Goal: Obtain resource: Download file/media

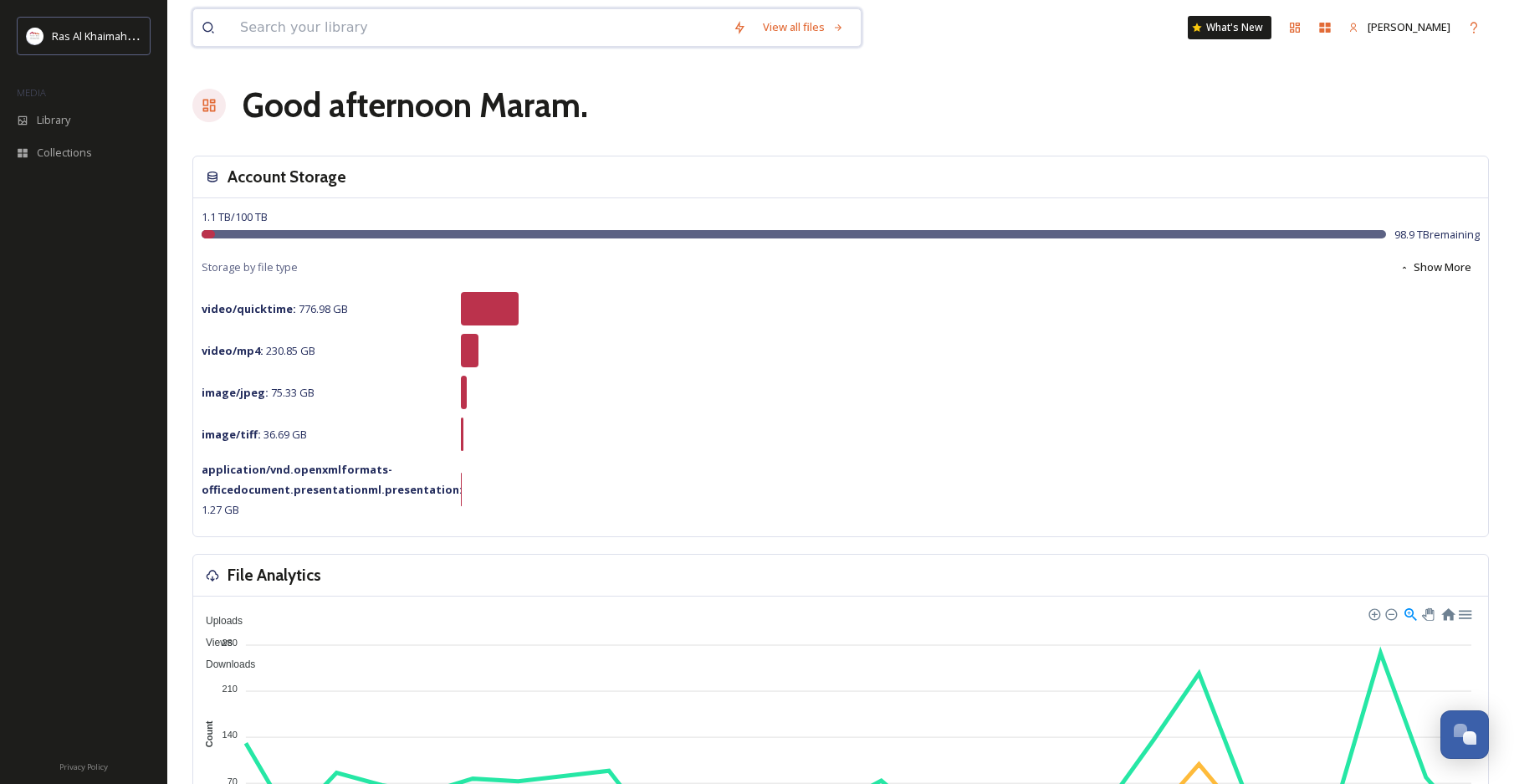
click at [422, 22] on input at bounding box center [478, 28] width 493 height 37
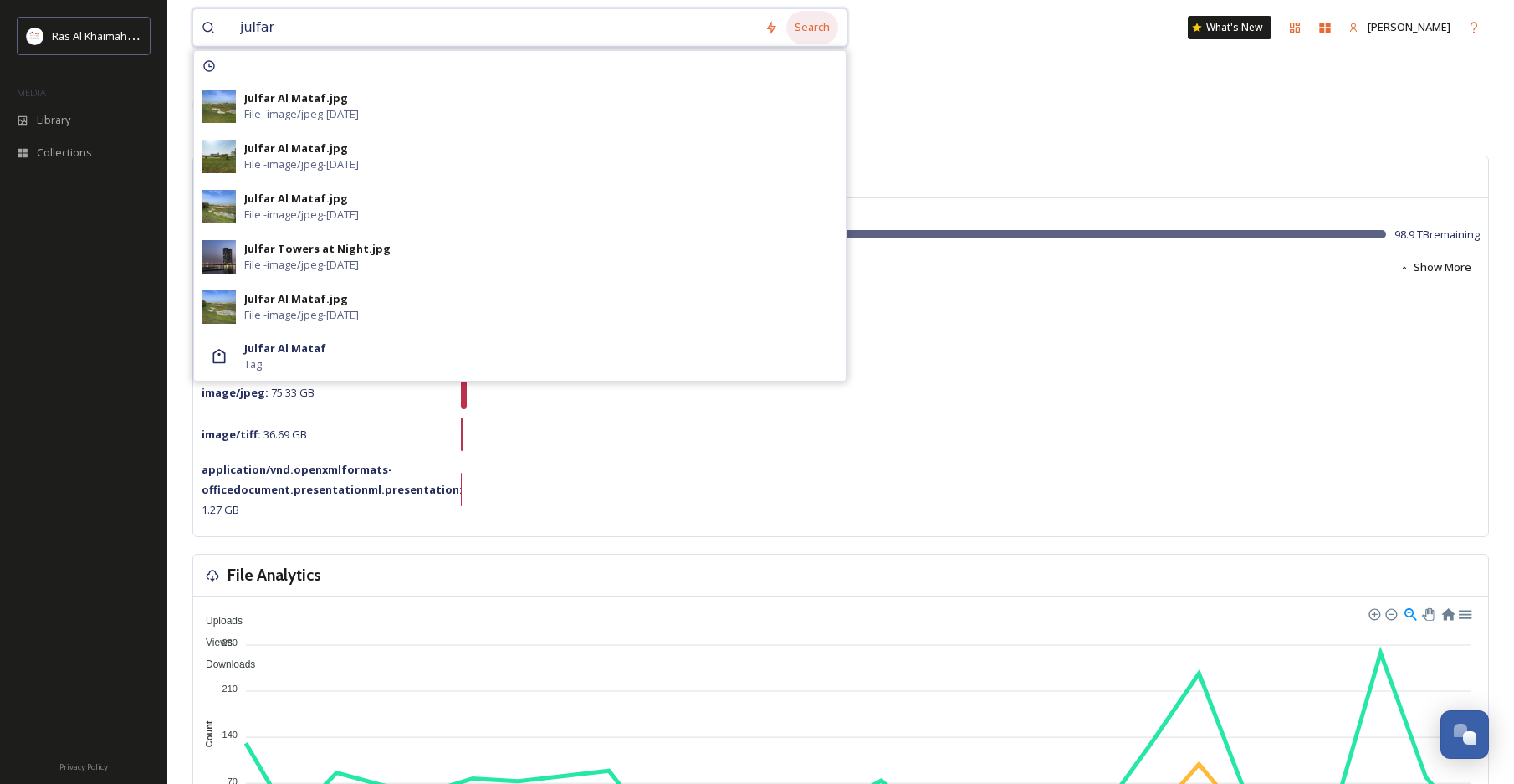
type input "julfar"
click at [824, 34] on div "Search" at bounding box center [812, 27] width 52 height 33
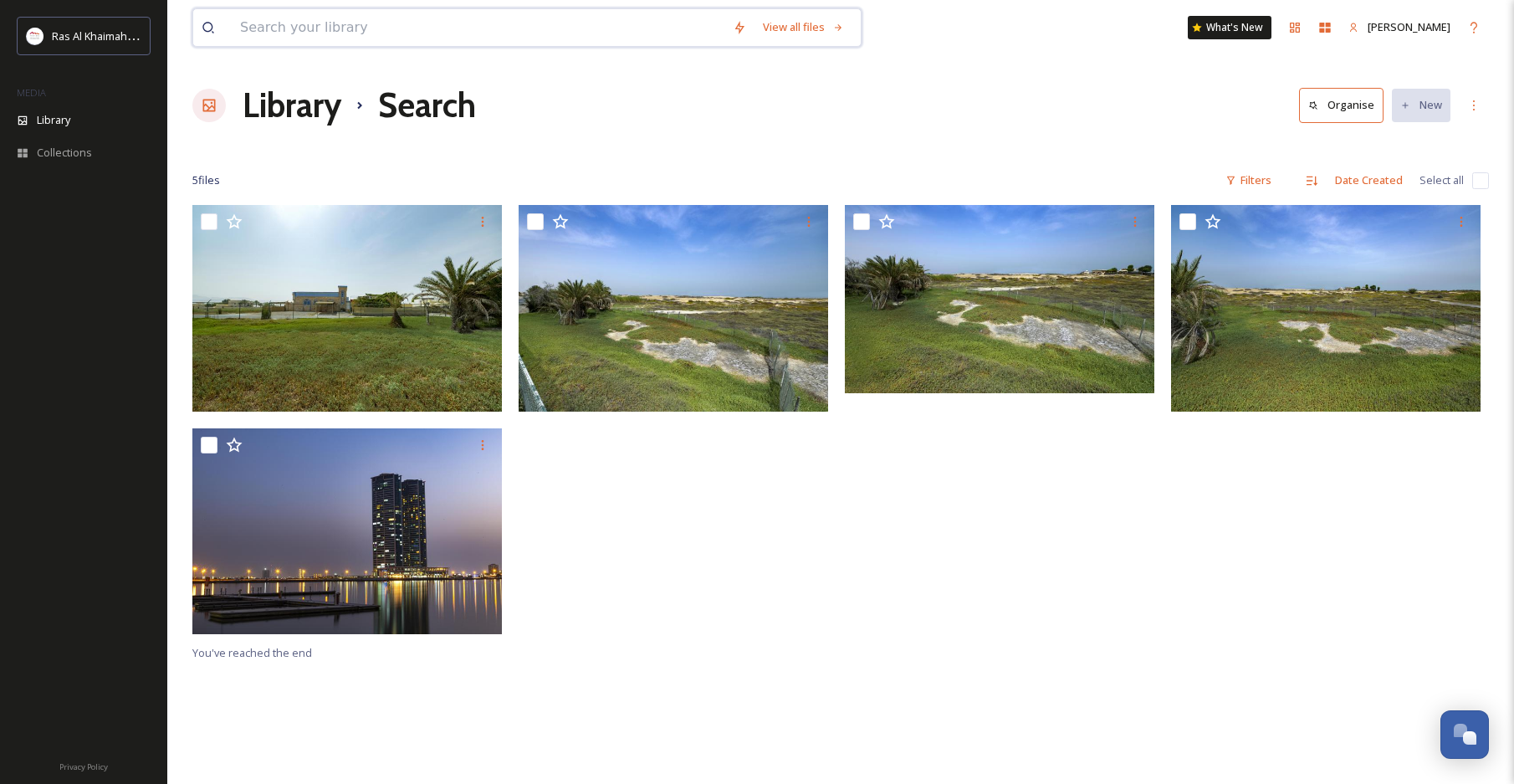
click at [374, 34] on input at bounding box center [478, 28] width 493 height 37
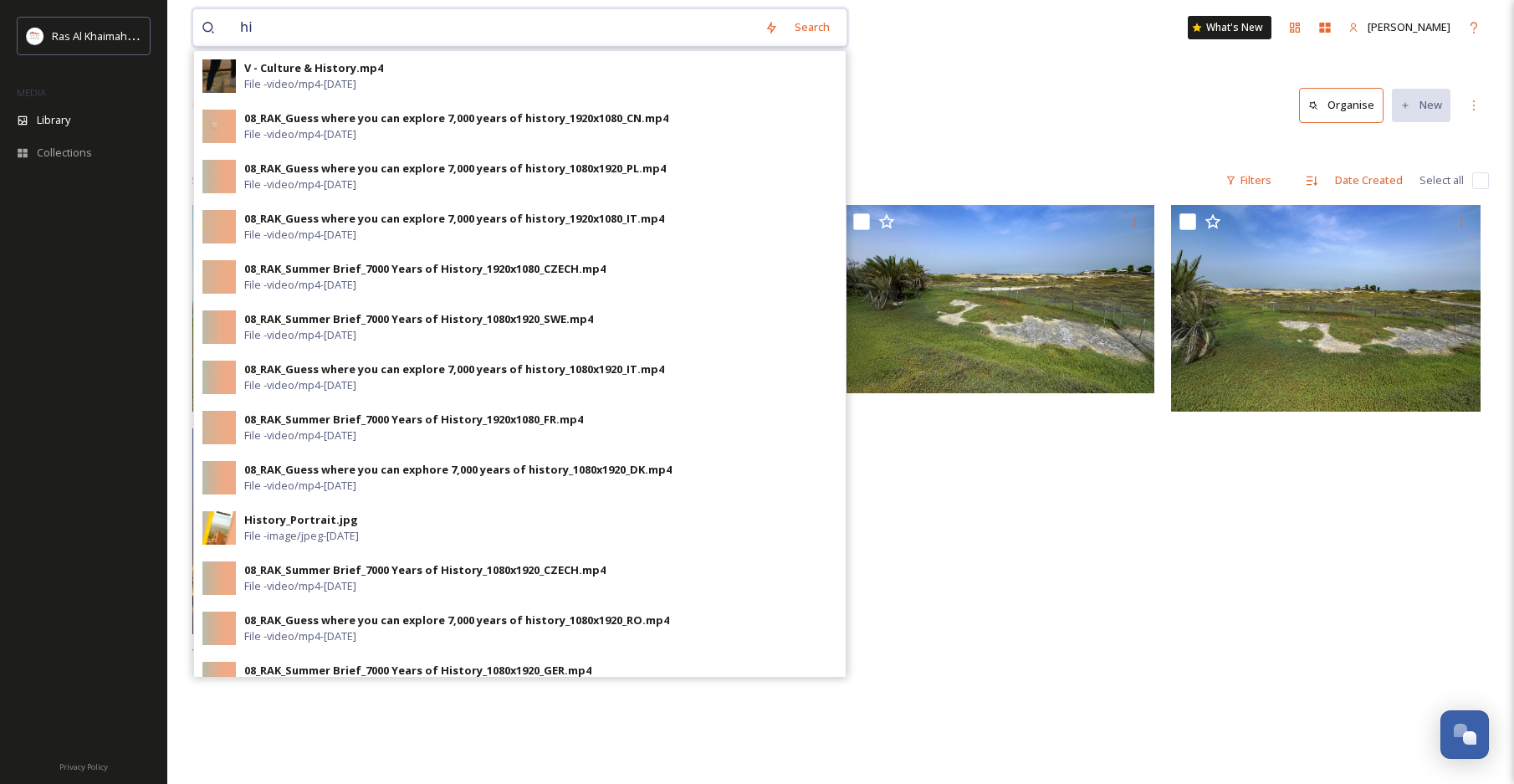
type input "h"
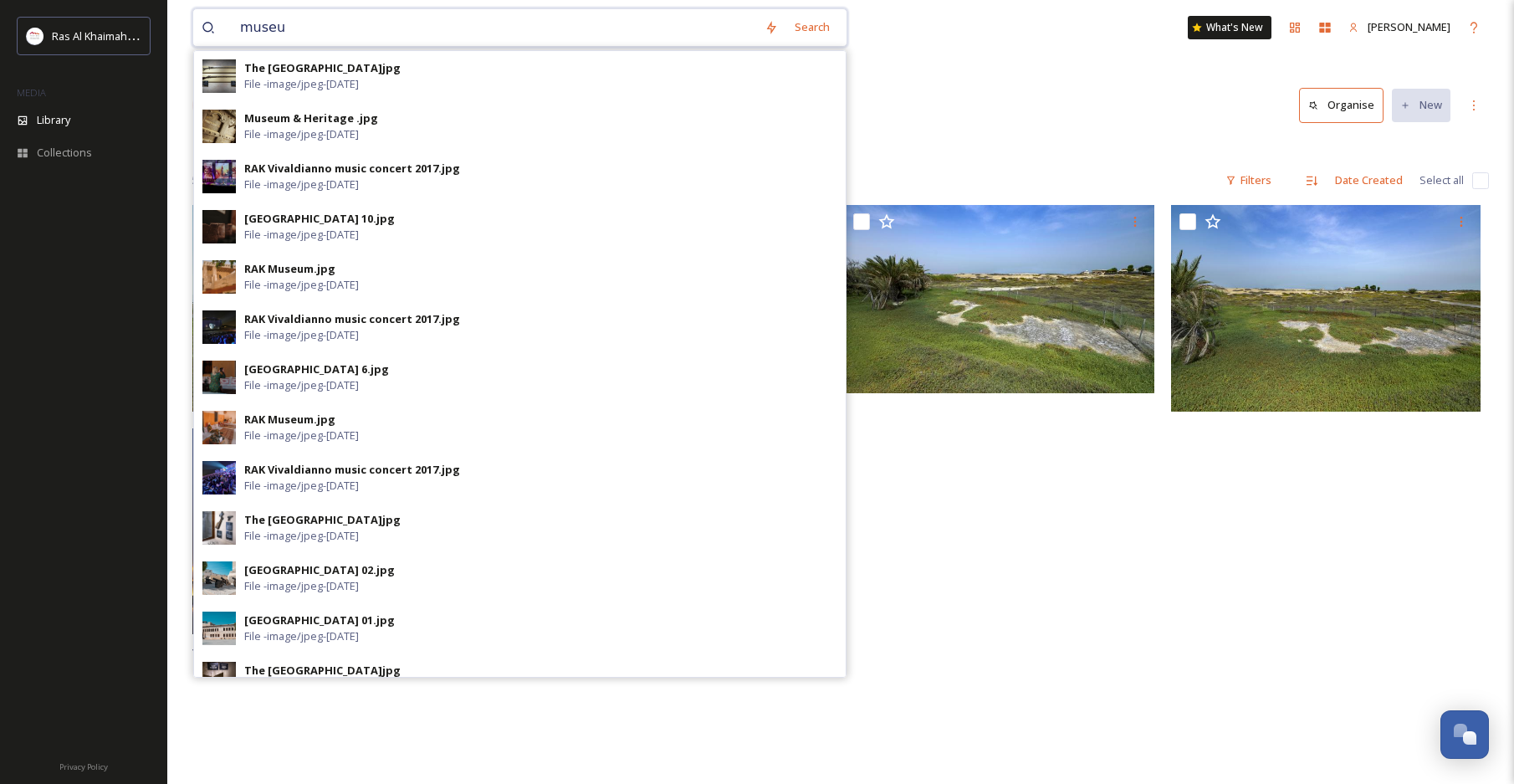
type input "museum"
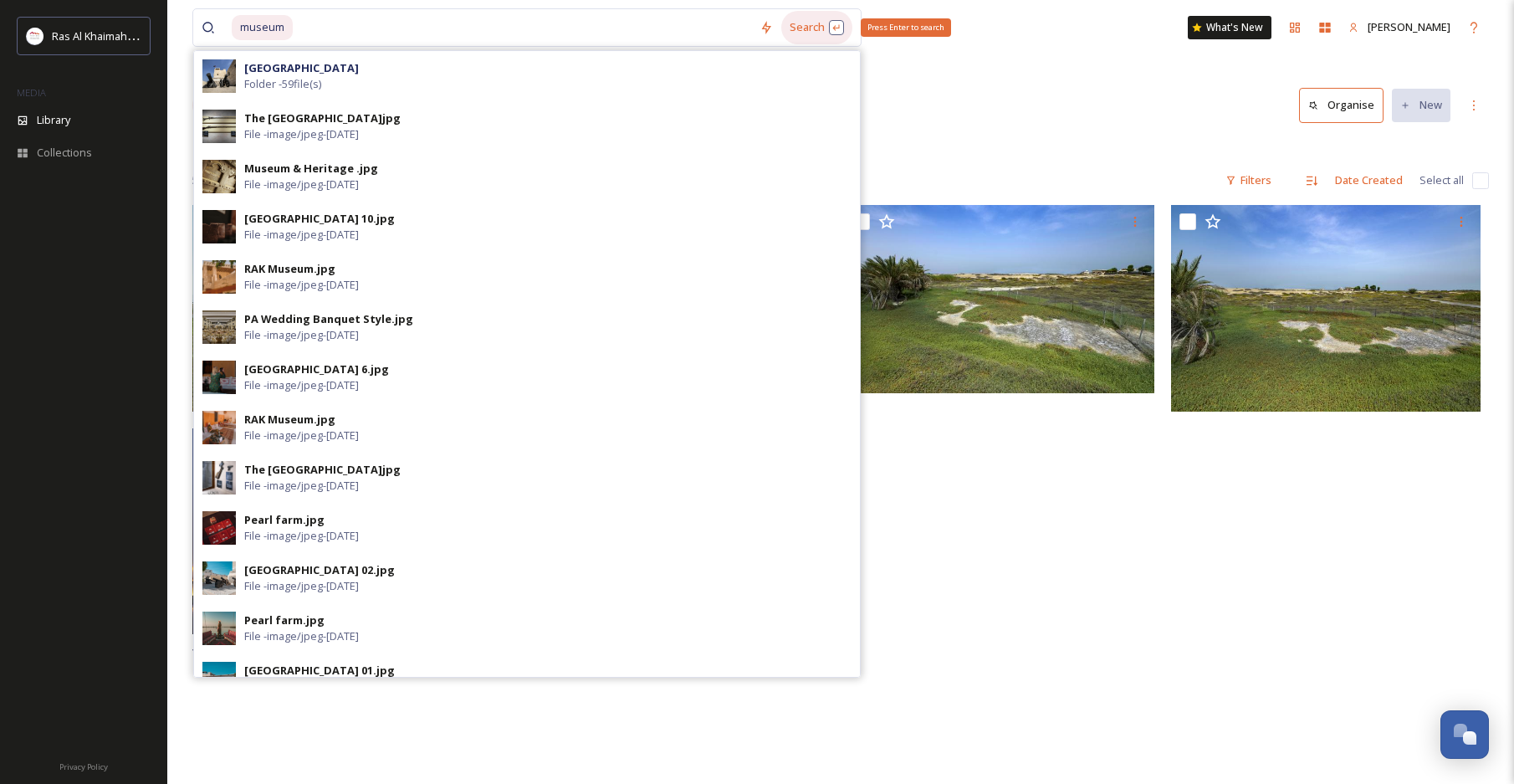
click at [805, 31] on div "Search Press Enter to search" at bounding box center [817, 27] width 71 height 33
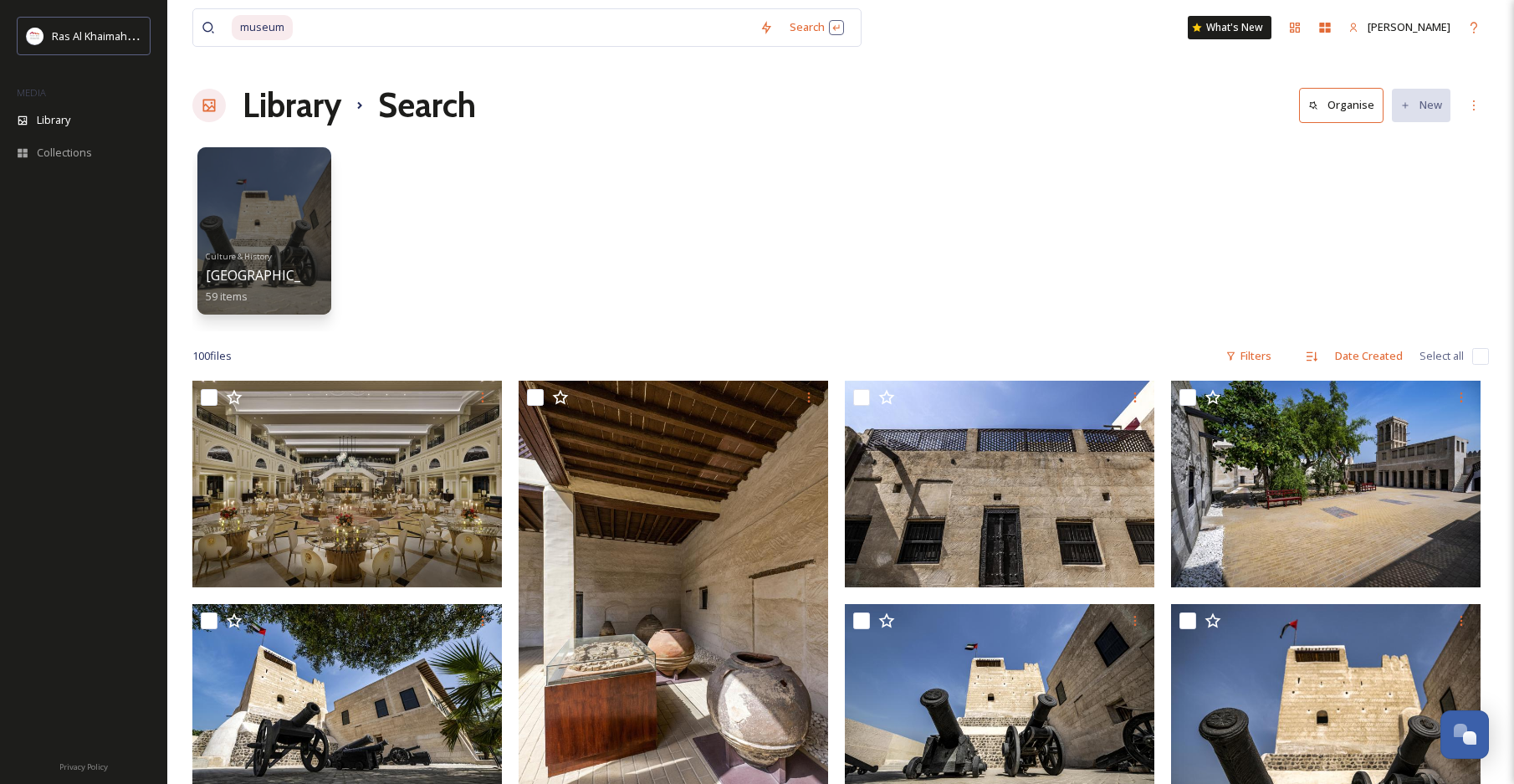
click at [938, 162] on div "Culture & History [GEOGRAPHIC_DATA] 59 items" at bounding box center [840, 234] width 1297 height 192
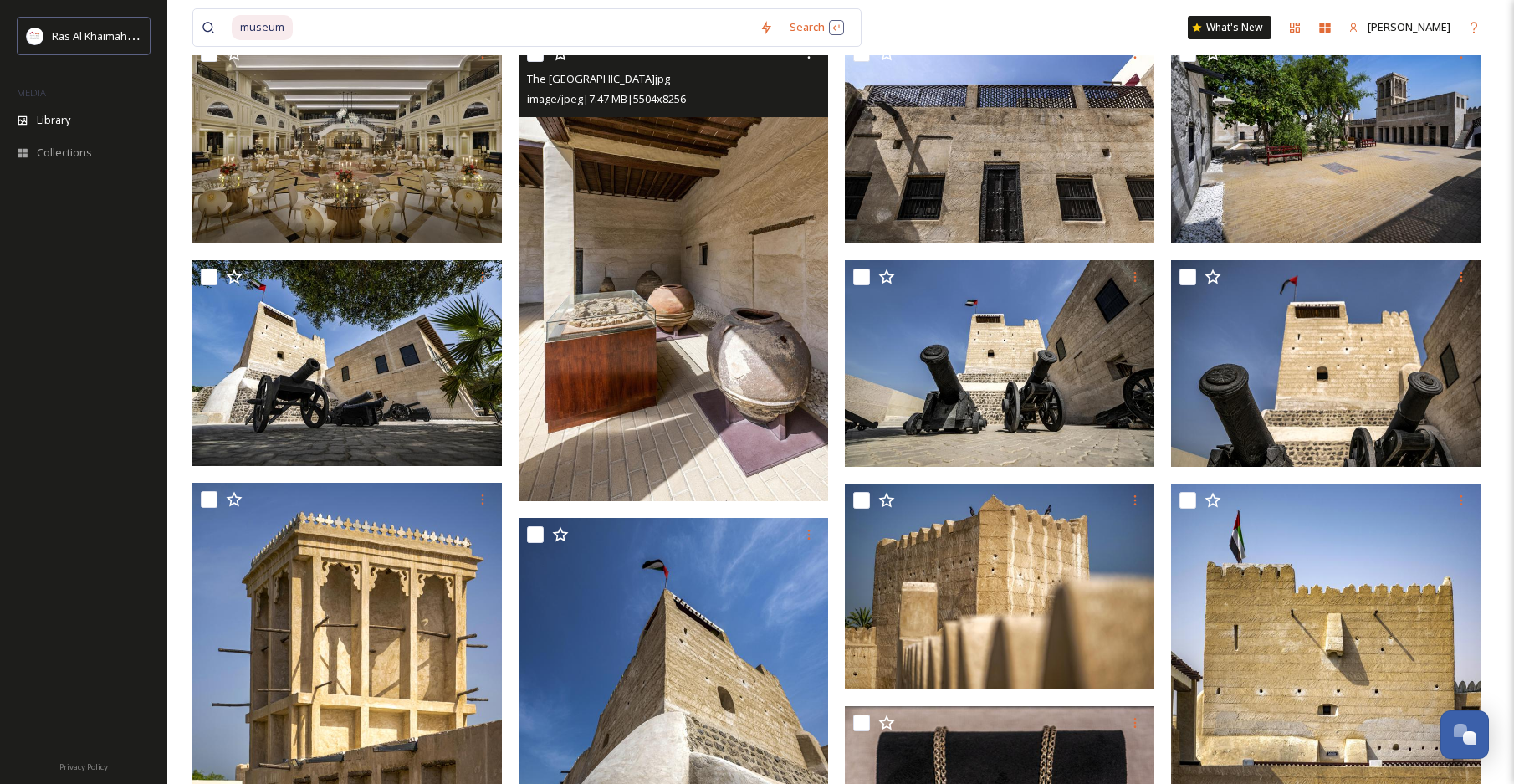
scroll to position [369, 0]
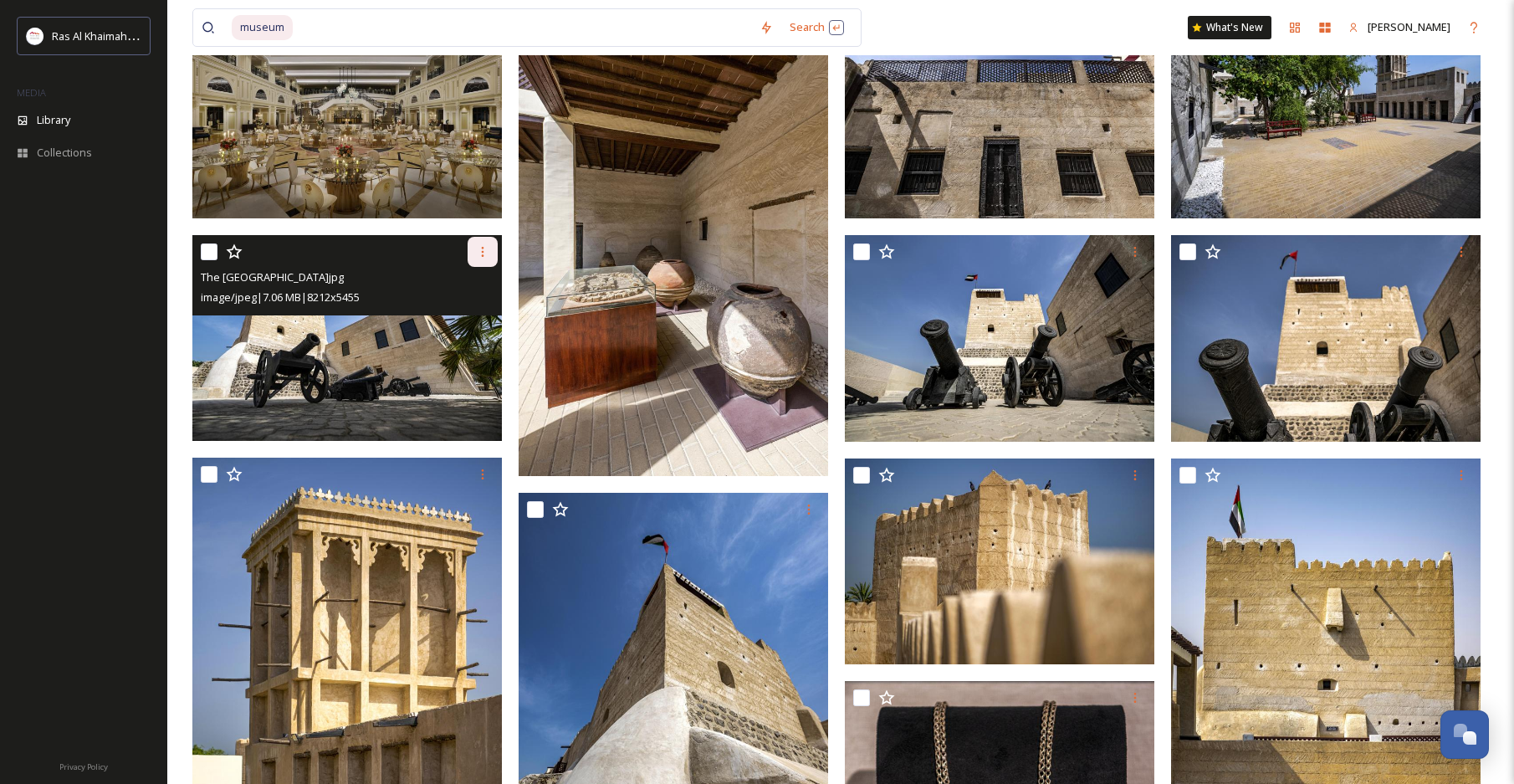
click at [481, 252] on icon at bounding box center [483, 252] width 14 height 14
click at [462, 322] on span "Download" at bounding box center [463, 321] width 51 height 16
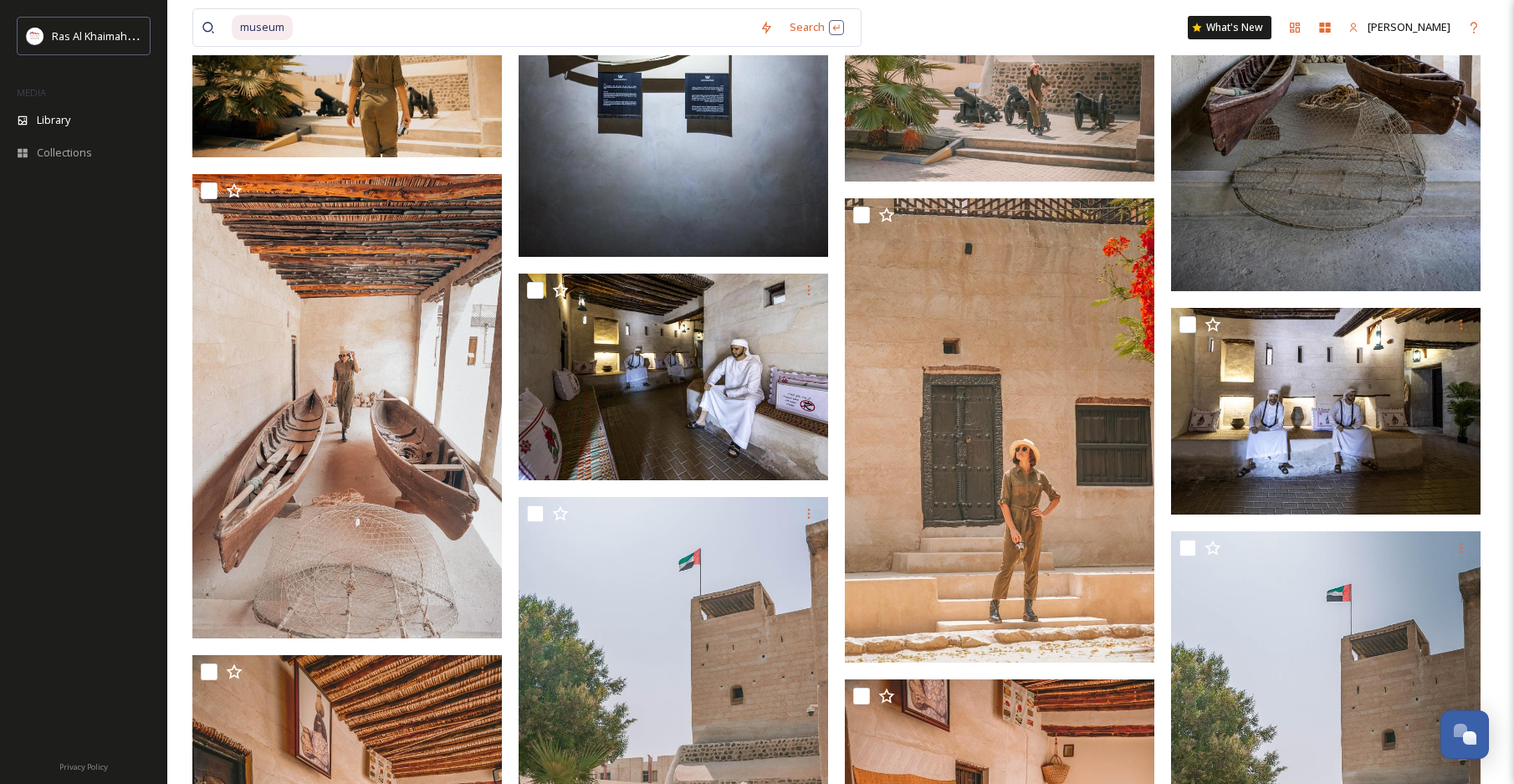
scroll to position [2707, 0]
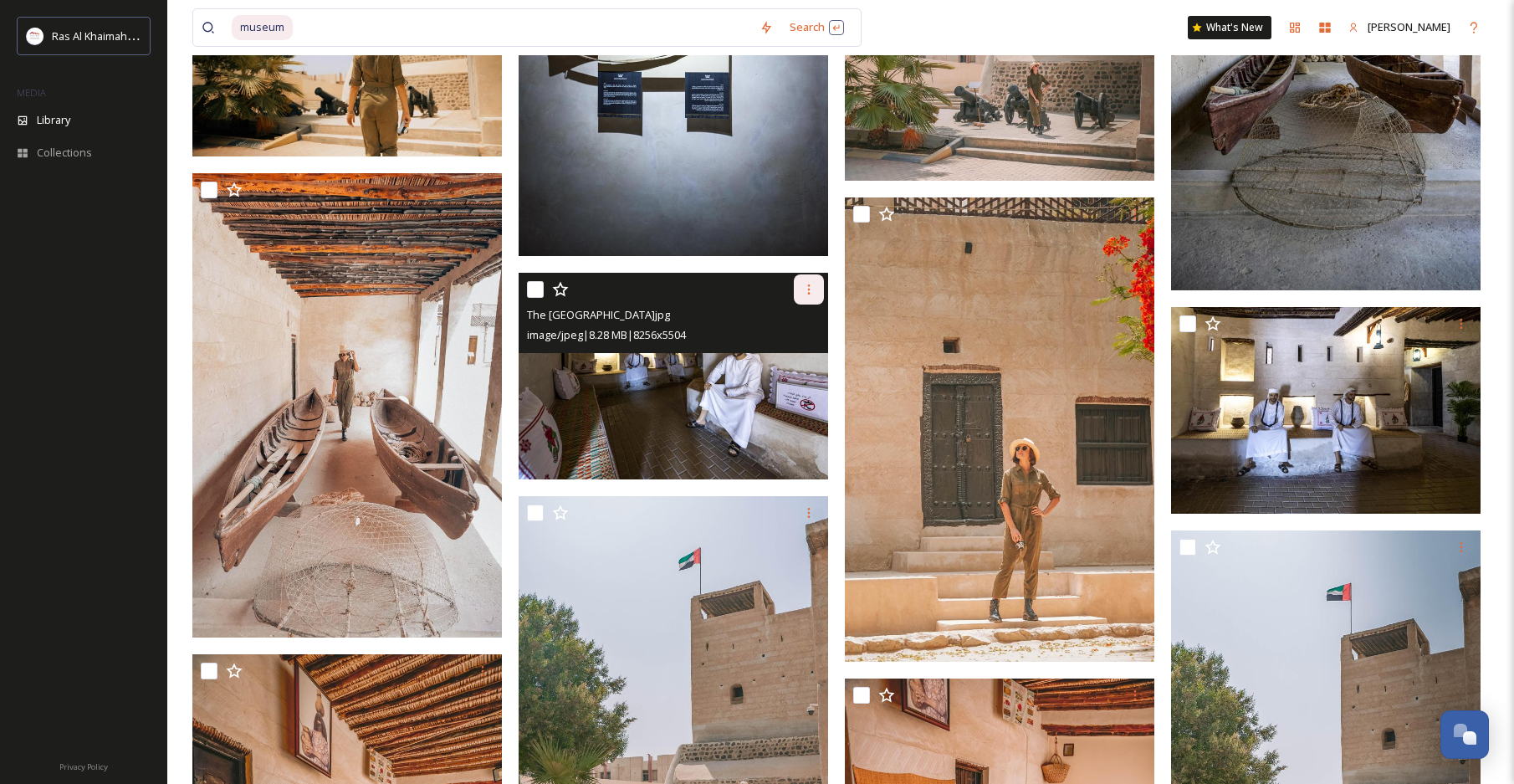
click at [816, 291] on div at bounding box center [809, 289] width 30 height 30
click at [798, 350] on span "Download" at bounding box center [789, 358] width 51 height 16
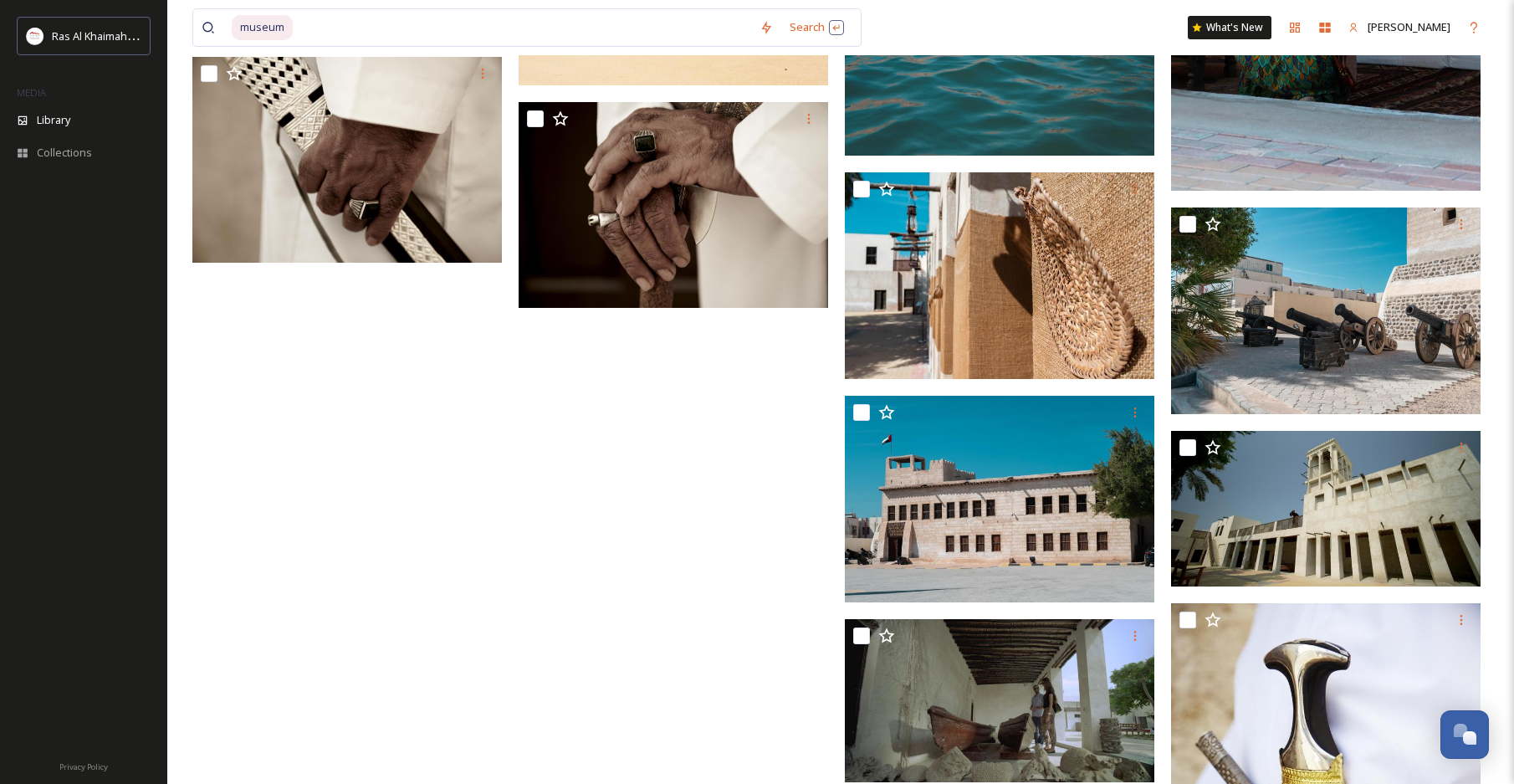
scroll to position [7220, 0]
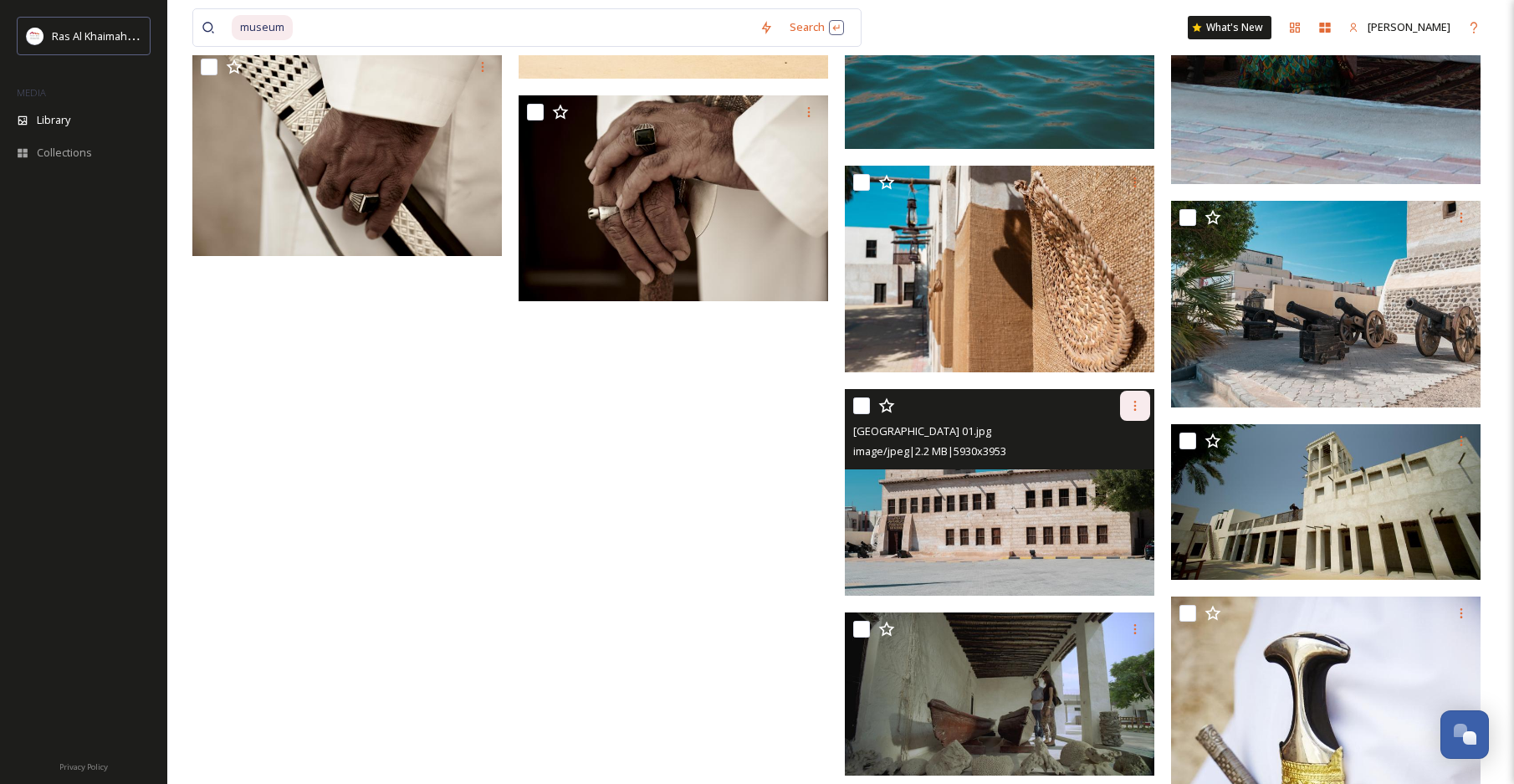
click at [1138, 408] on icon at bounding box center [1135, 406] width 14 height 14
click at [1116, 476] on span "Download" at bounding box center [1116, 474] width 51 height 16
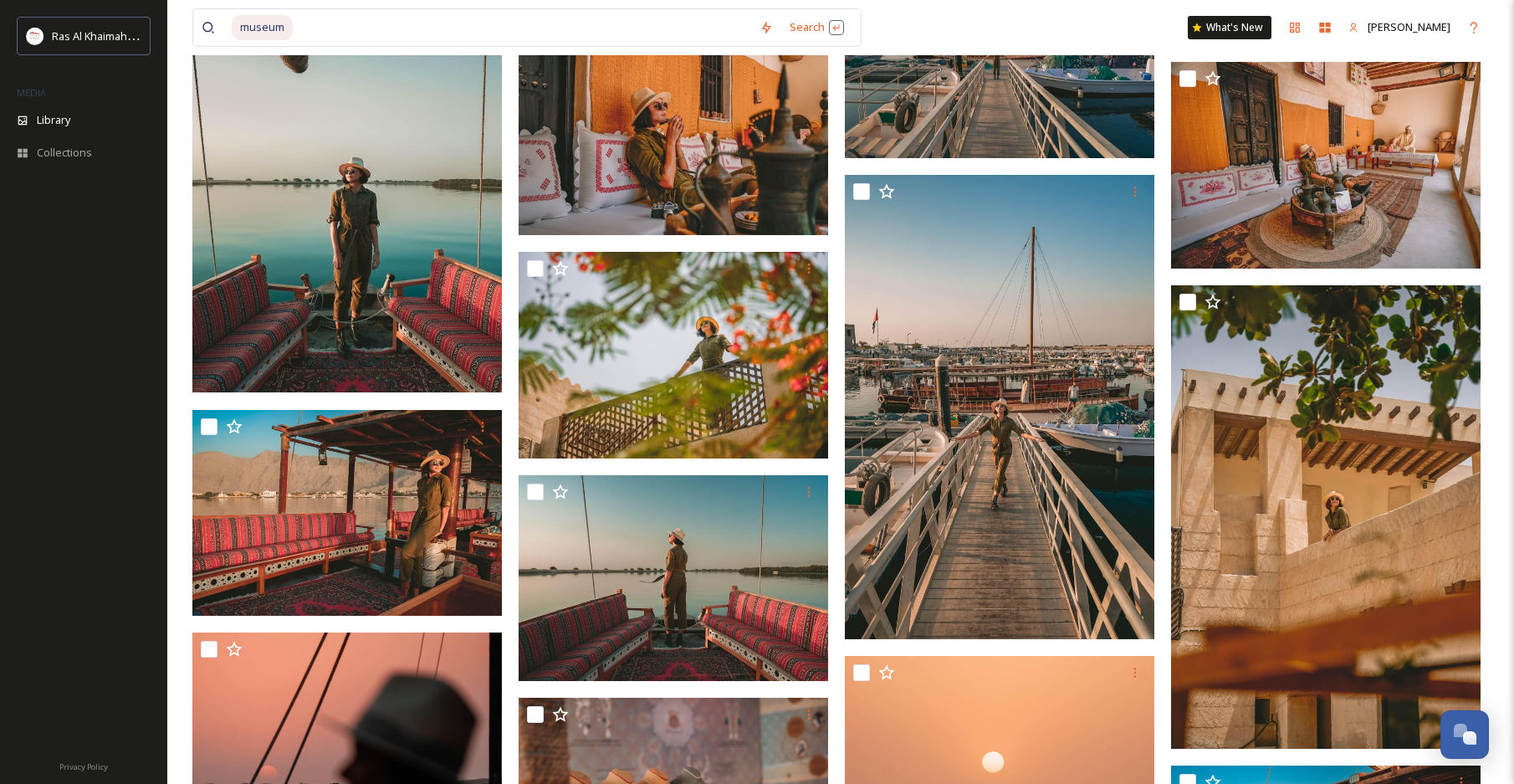
scroll to position [3721, 0]
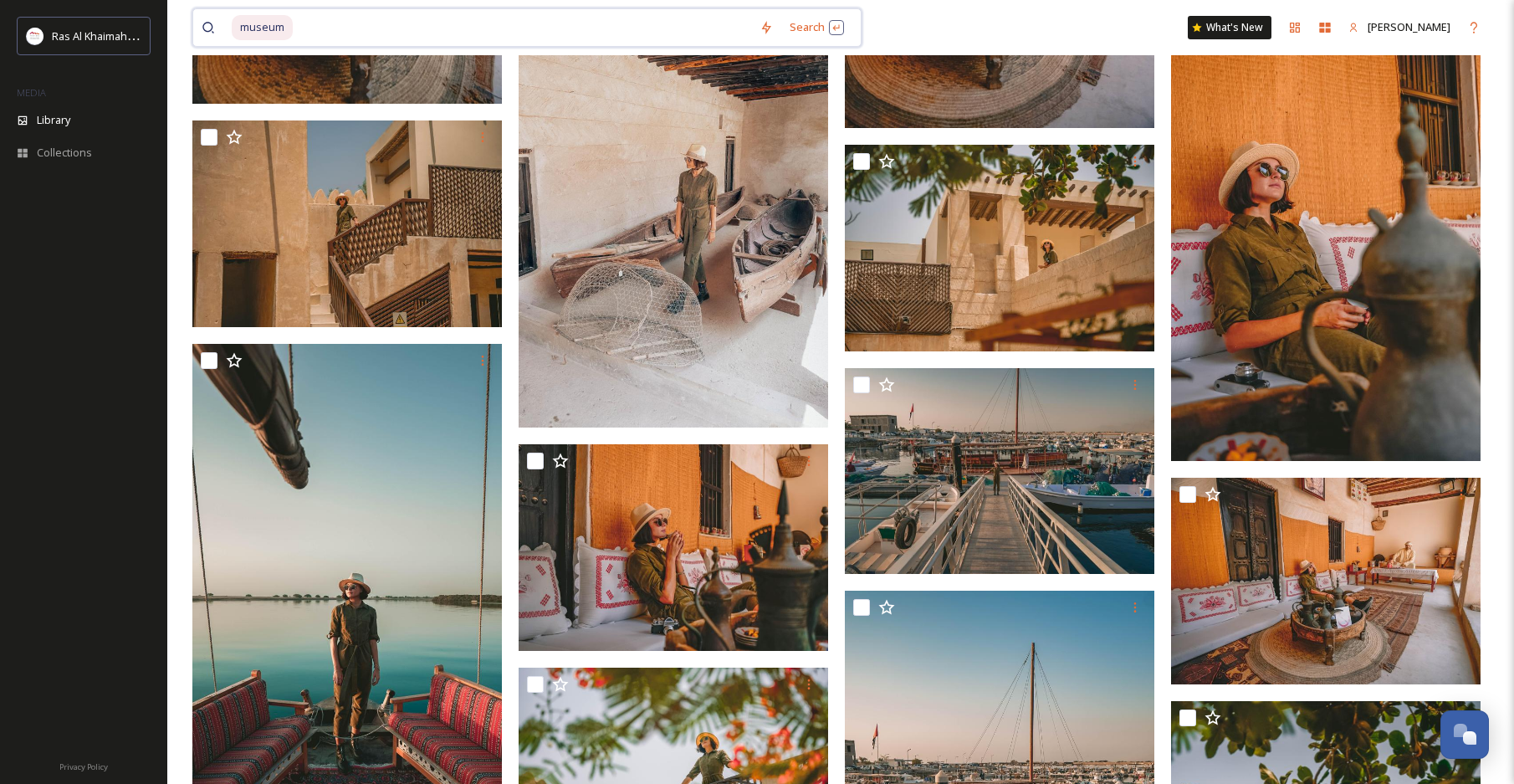
click at [383, 34] on input at bounding box center [523, 28] width 457 height 37
type input "m"
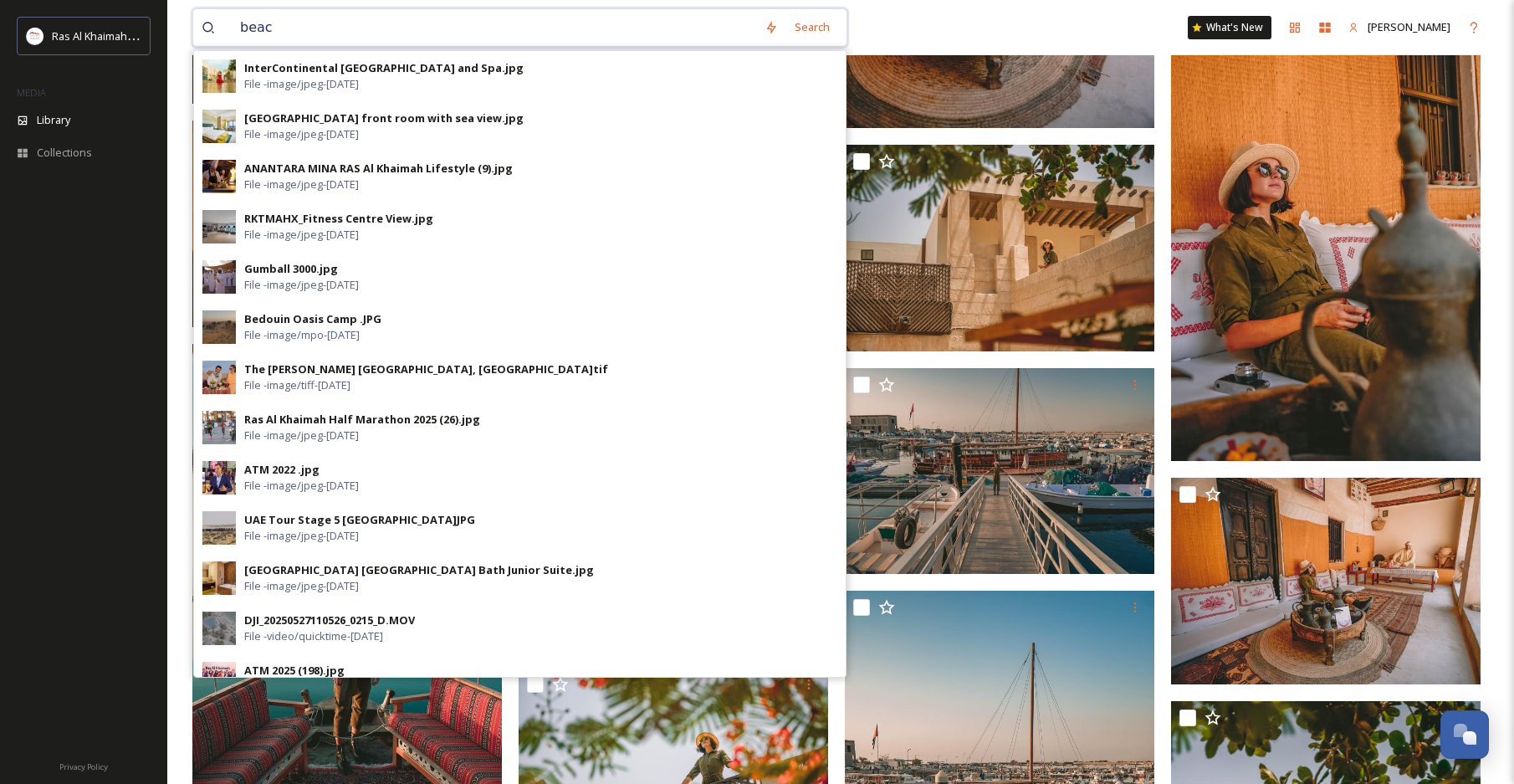
type input "beach"
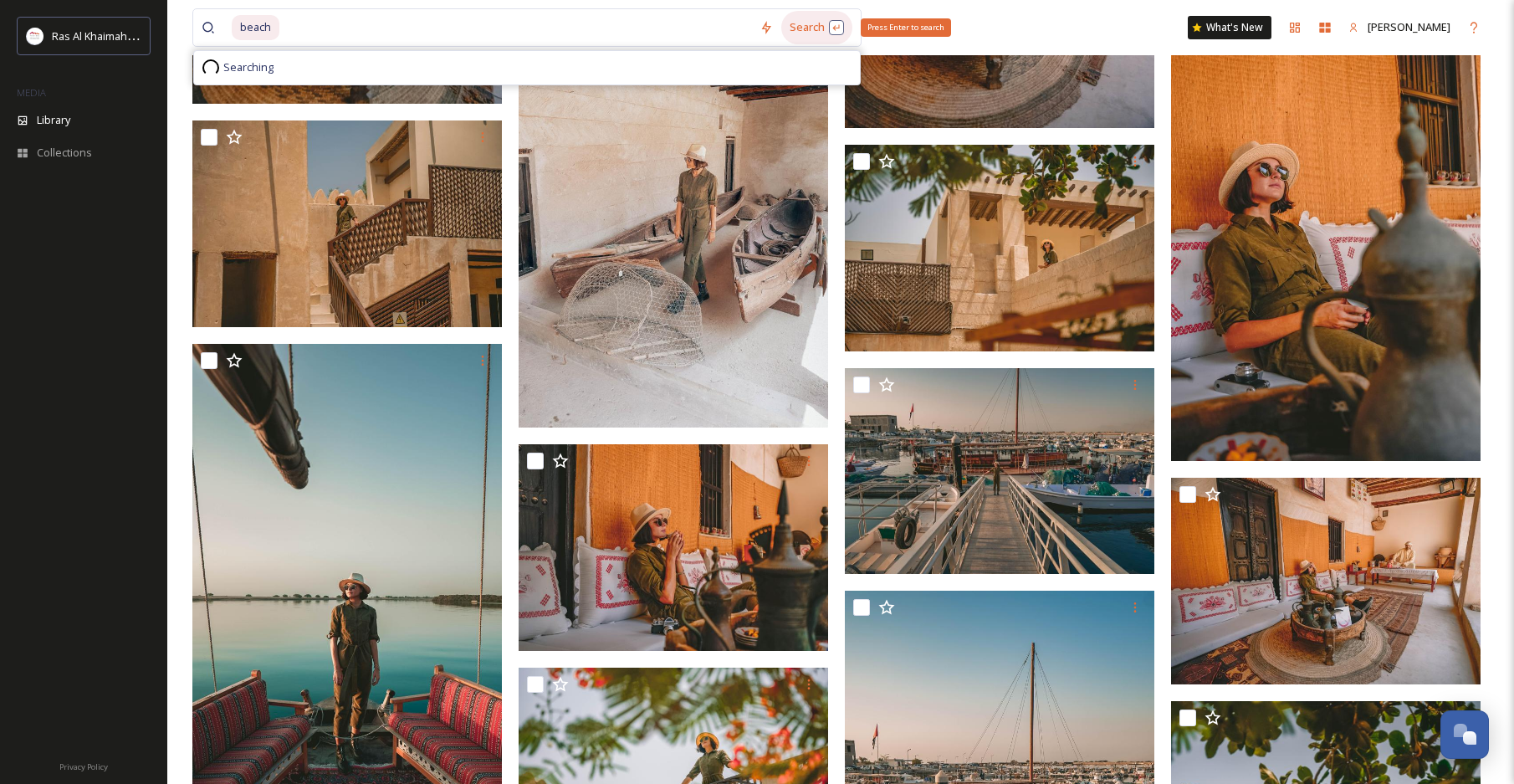
click at [802, 33] on div "Search Press Enter to search" at bounding box center [817, 27] width 71 height 33
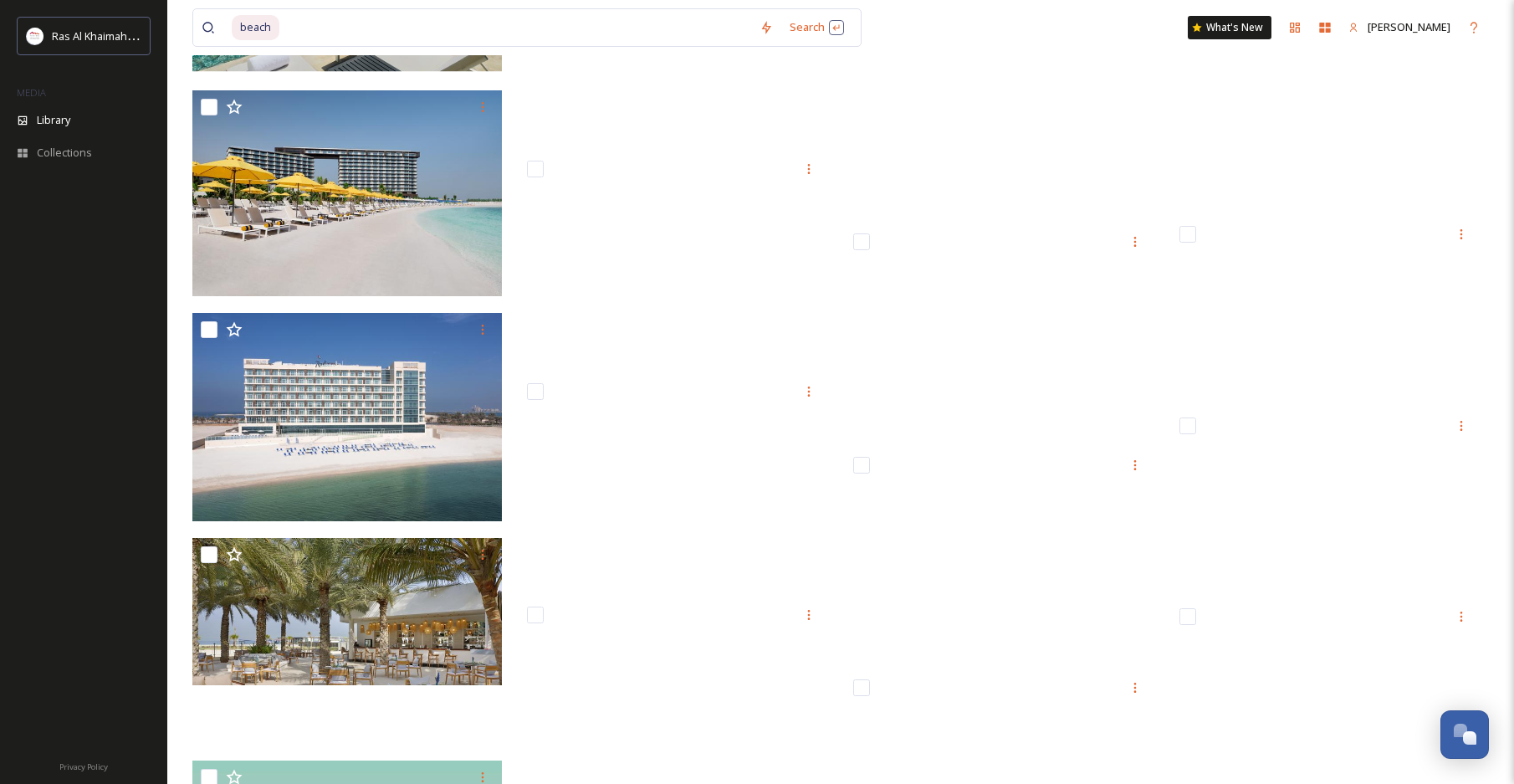
scroll to position [13393, 0]
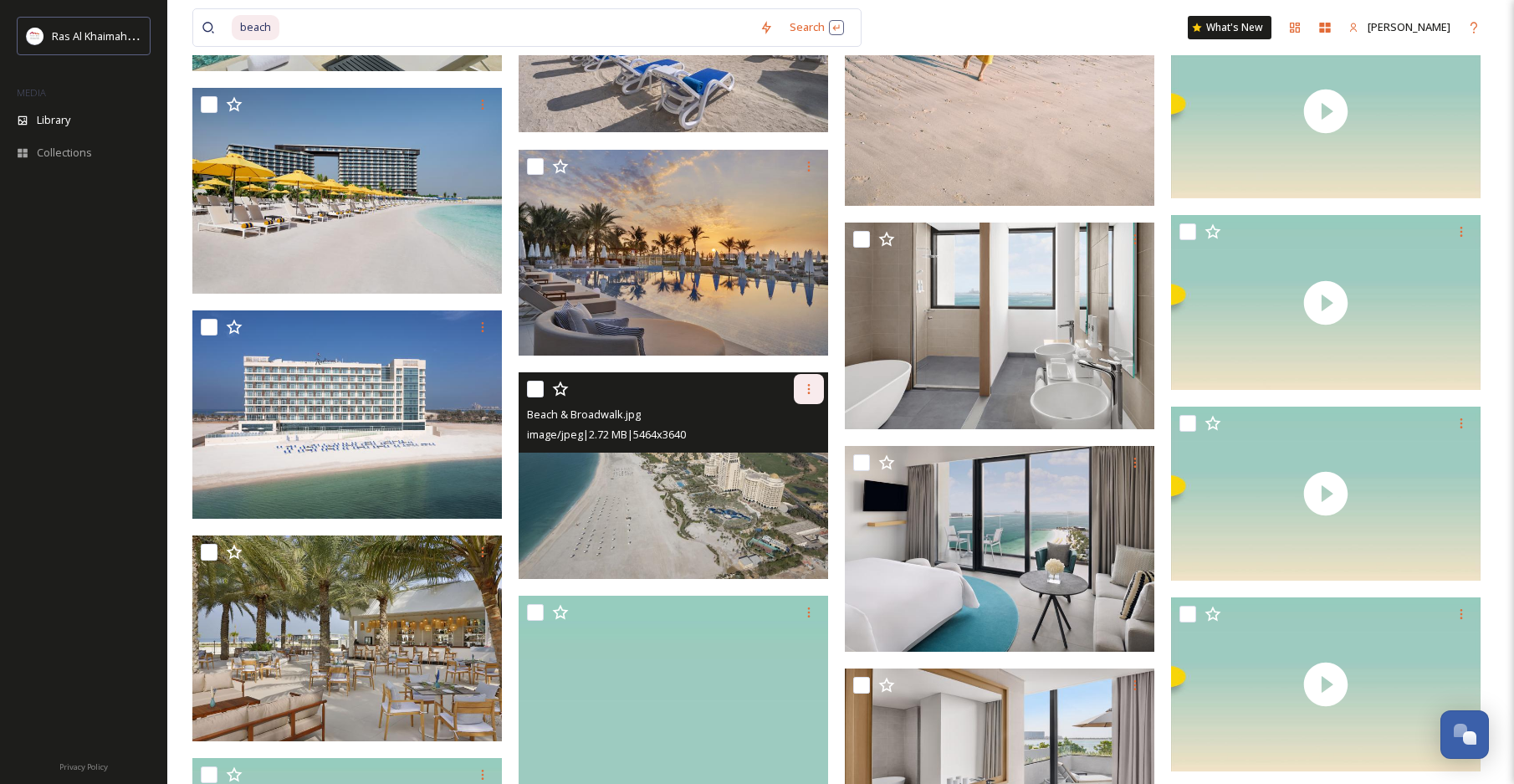
click at [805, 389] on icon at bounding box center [809, 389] width 14 height 14
click at [798, 450] on span "Download" at bounding box center [789, 458] width 51 height 16
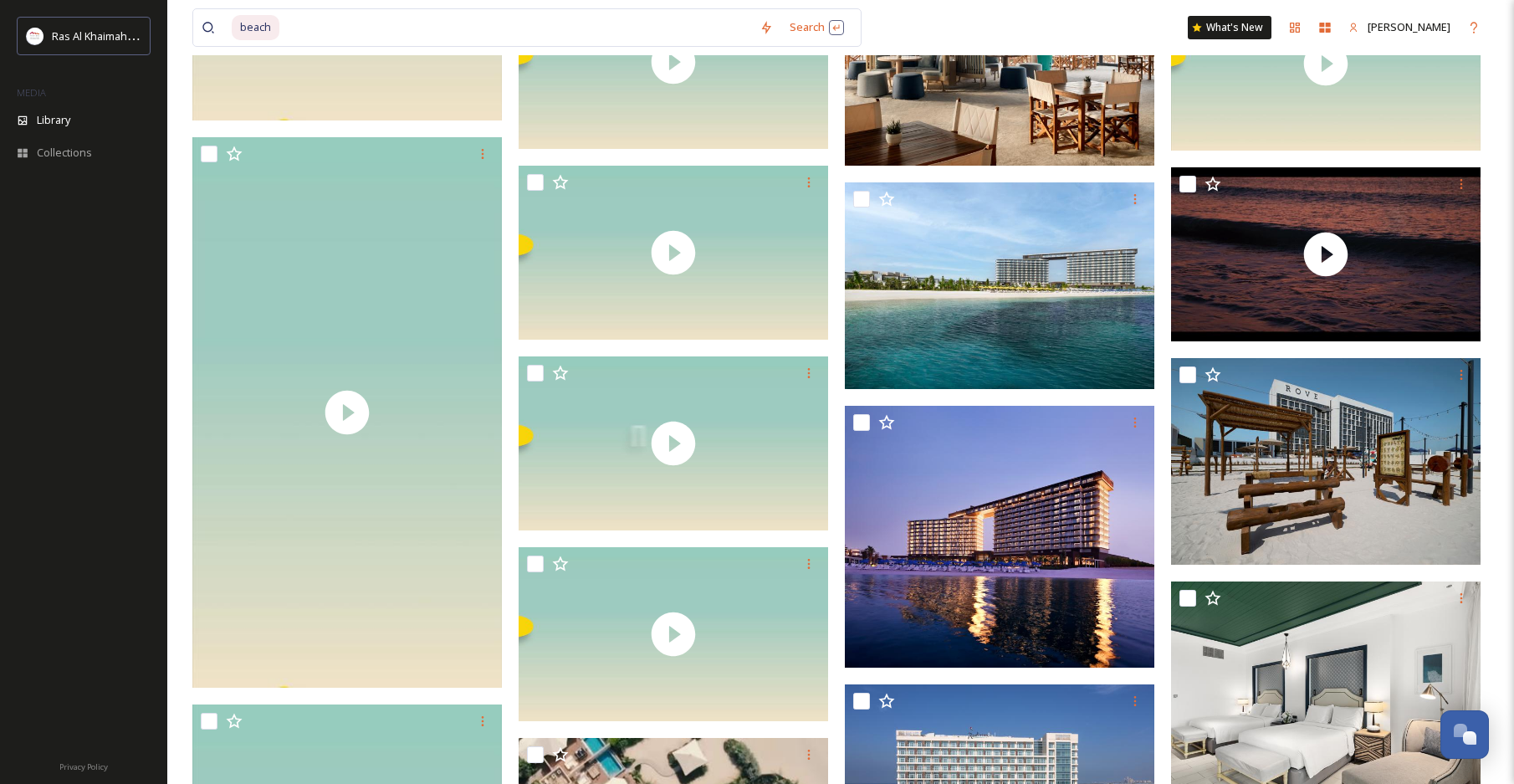
scroll to position [14776, 0]
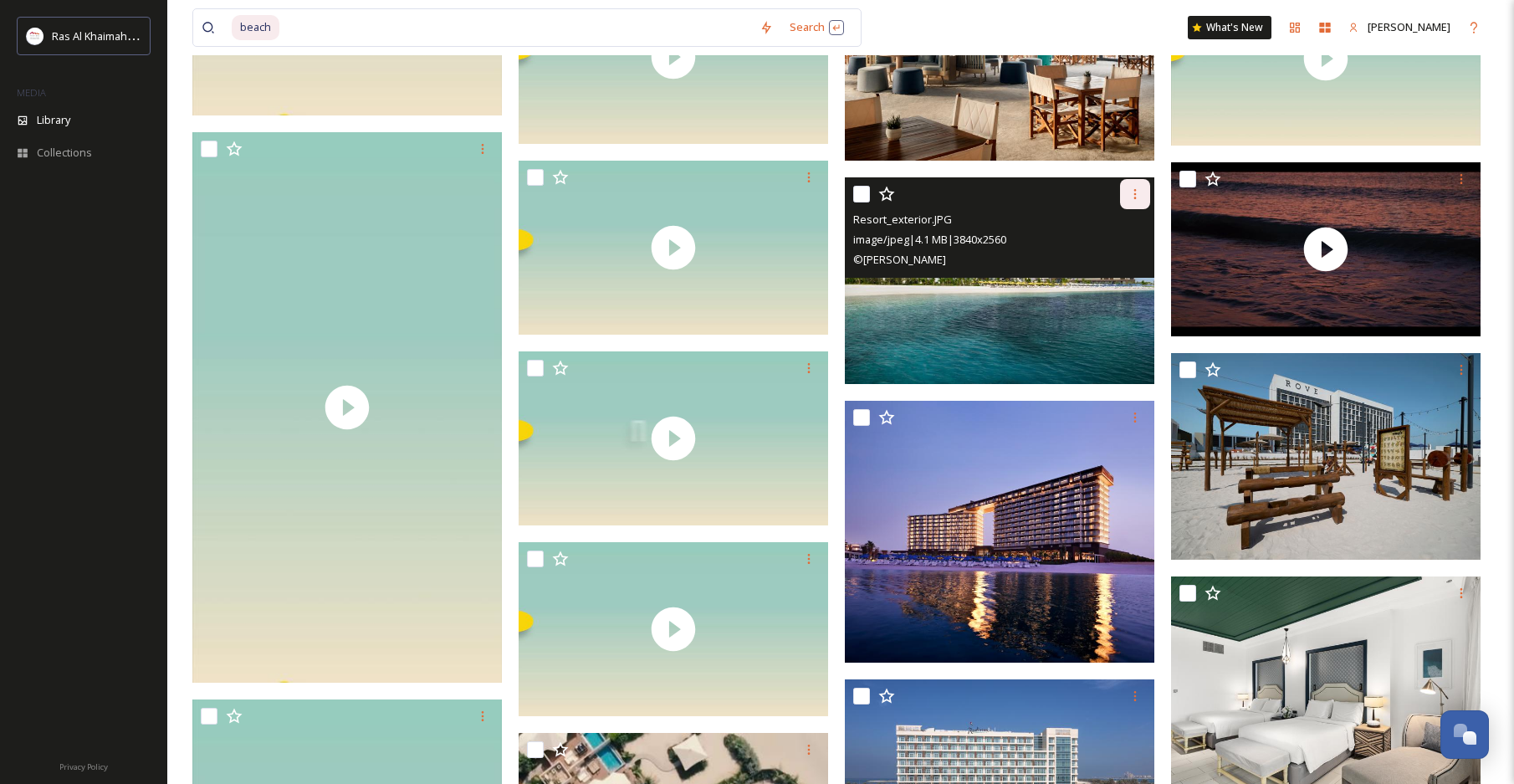
click at [1131, 195] on icon at bounding box center [1135, 195] width 14 height 14
click at [1113, 255] on span "Download" at bounding box center [1116, 263] width 51 height 16
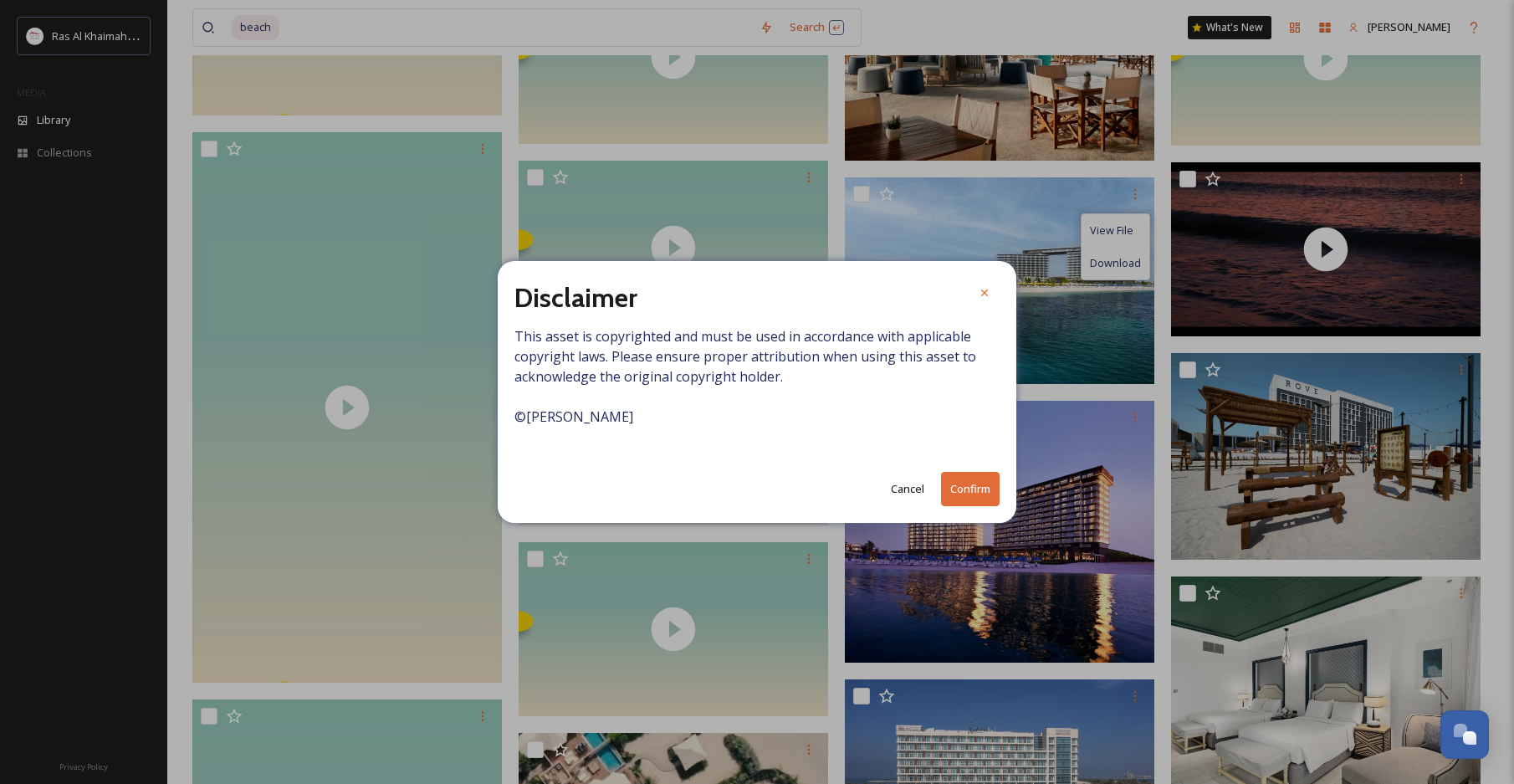
click at [911, 481] on button "Cancel" at bounding box center [908, 489] width 50 height 33
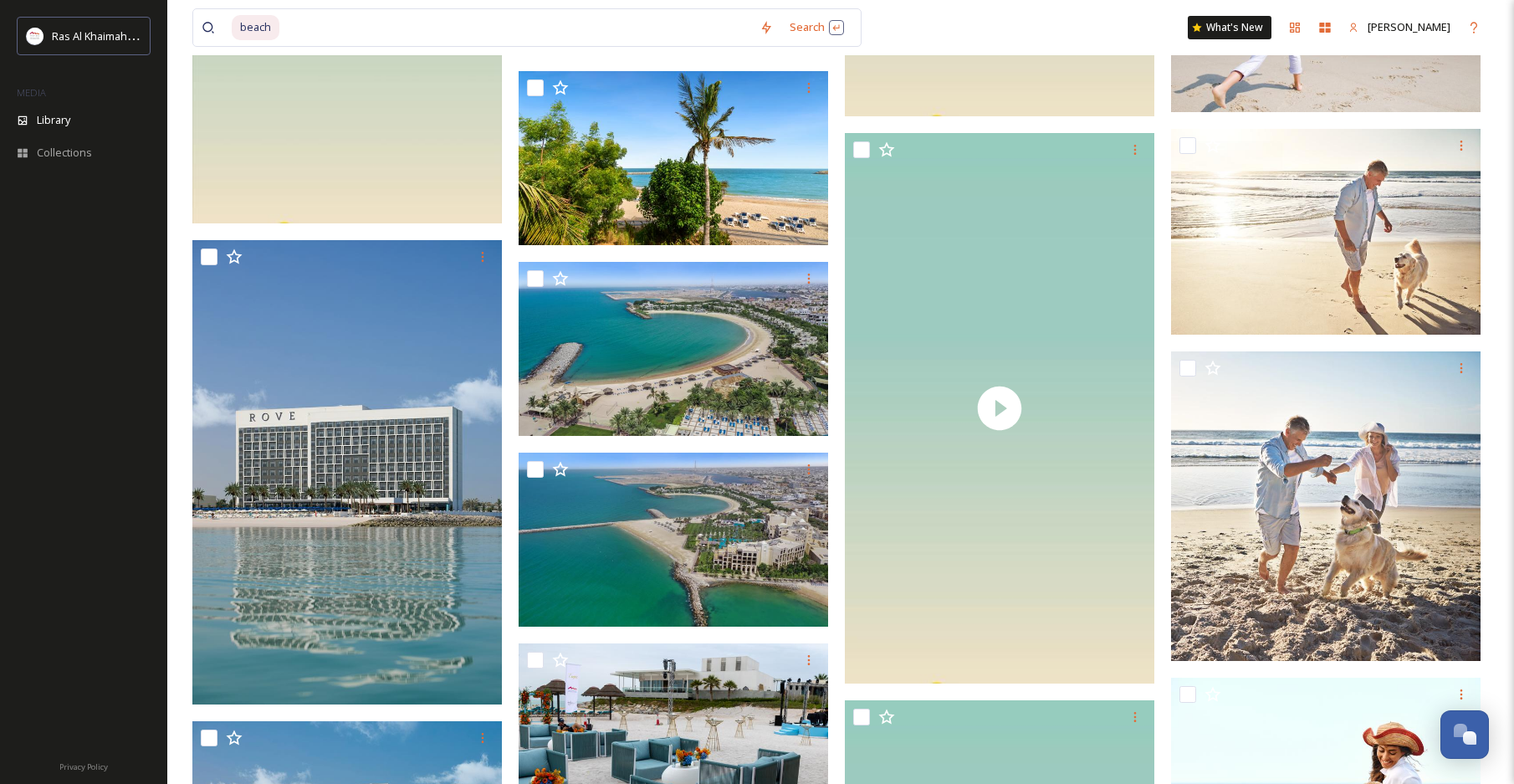
scroll to position [17674, 0]
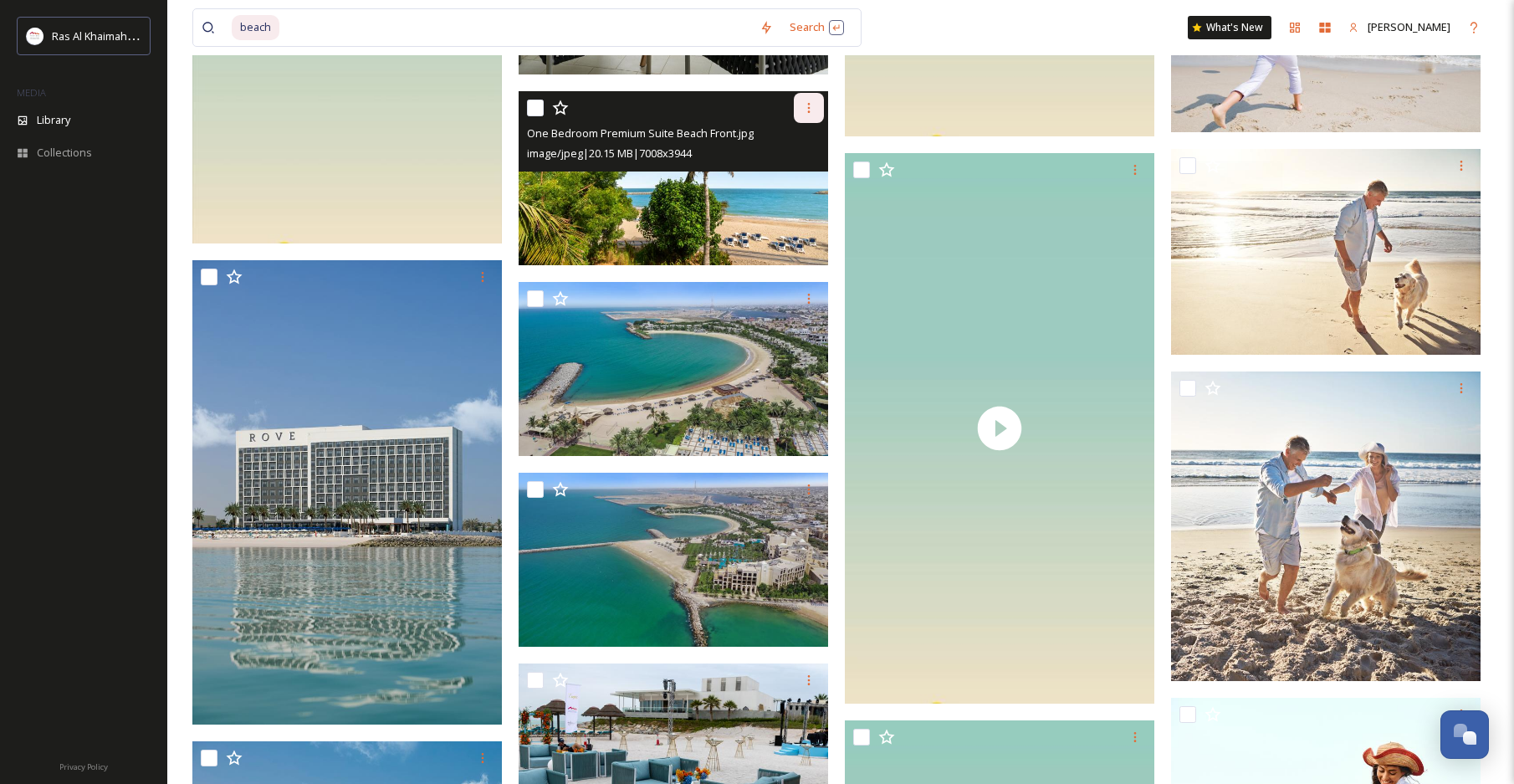
click at [814, 112] on icon at bounding box center [809, 108] width 14 height 14
click at [795, 170] on span "Download" at bounding box center [789, 177] width 51 height 16
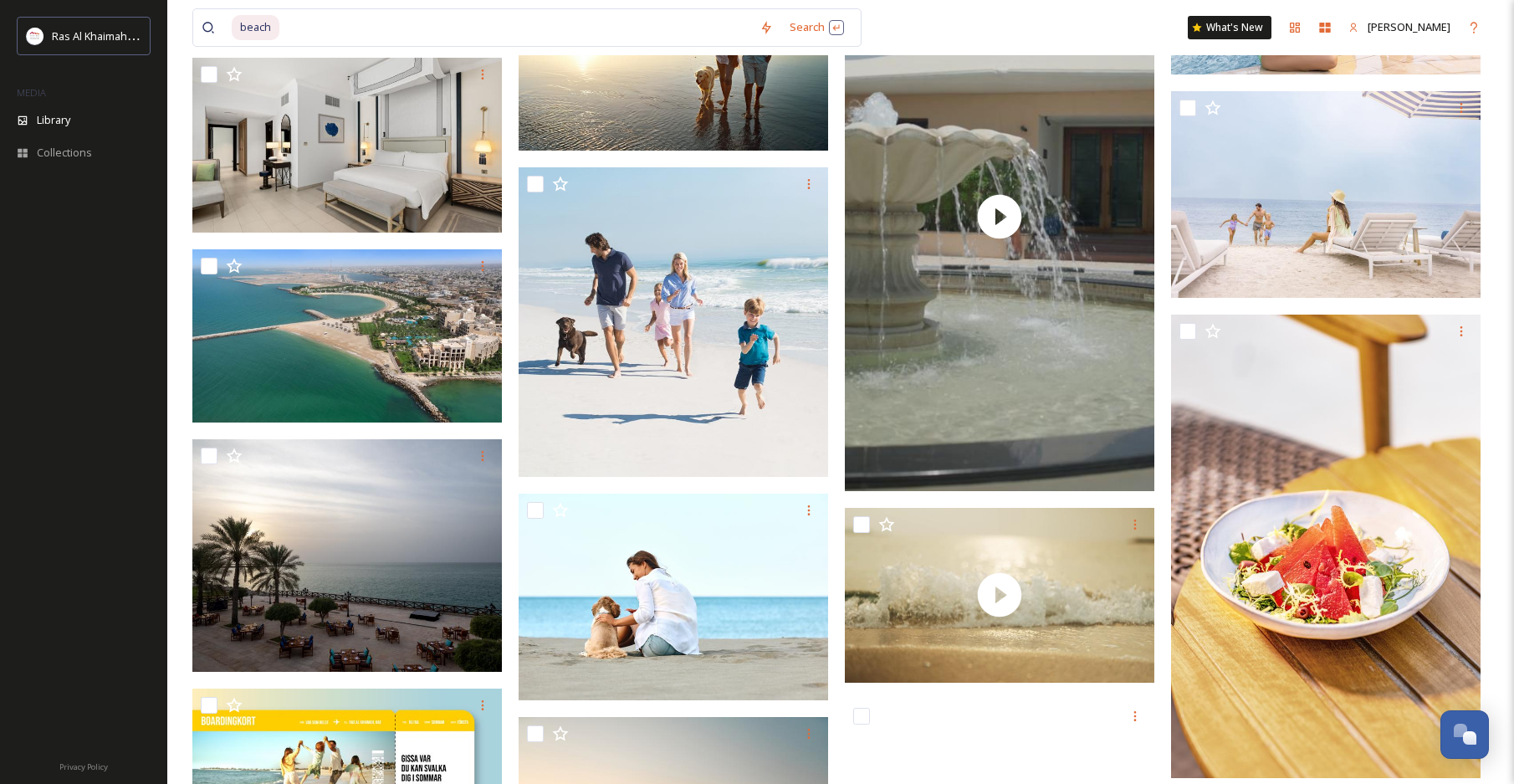
scroll to position [19612, 0]
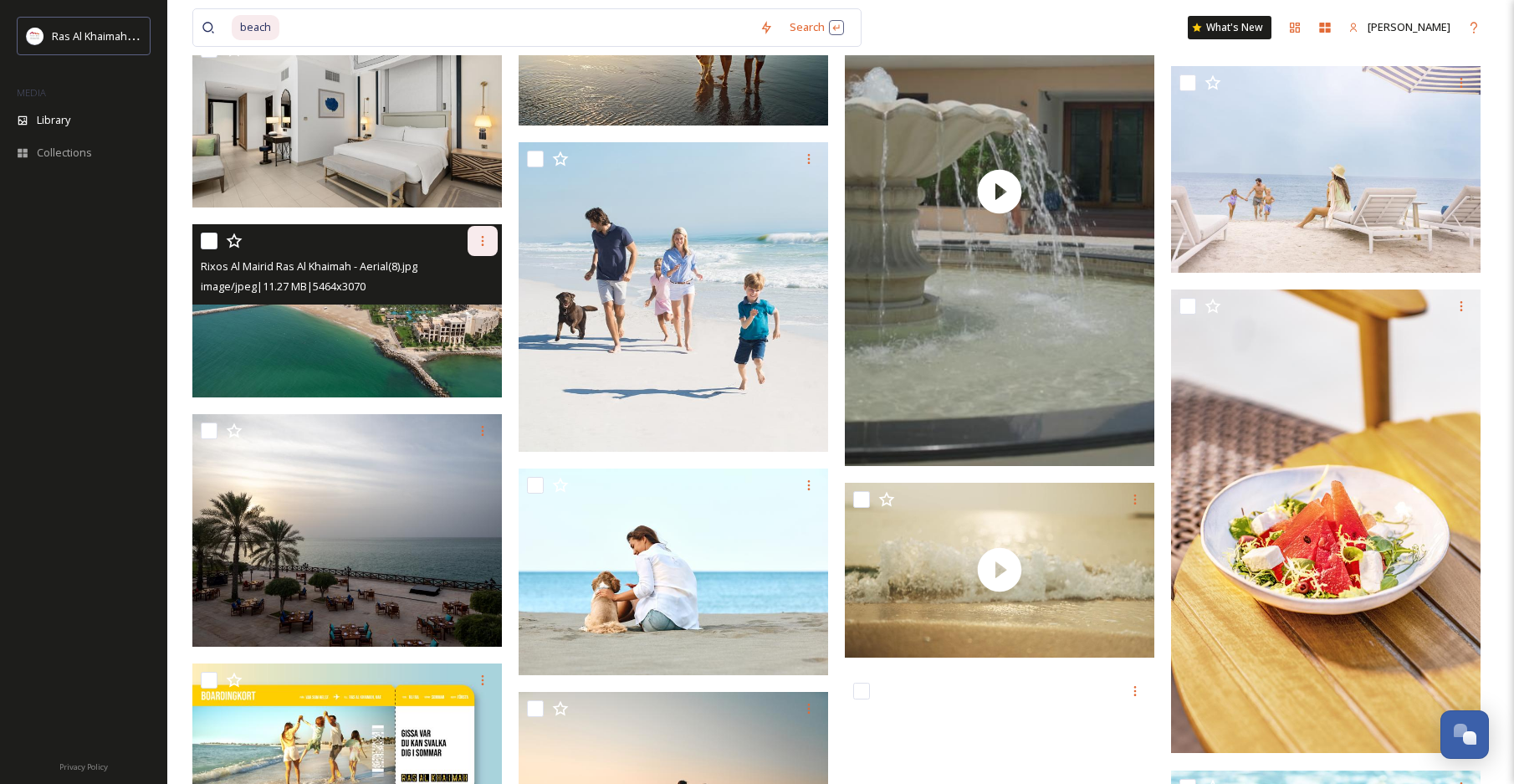
click at [485, 235] on icon at bounding box center [483, 241] width 14 height 14
click at [481, 298] on div "Download" at bounding box center [463, 310] width 68 height 33
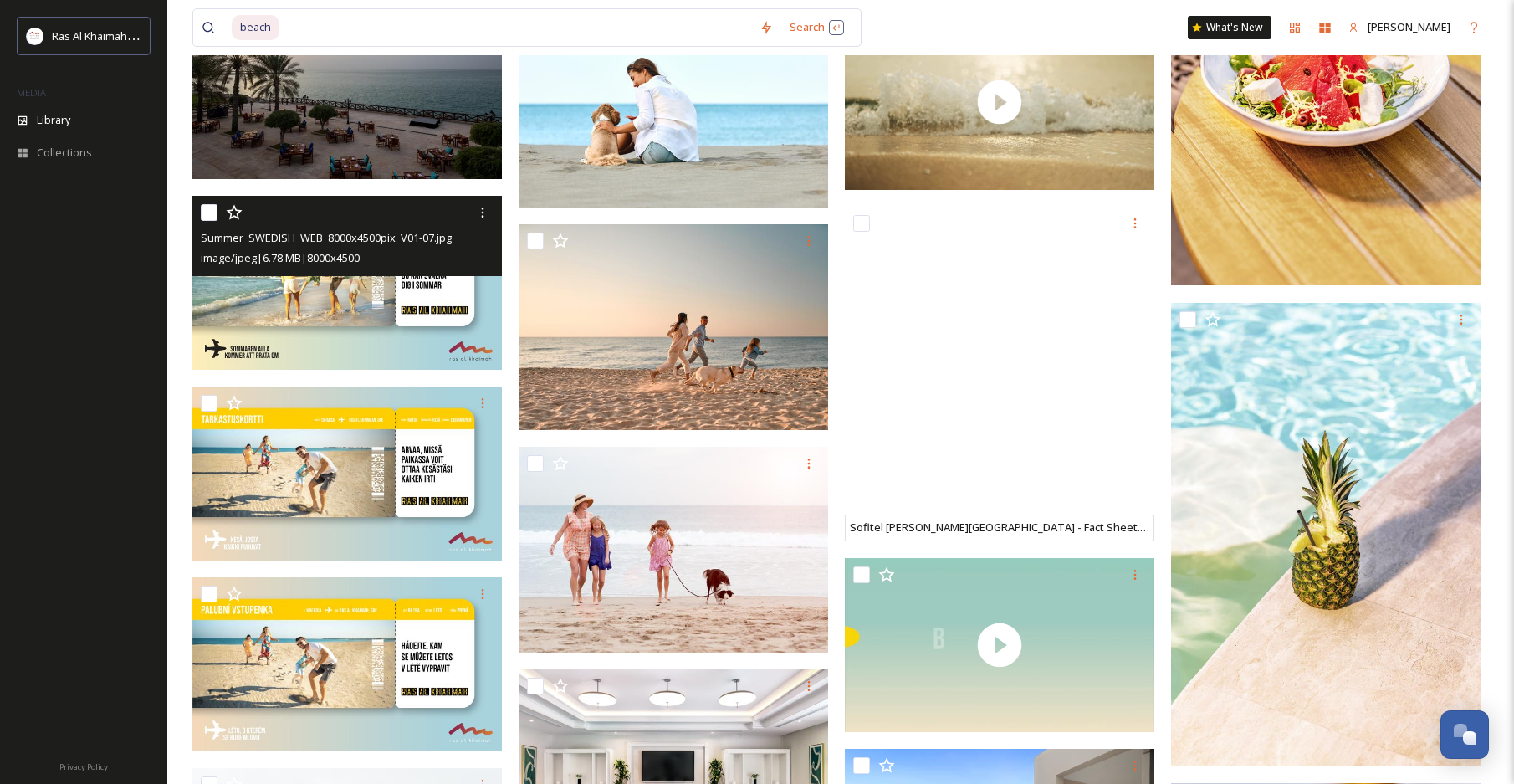
scroll to position [20077, 0]
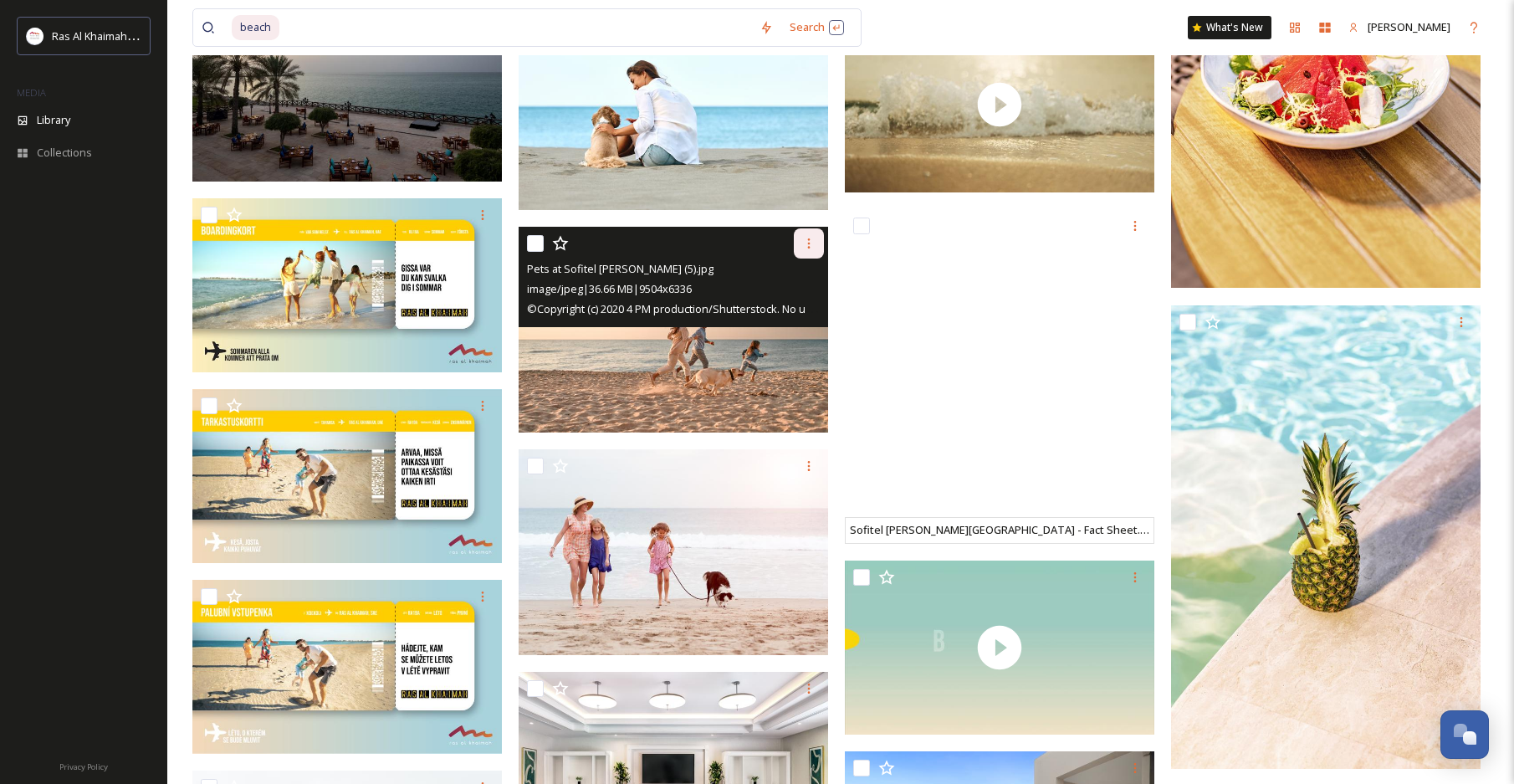
click at [809, 247] on icon at bounding box center [809, 244] width 3 height 10
click at [793, 307] on span "Download" at bounding box center [789, 312] width 51 height 16
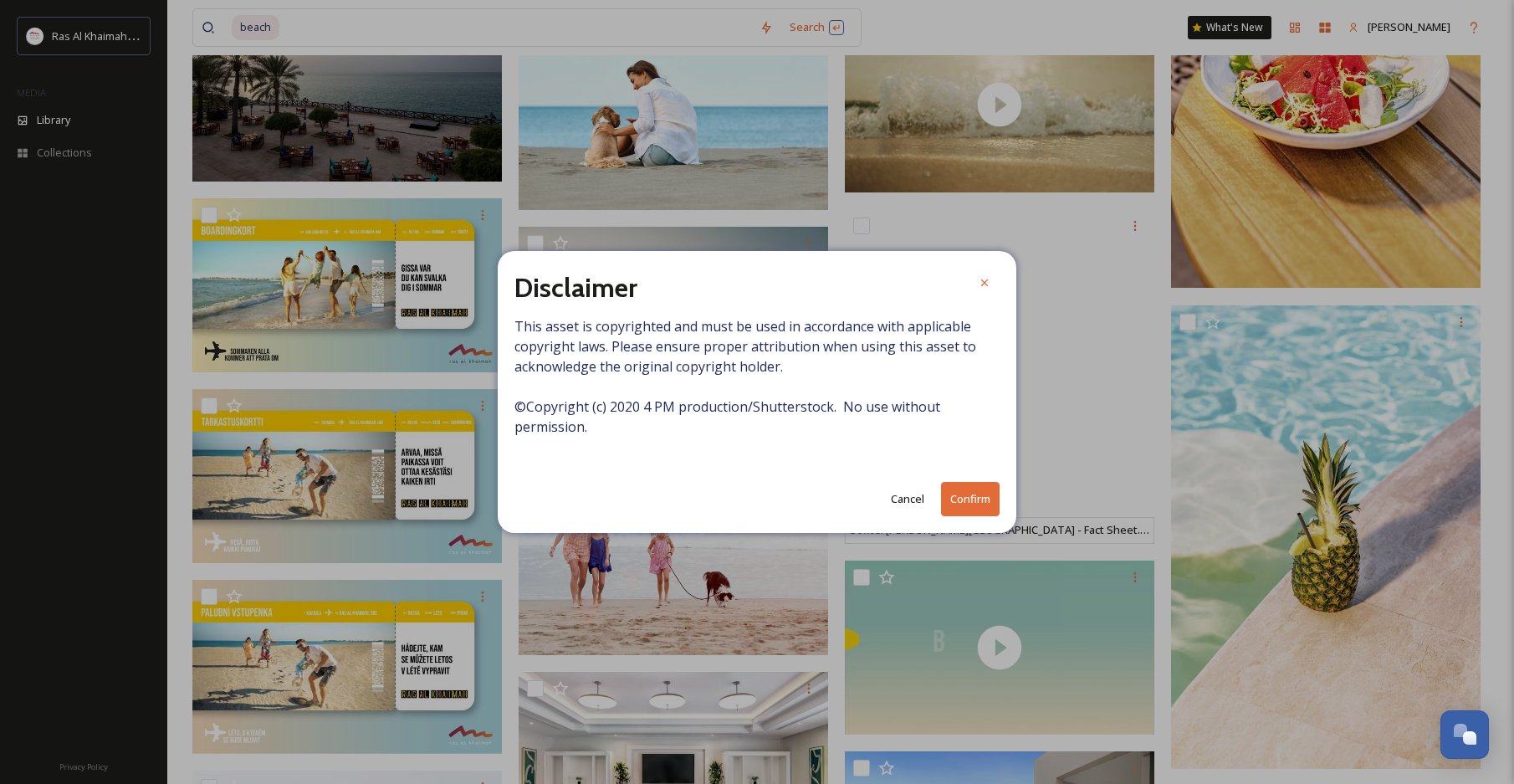
click at [895, 499] on button "Cancel" at bounding box center [908, 499] width 50 height 33
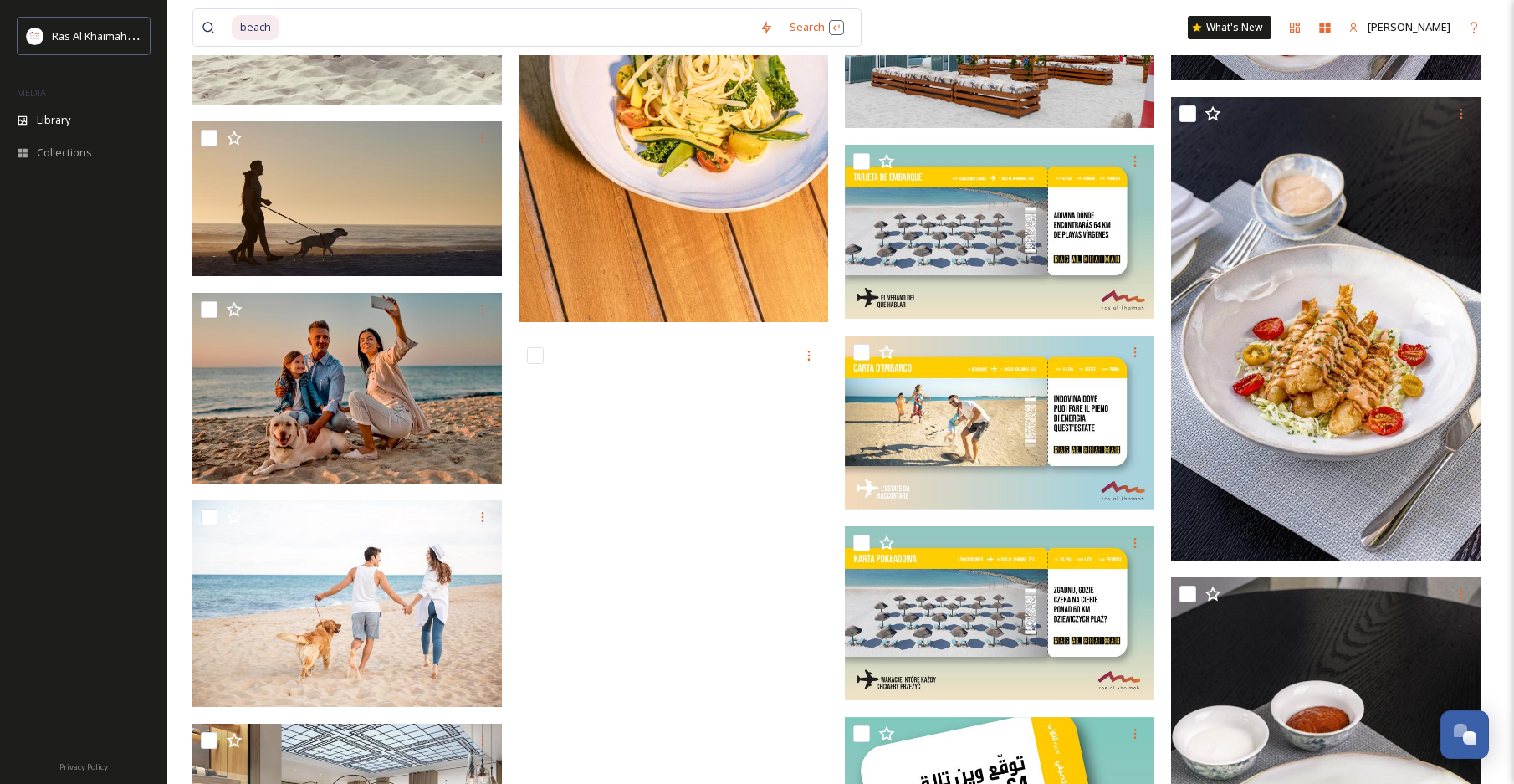
scroll to position [21862, 0]
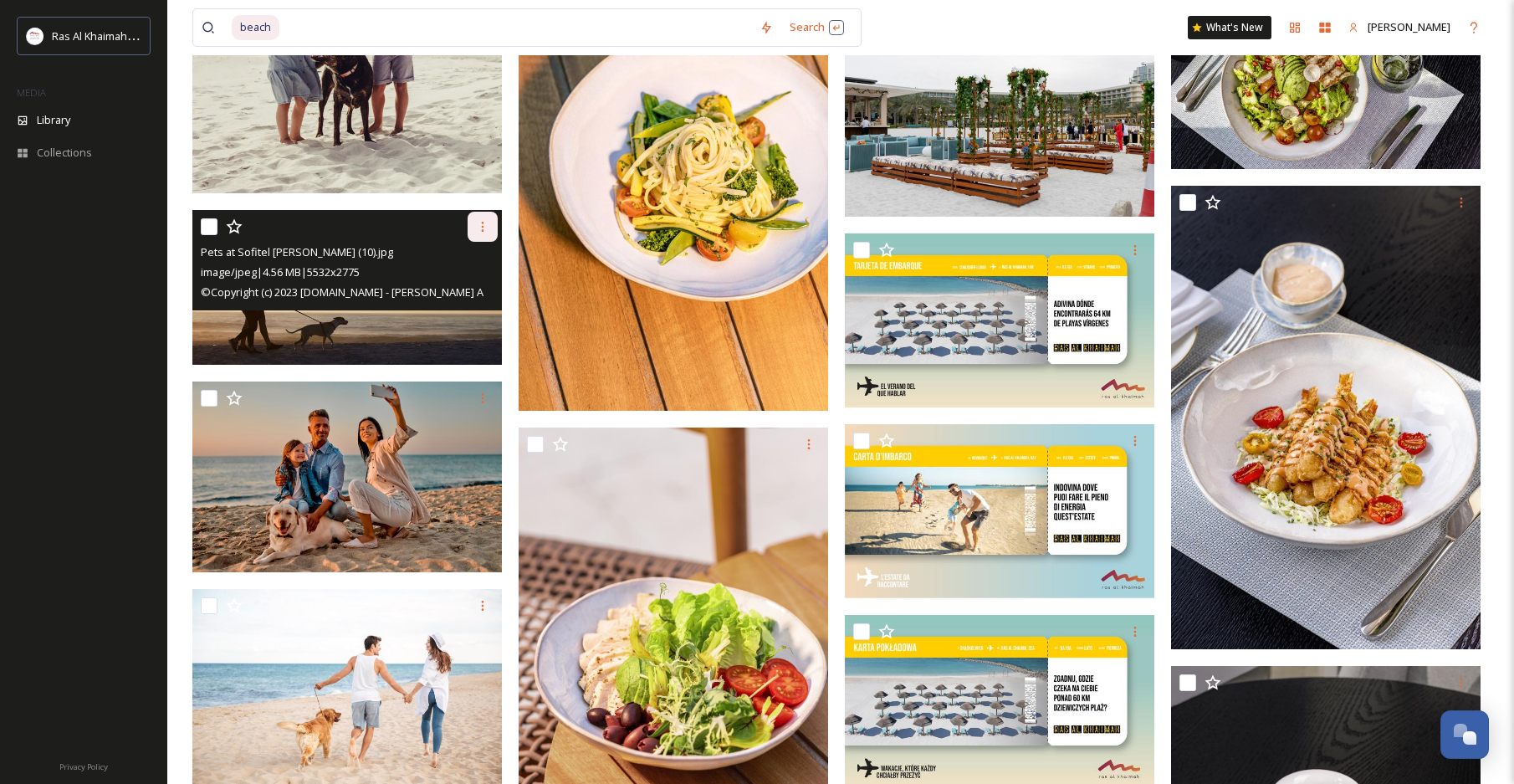
click at [488, 233] on icon at bounding box center [483, 227] width 14 height 14
click at [469, 285] on div "Download" at bounding box center [463, 295] width 68 height 33
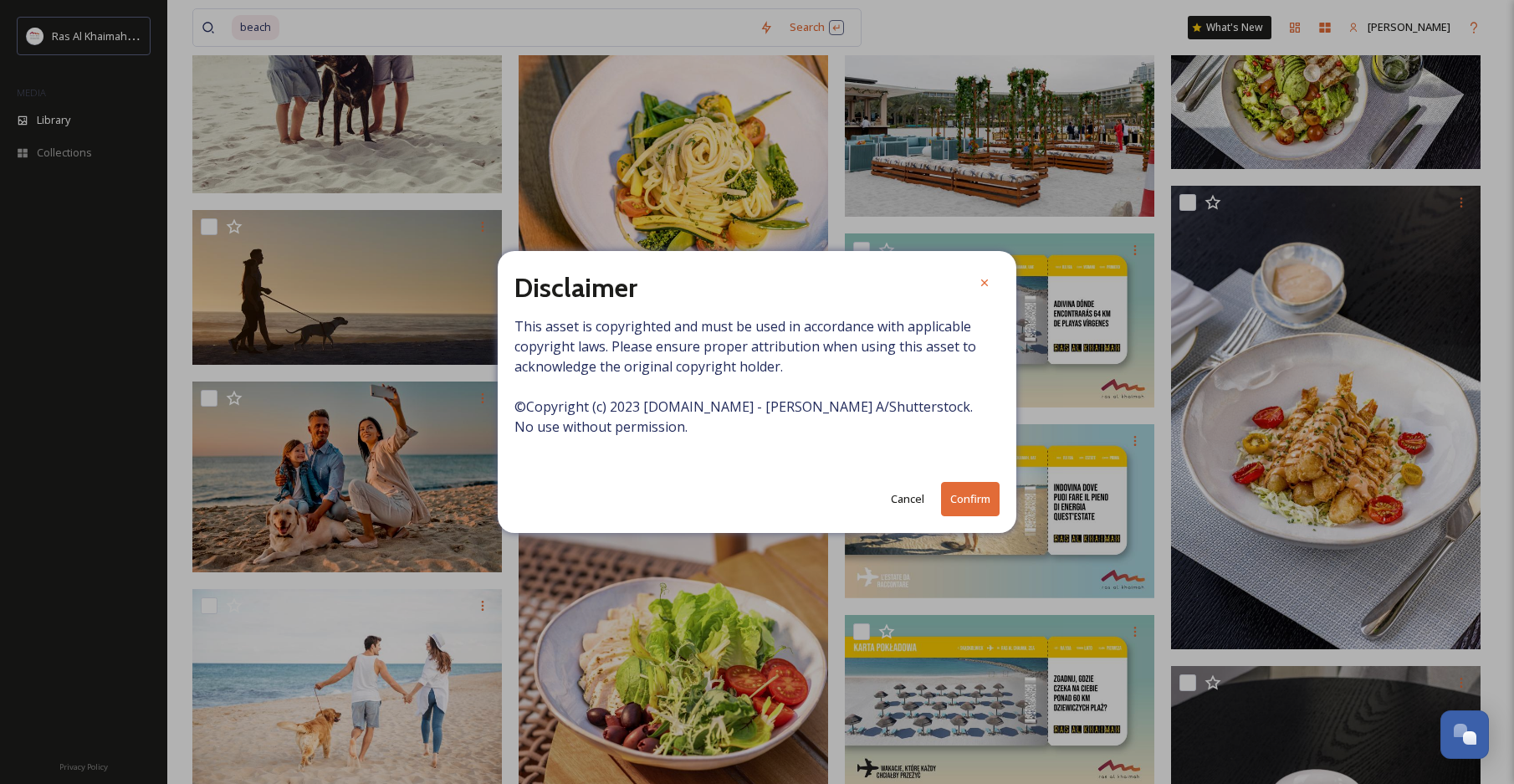
click at [983, 499] on button "Confirm" at bounding box center [970, 499] width 58 height 35
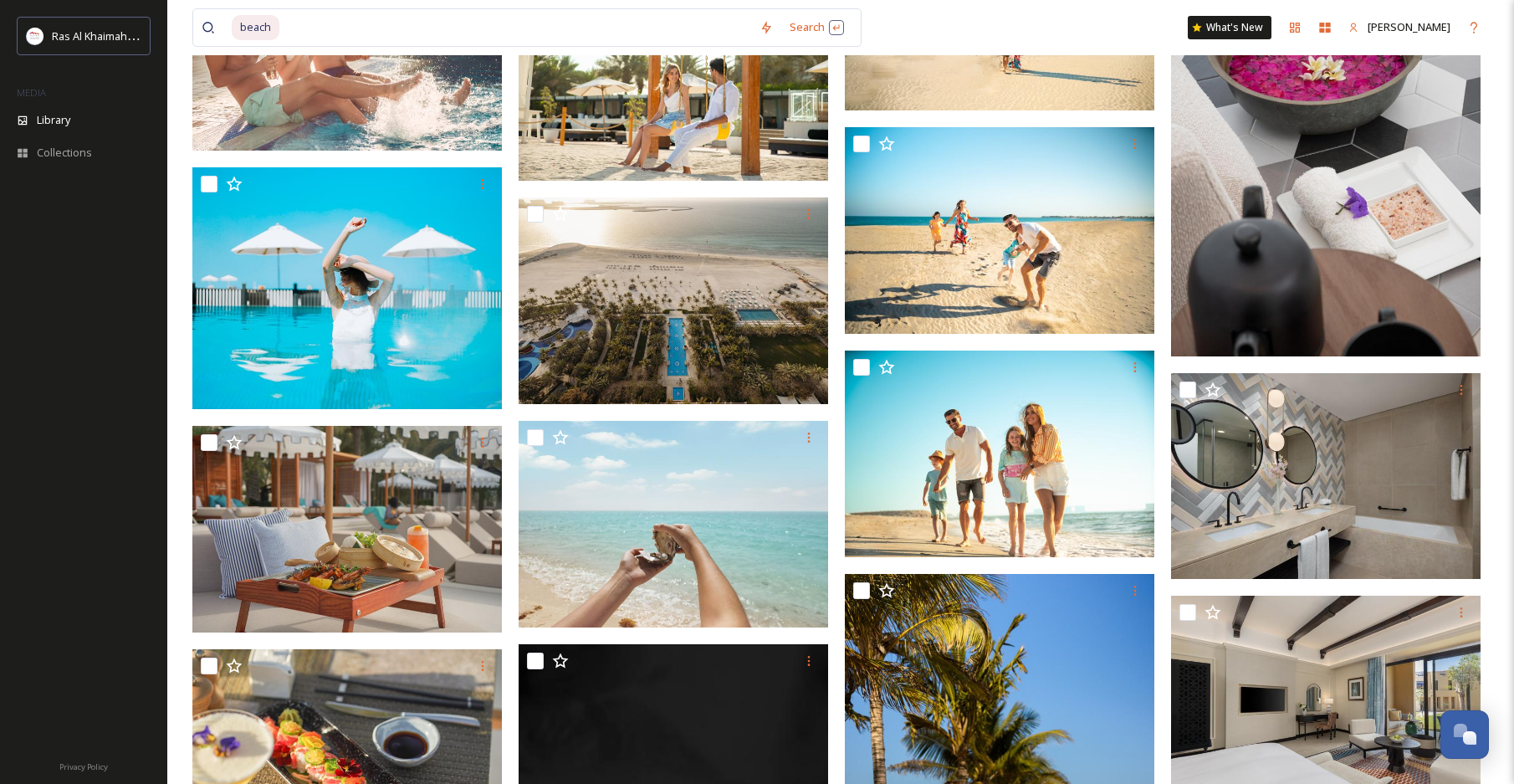
scroll to position [35715, 0]
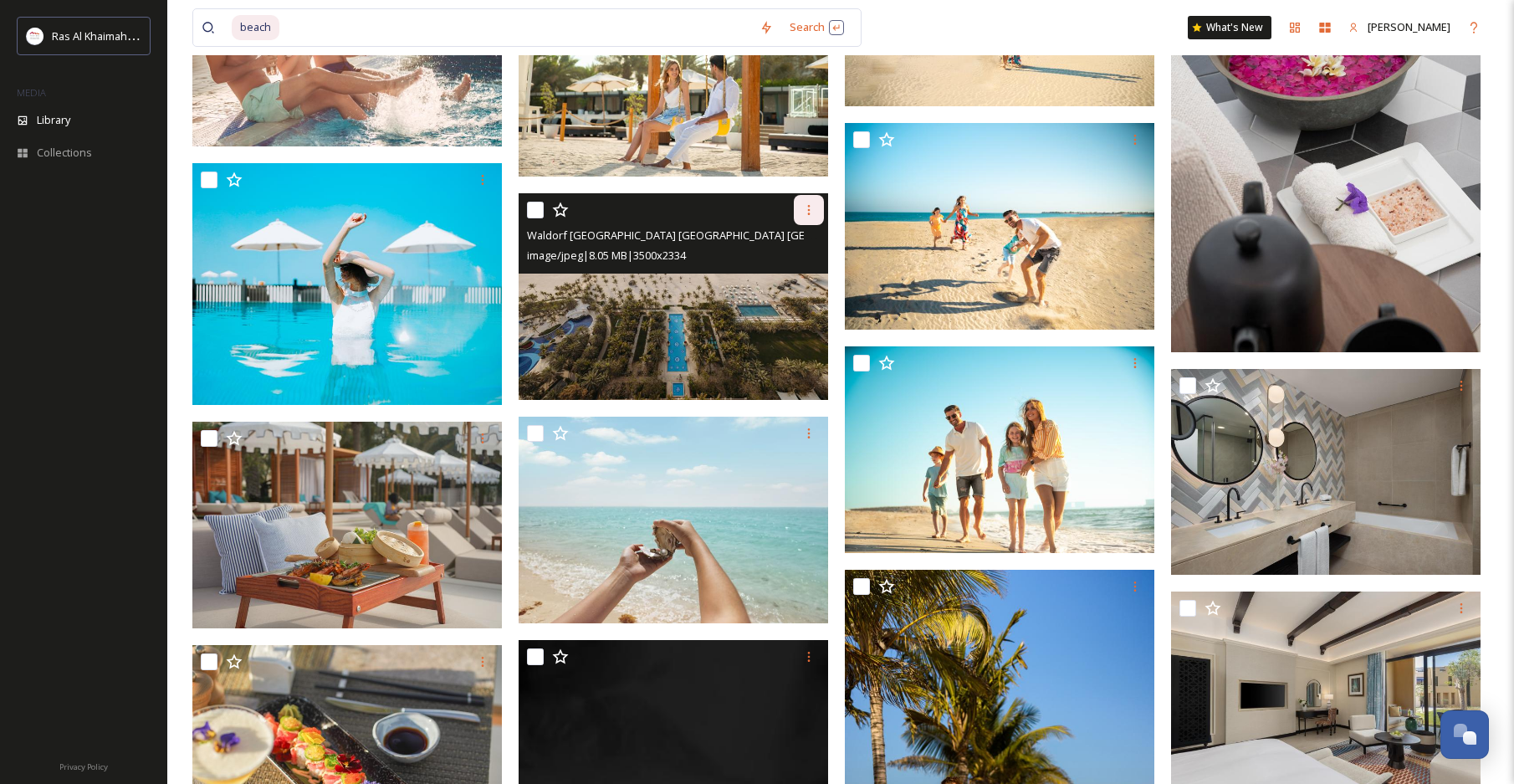
click at [808, 211] on icon at bounding box center [809, 210] width 3 height 10
click at [798, 272] on span "Download" at bounding box center [789, 279] width 51 height 16
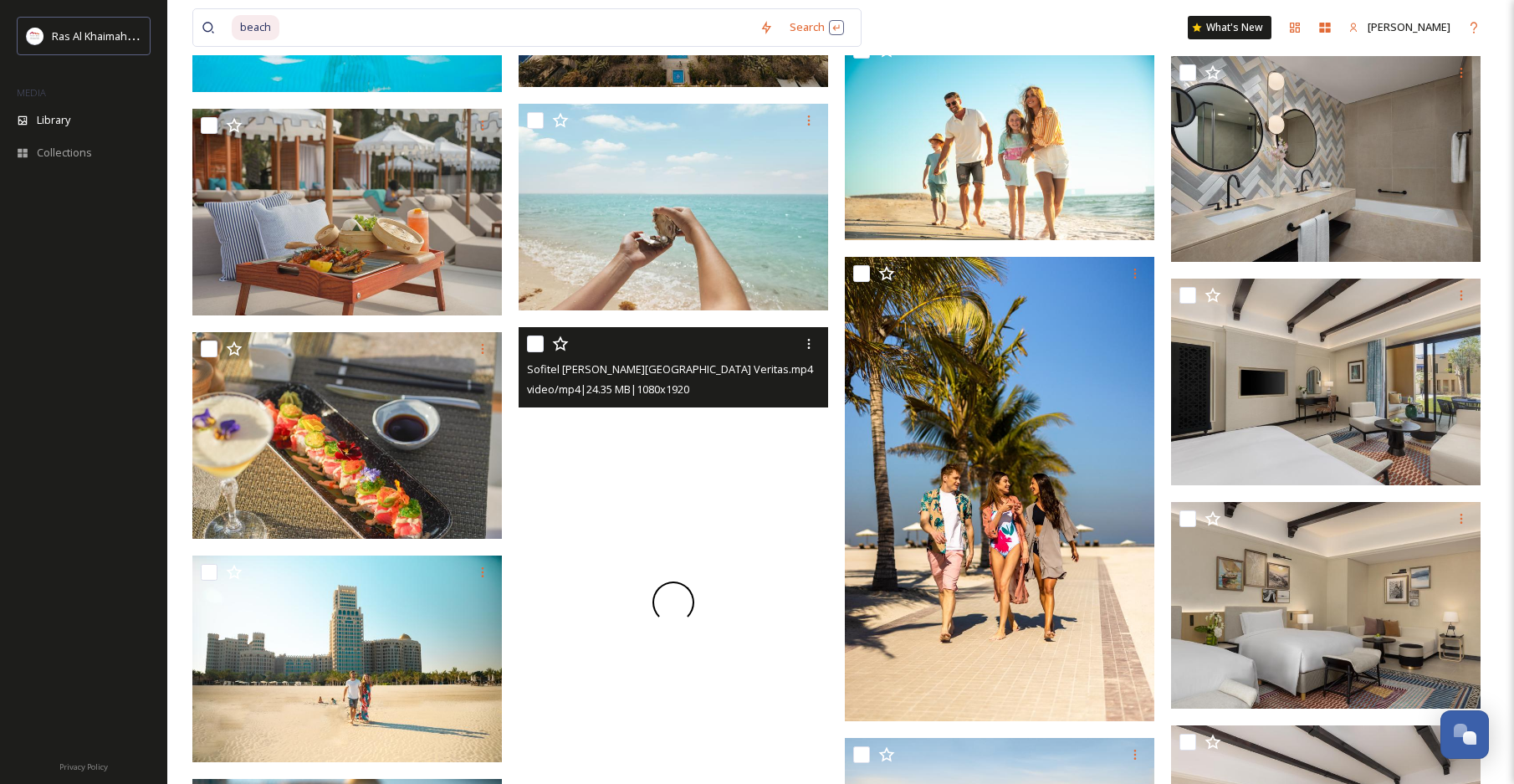
scroll to position [35985, 0]
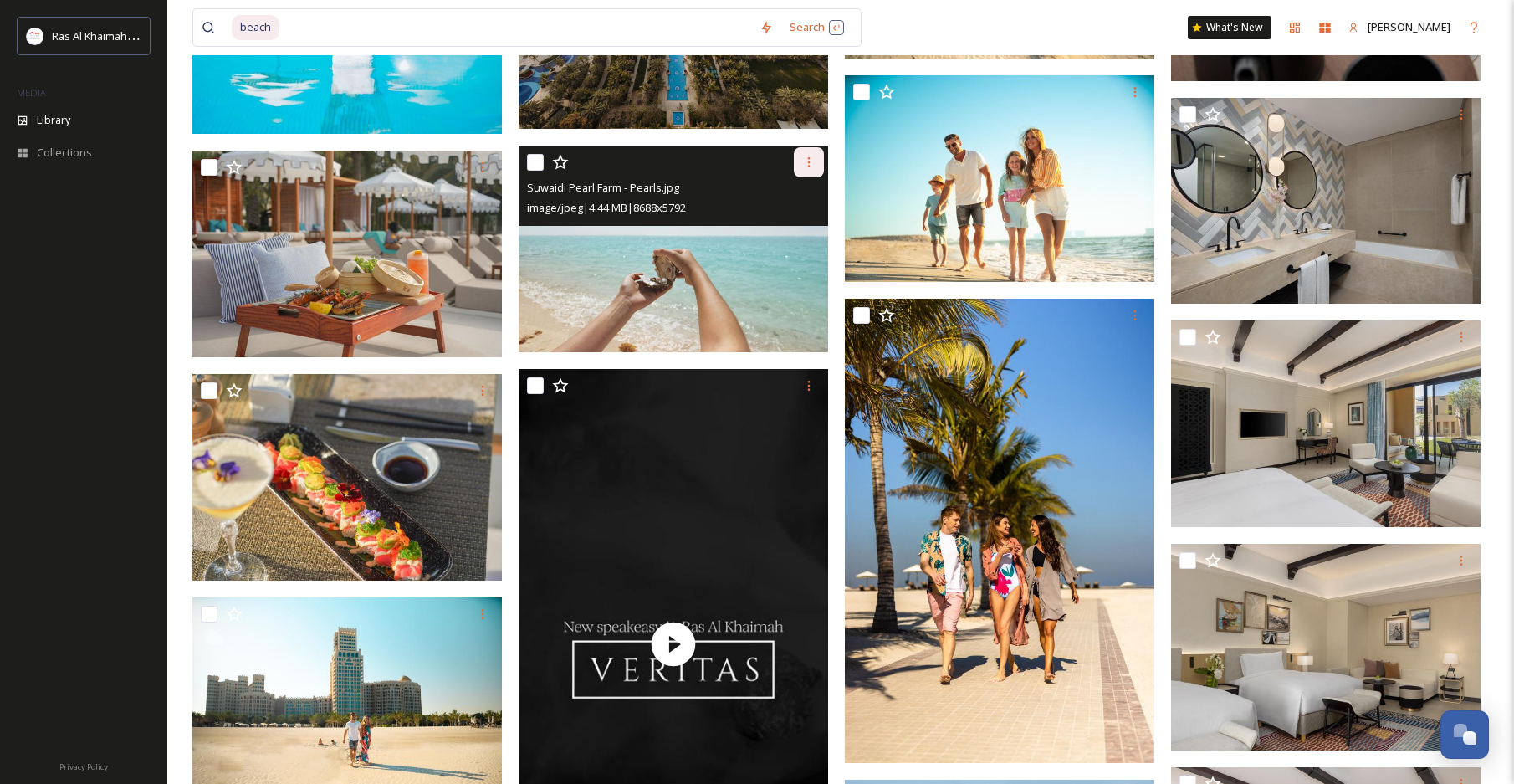
click at [816, 167] on div at bounding box center [809, 162] width 30 height 30
click at [790, 225] on span "Download" at bounding box center [789, 231] width 51 height 16
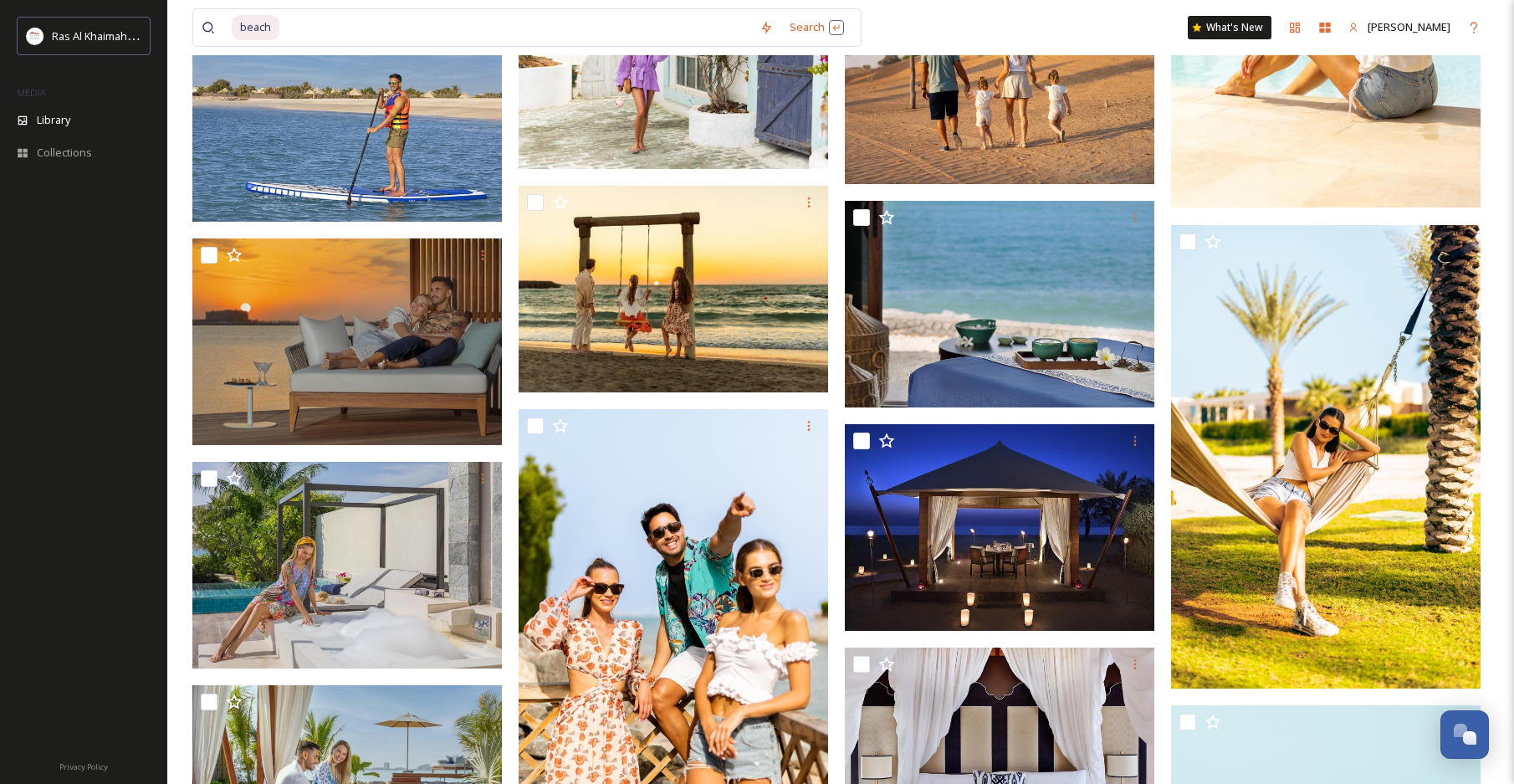
scroll to position [44565, 0]
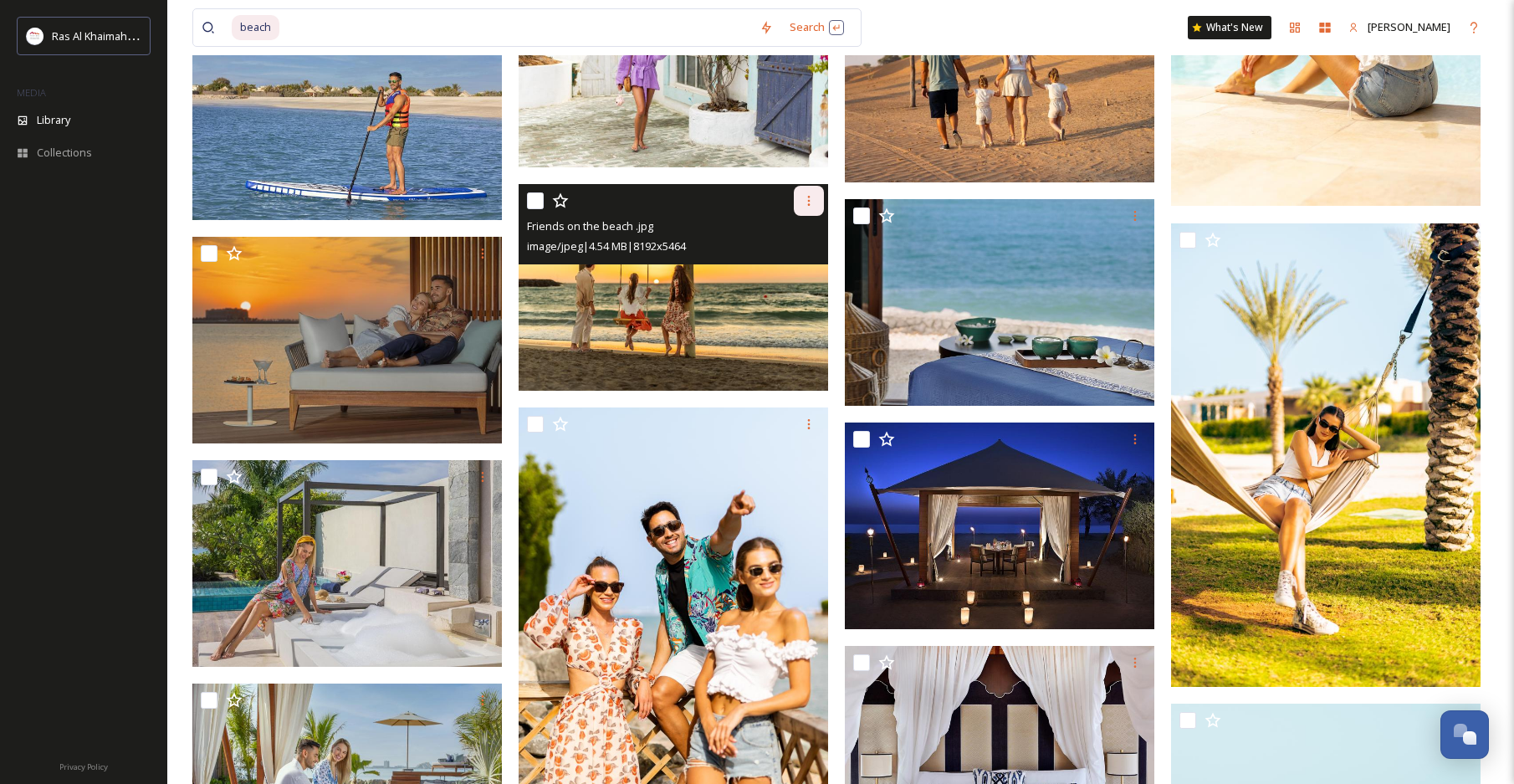
click at [813, 205] on icon at bounding box center [809, 200] width 14 height 14
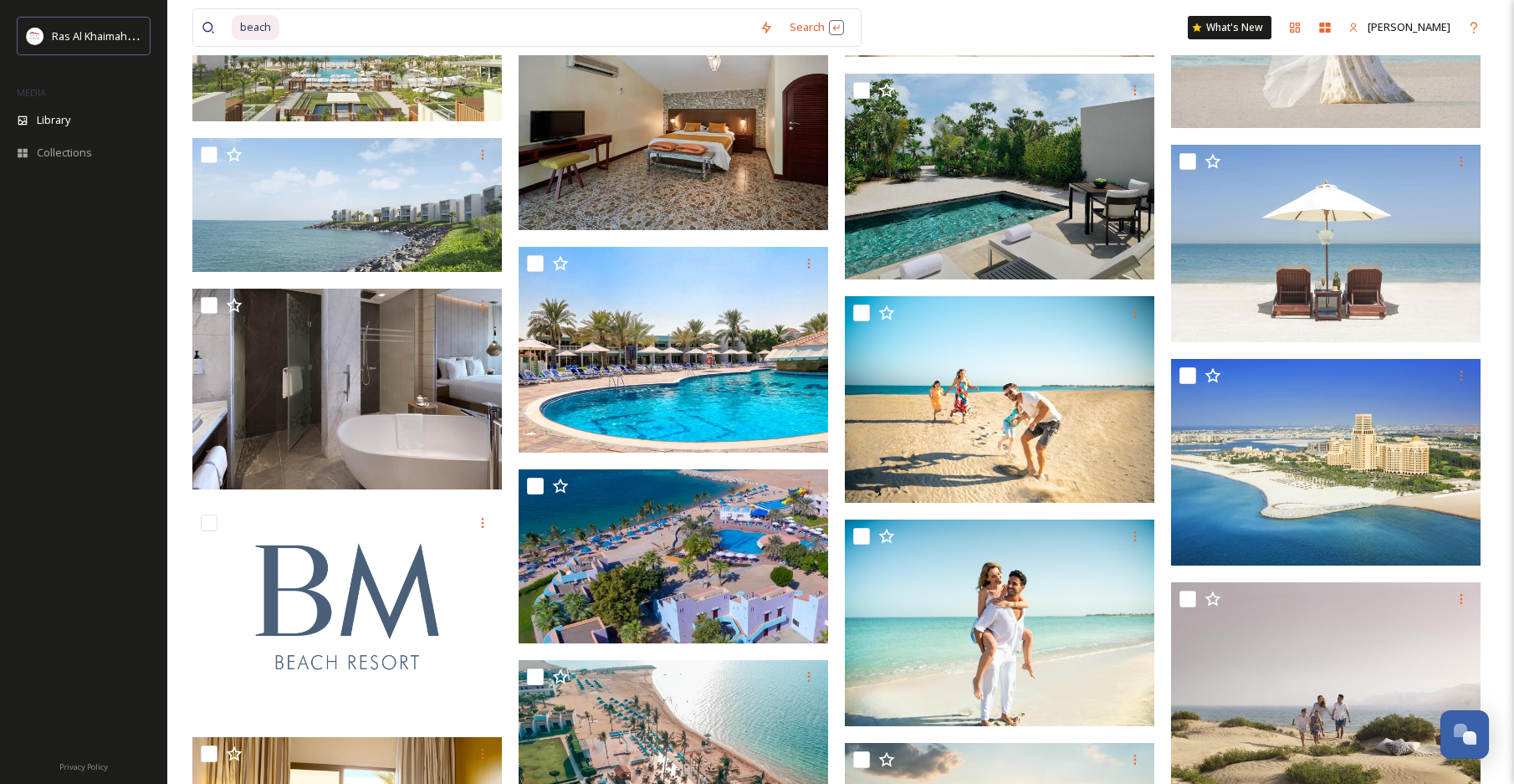
scroll to position [56023, 0]
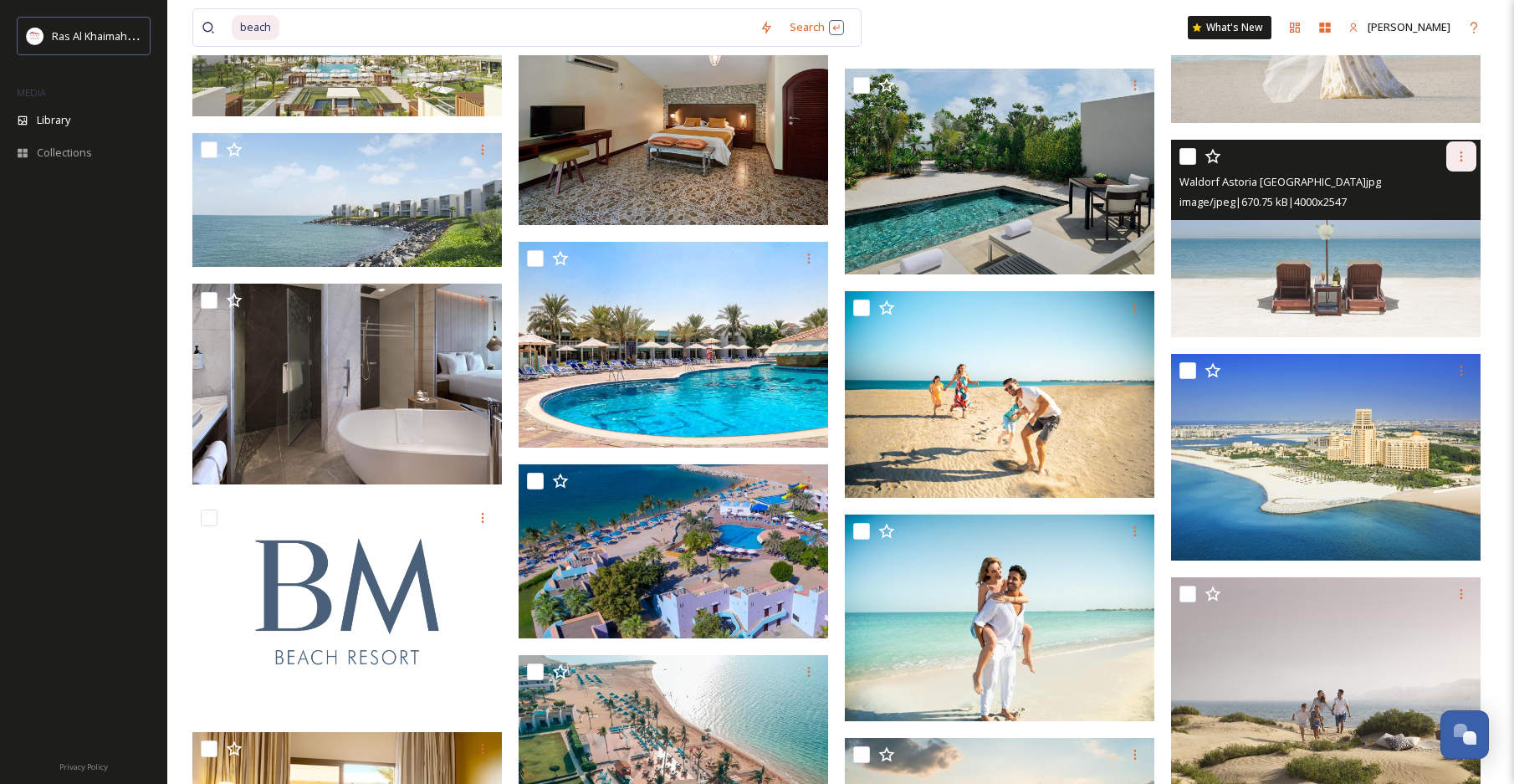
click at [1467, 164] on div at bounding box center [1462, 156] width 30 height 30
click at [1421, 220] on span "Download" at bounding box center [1442, 225] width 51 height 16
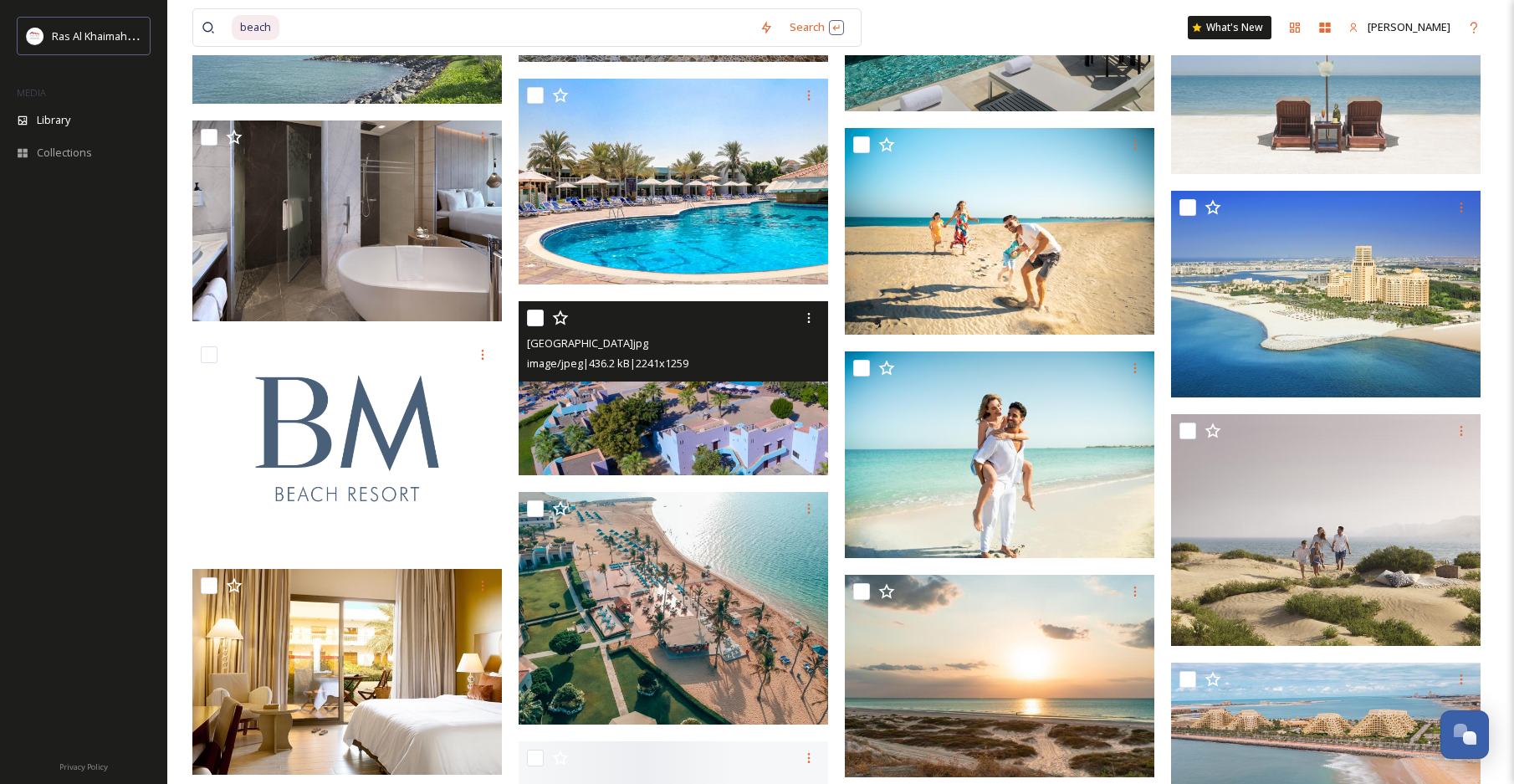
scroll to position [56444, 0]
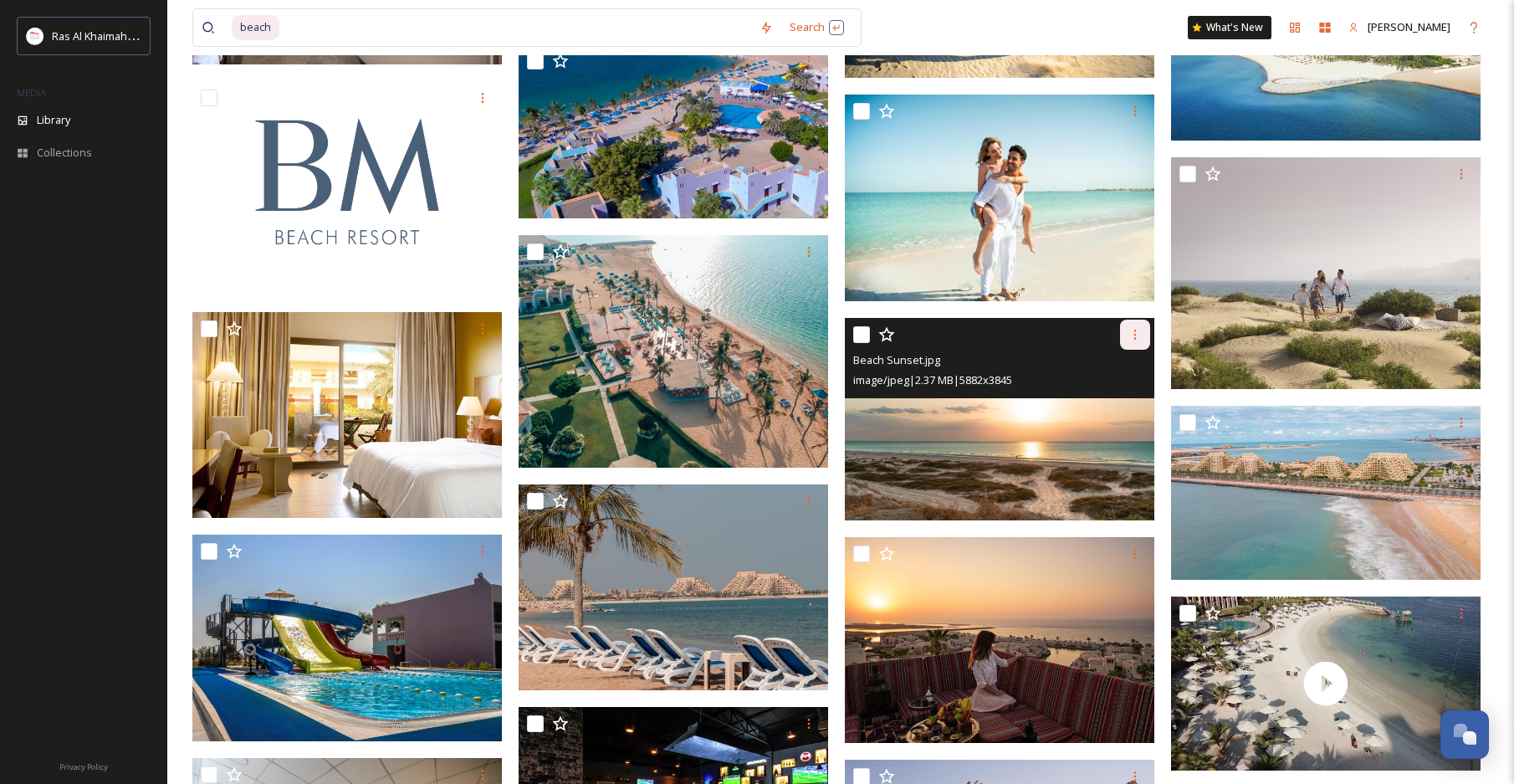
click at [1144, 336] on div at bounding box center [1135, 335] width 30 height 30
click at [1122, 397] on span "Download" at bounding box center [1116, 403] width 51 height 16
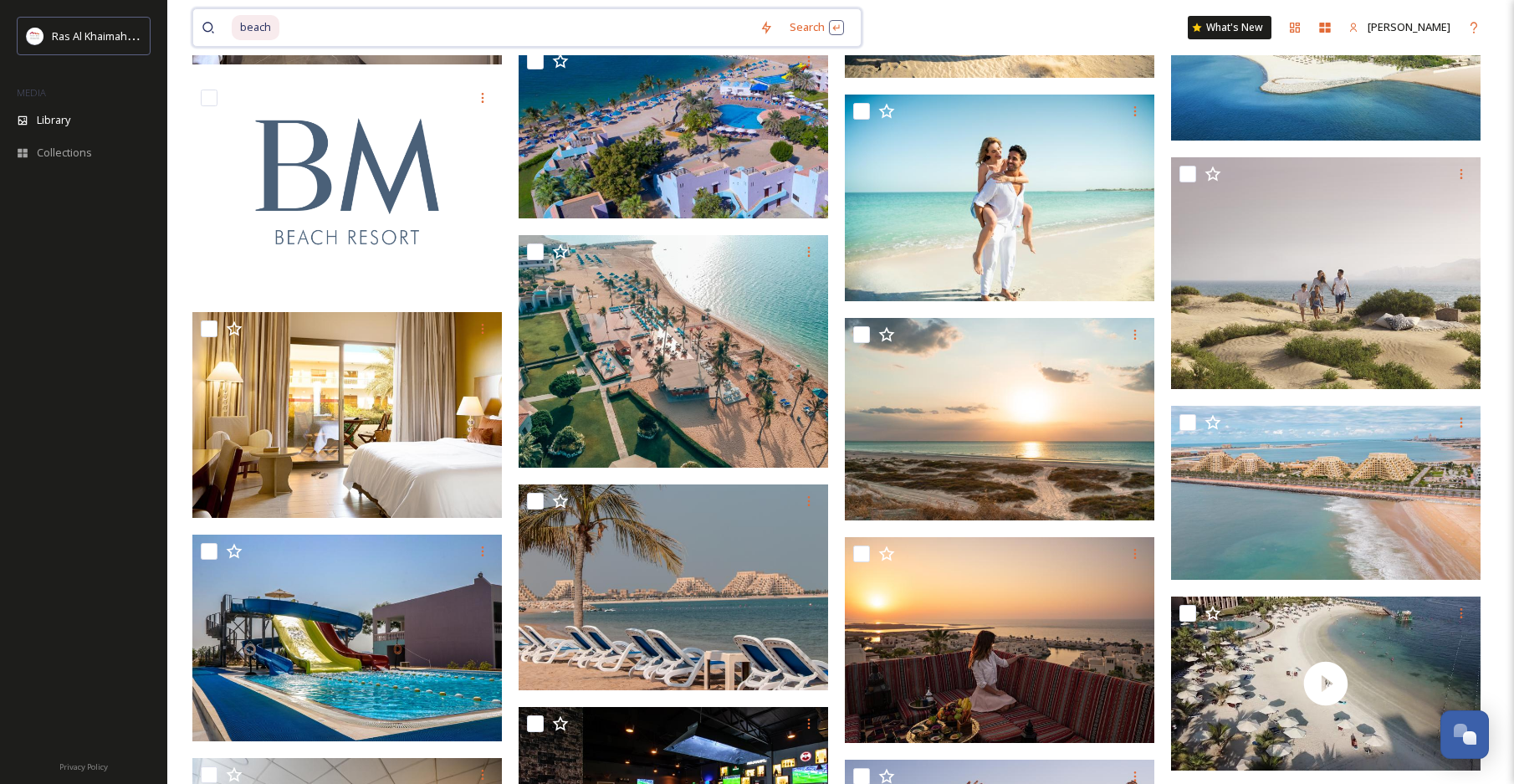
click at [551, 31] on input at bounding box center [516, 28] width 470 height 37
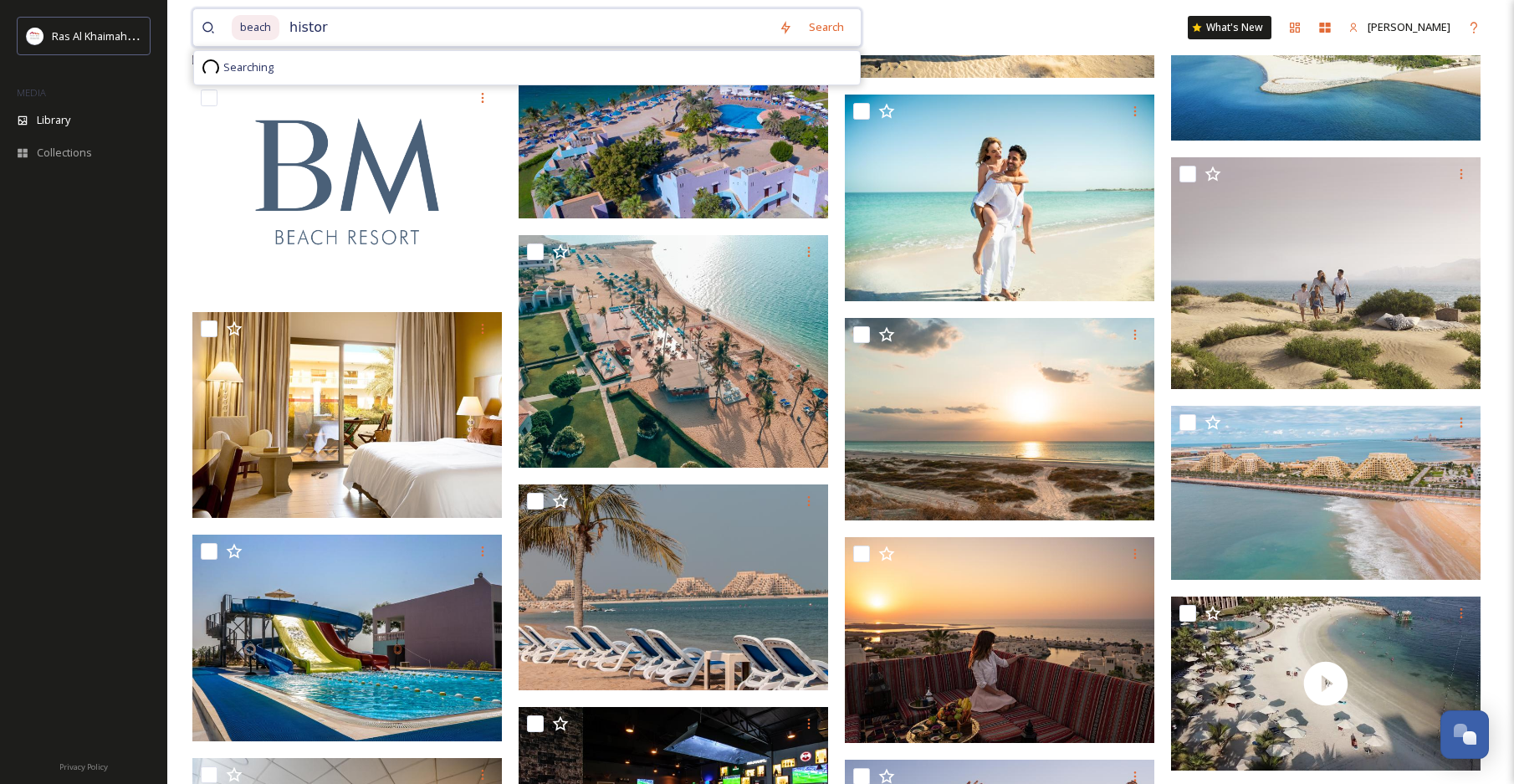
type input "history"
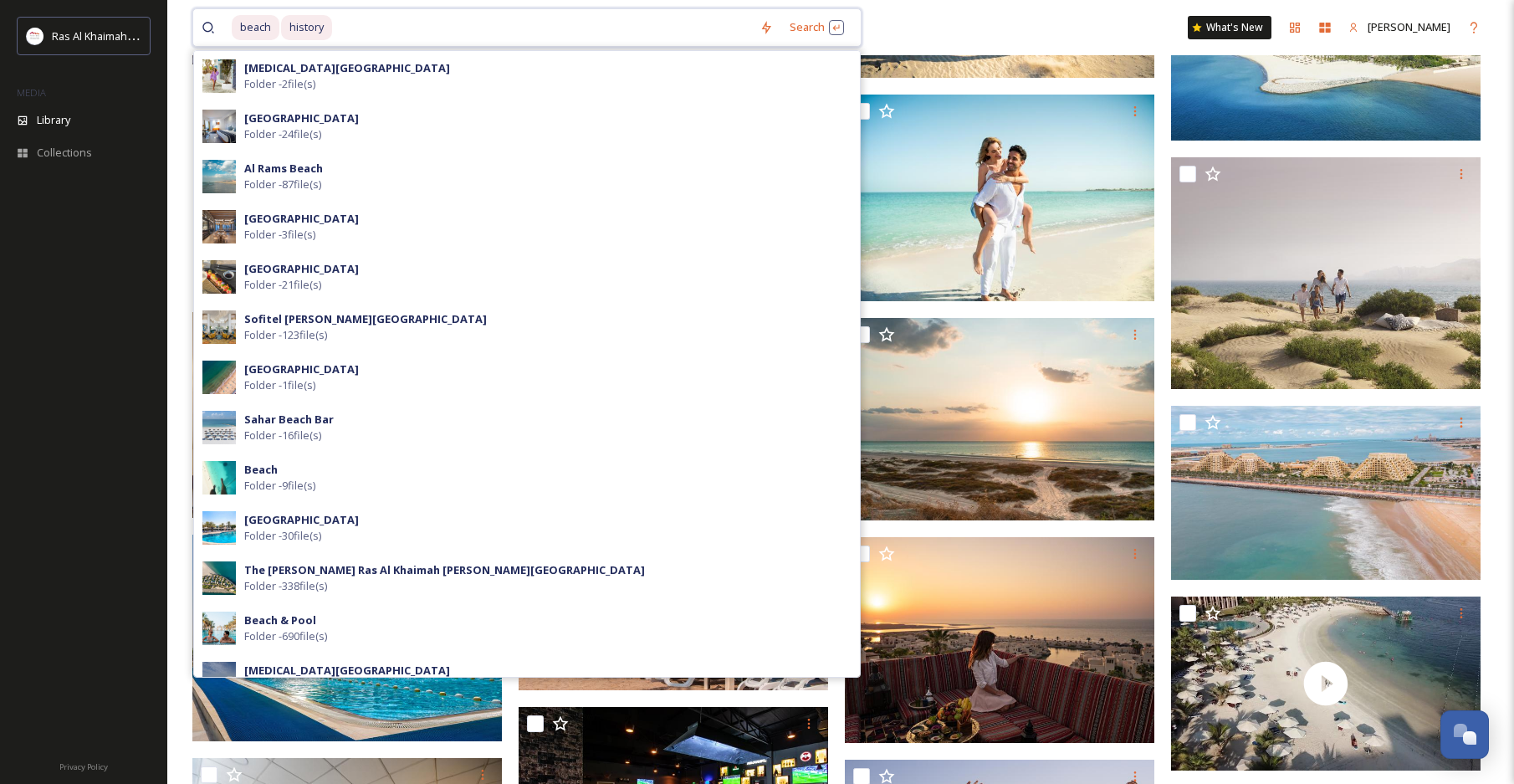
click at [256, 24] on span "beach" at bounding box center [255, 27] width 47 height 25
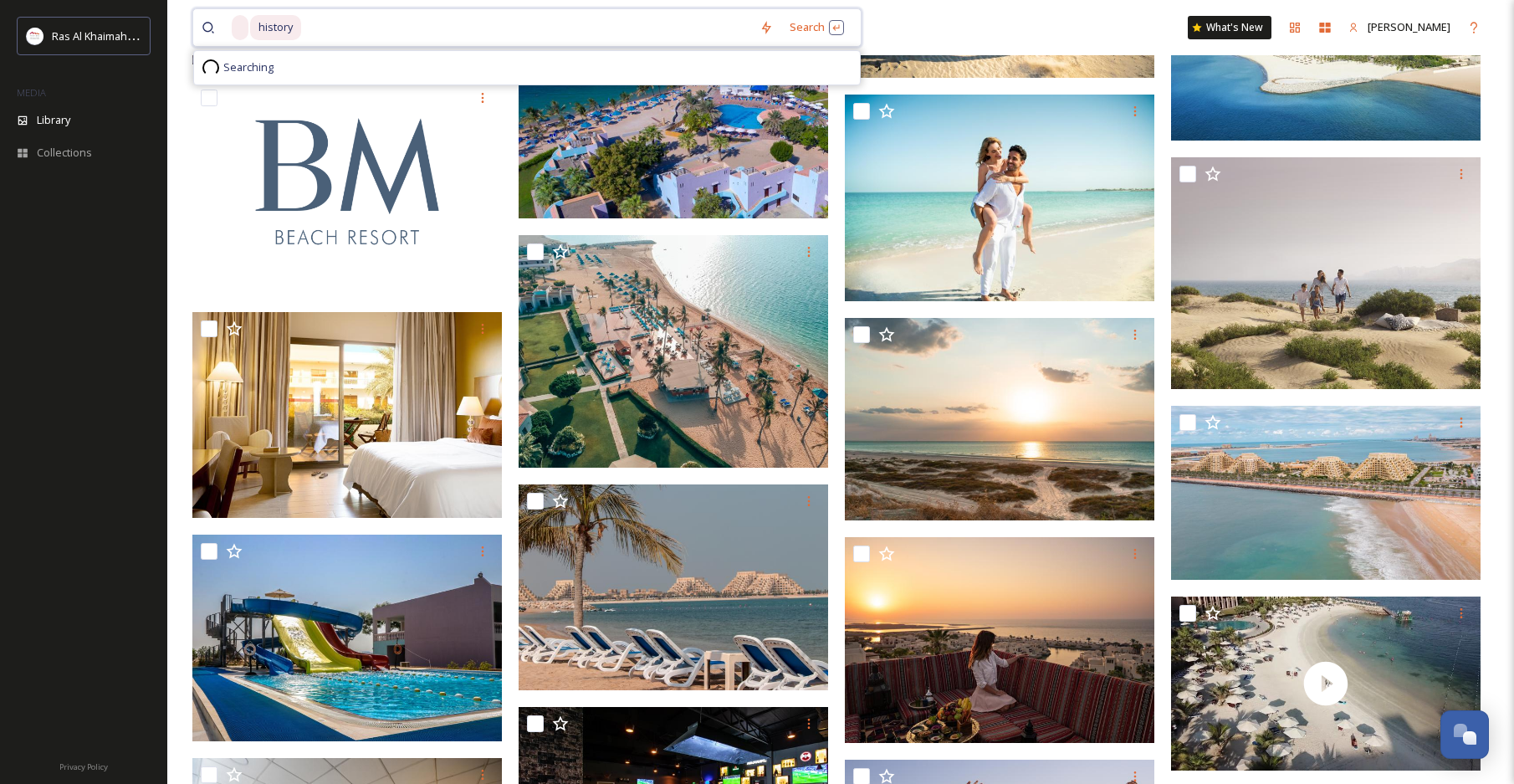
click at [502, 31] on input at bounding box center [527, 28] width 448 height 37
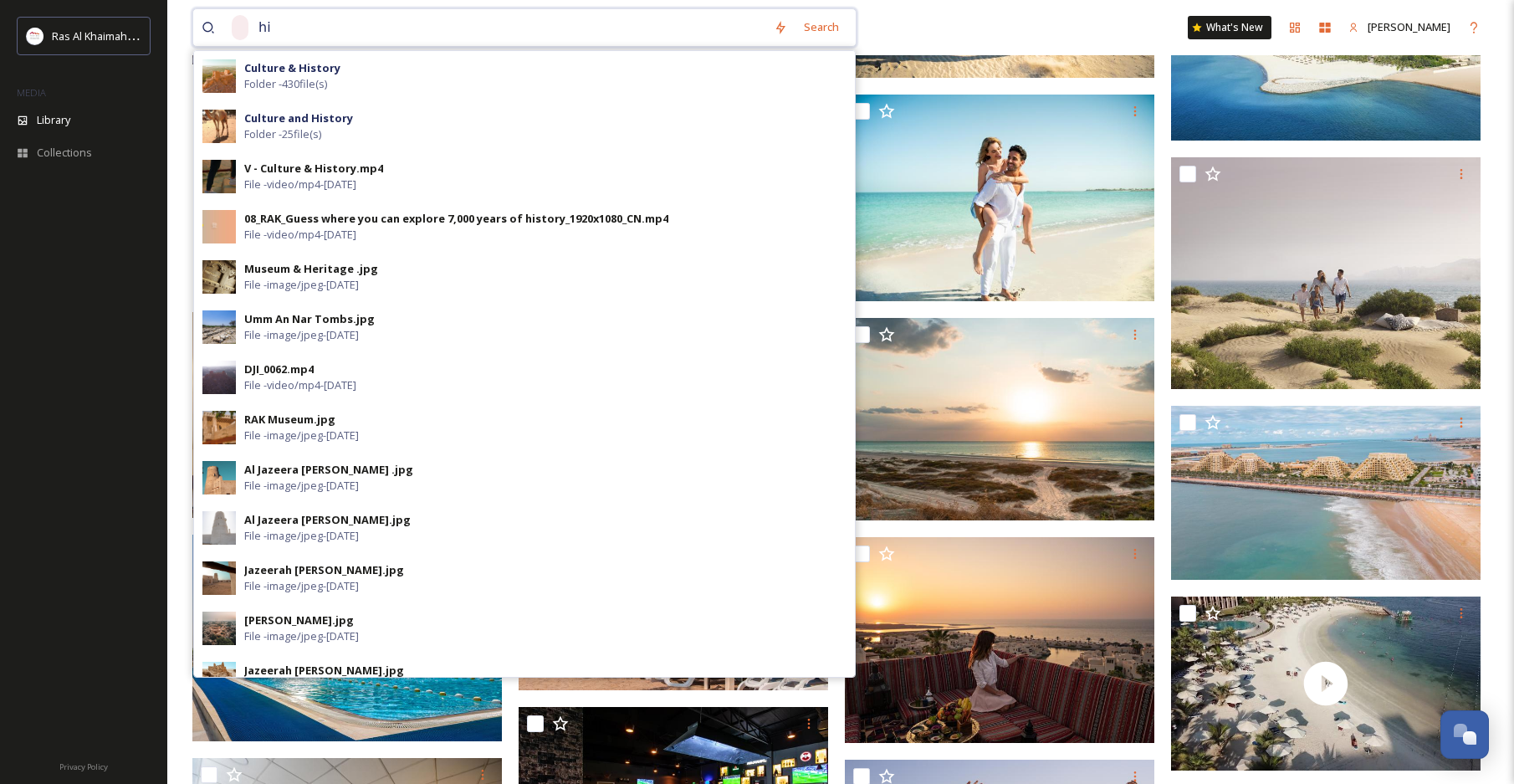
type input "h"
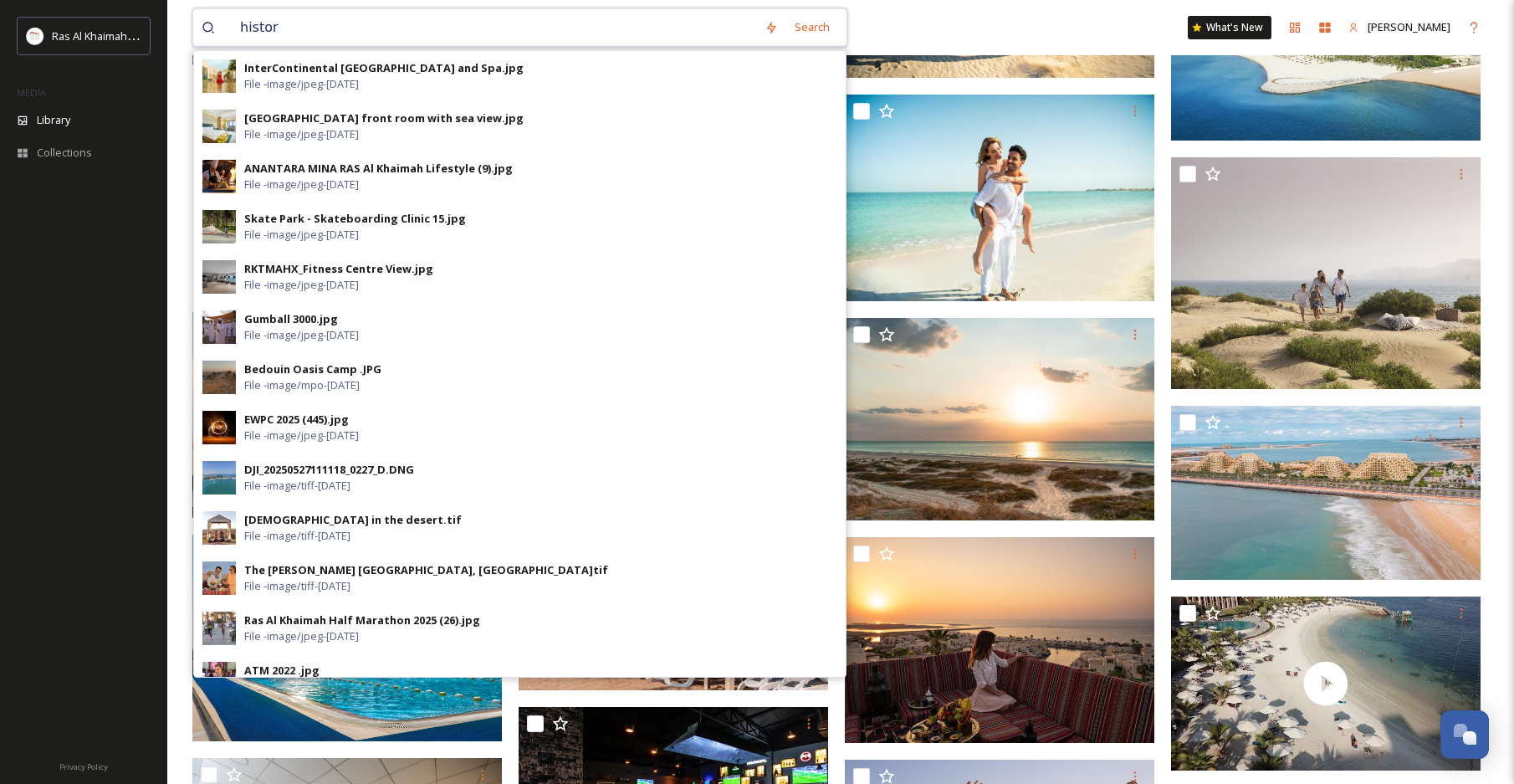
type input "history"
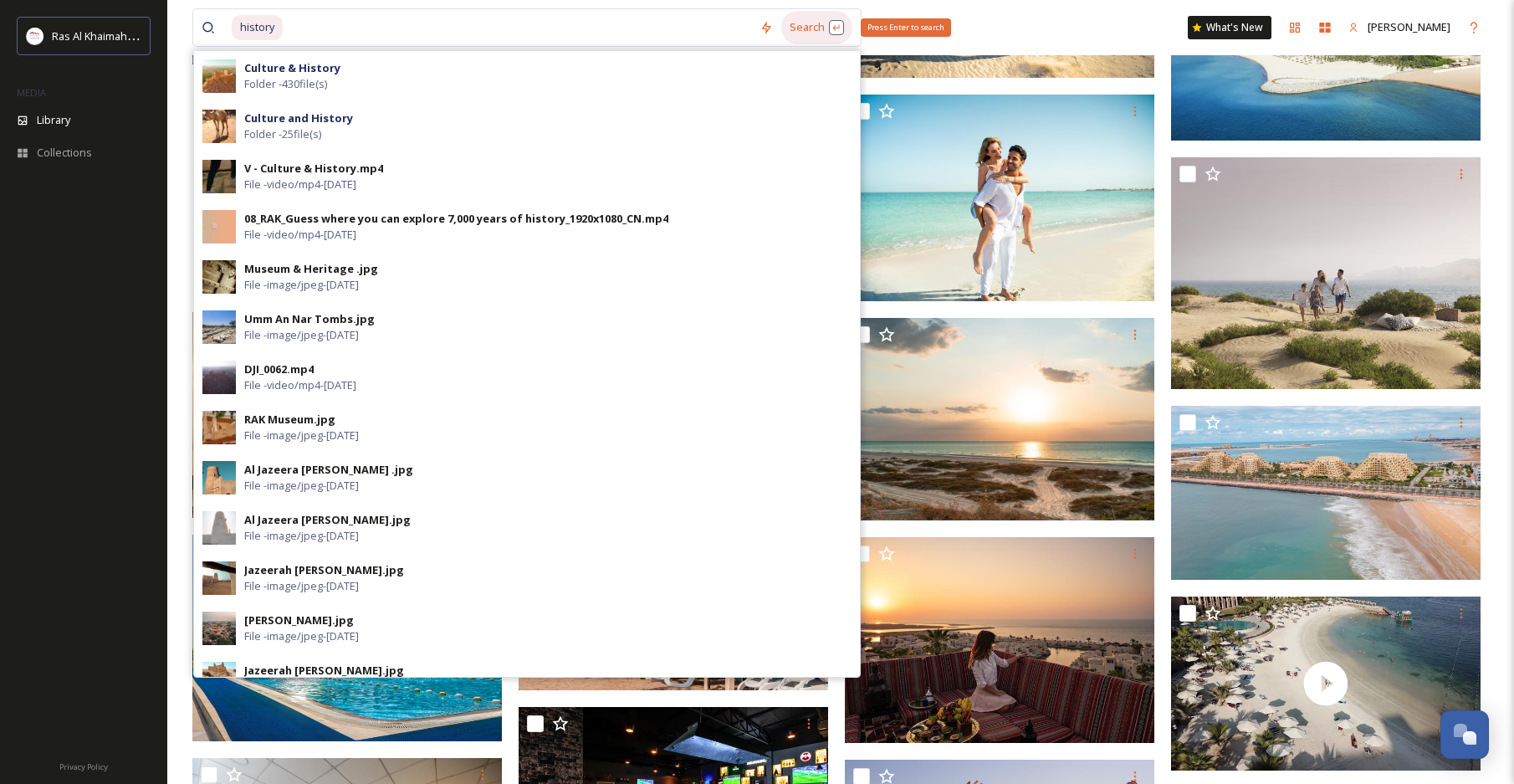
click at [807, 28] on div "Search Press Enter to search" at bounding box center [817, 27] width 71 height 33
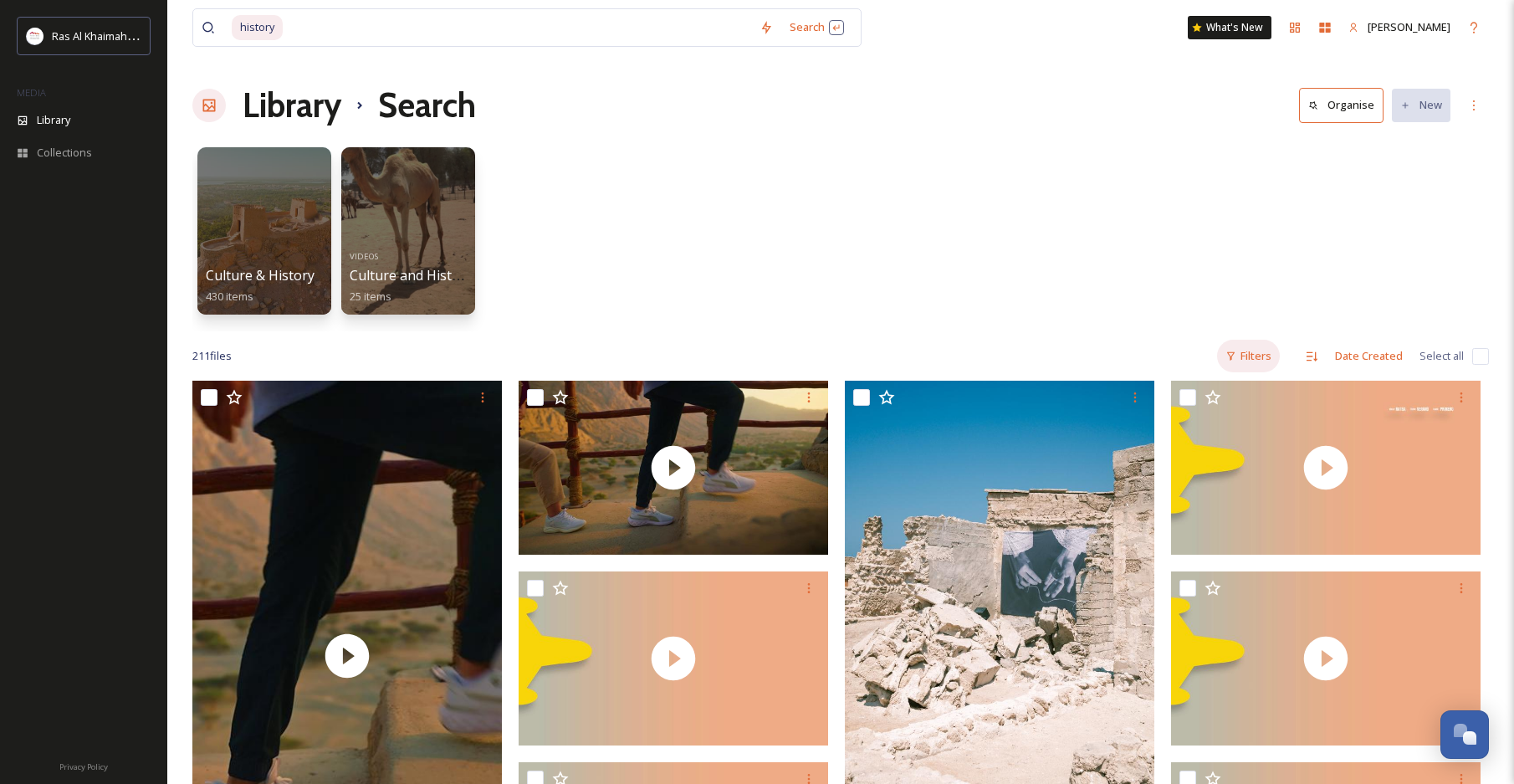
click at [1249, 353] on div "Filters" at bounding box center [1248, 356] width 63 height 33
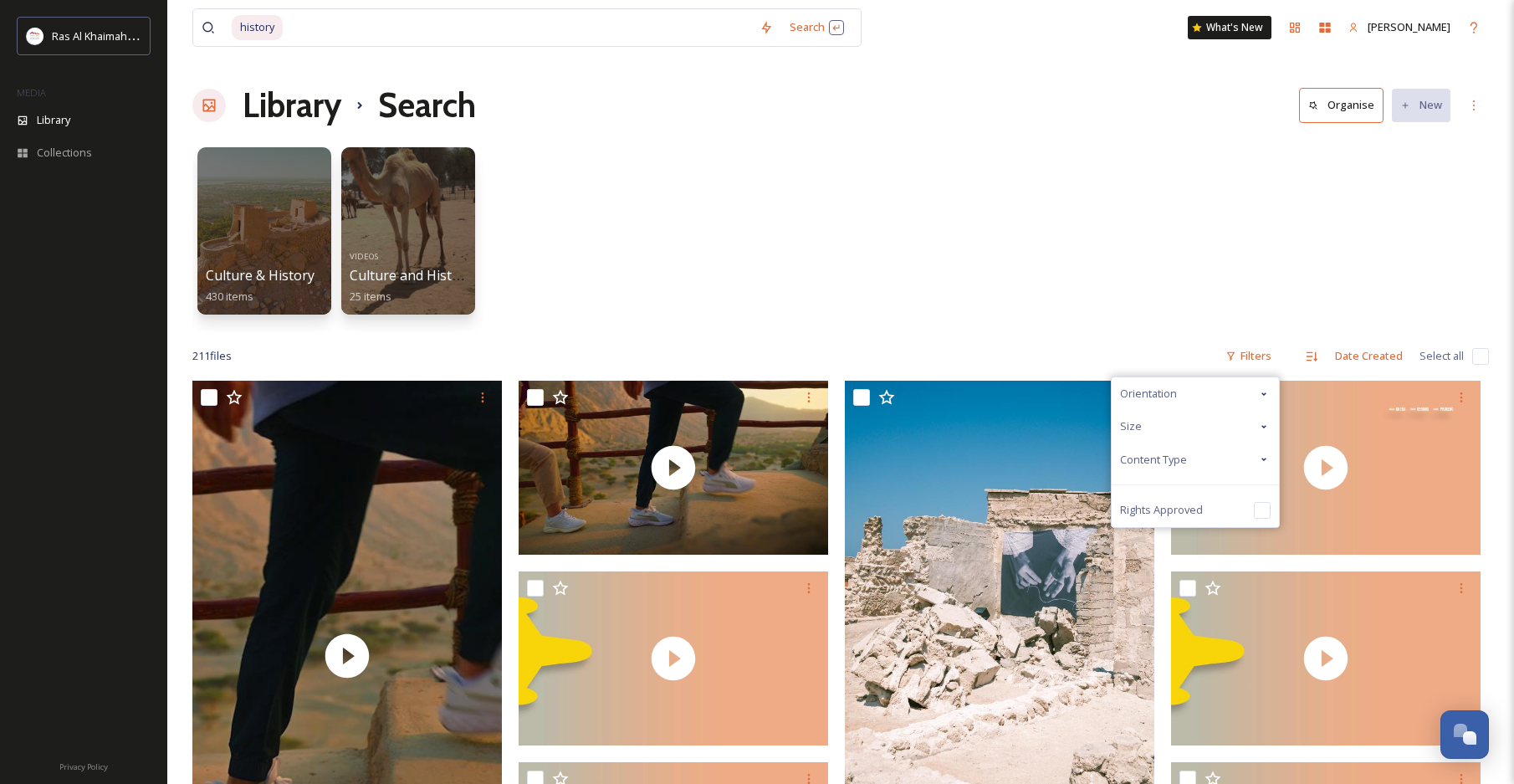
click at [1177, 444] on div "Content Type" at bounding box center [1196, 459] width 167 height 33
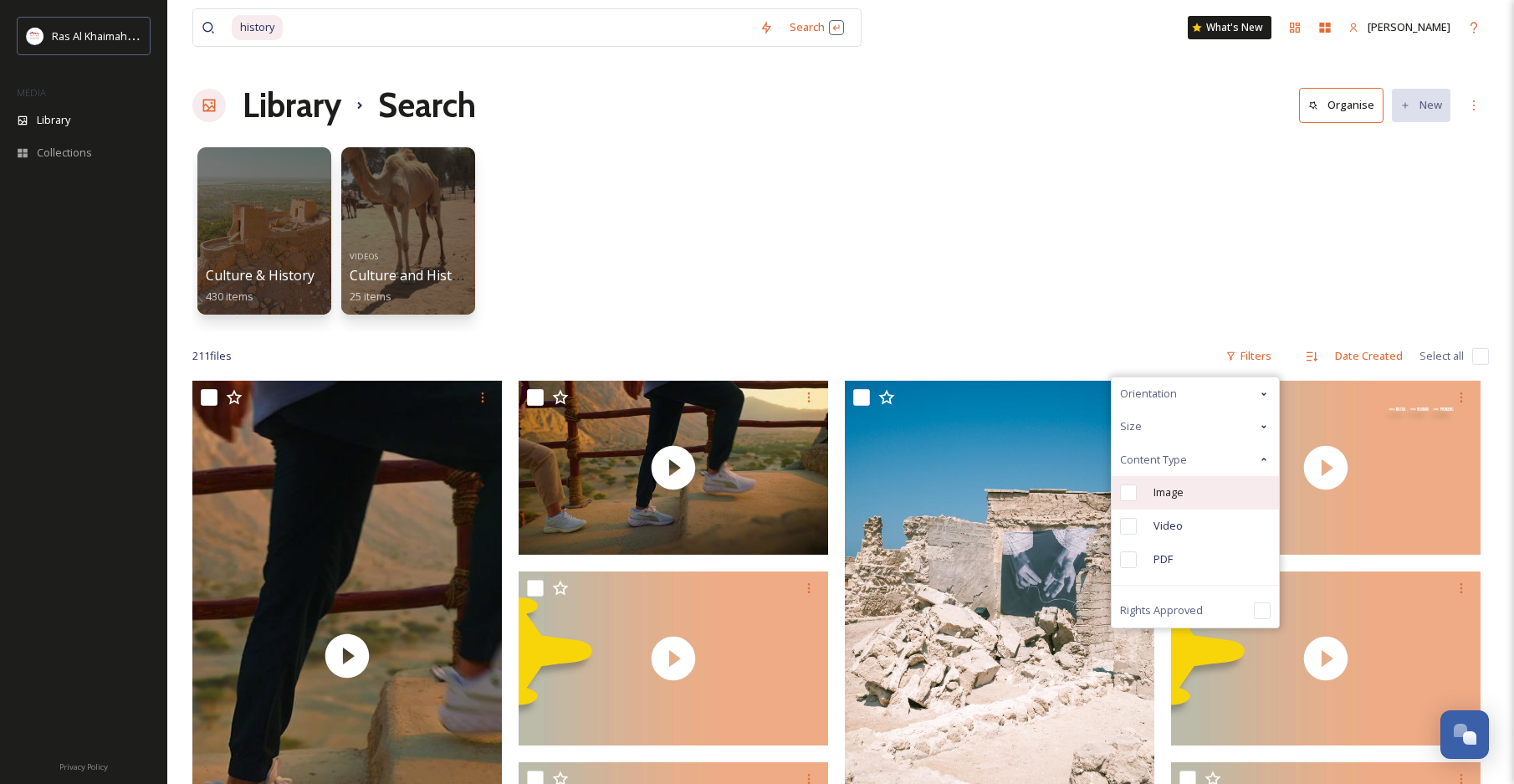
click at [1168, 493] on span "Image" at bounding box center [1169, 492] width 30 height 16
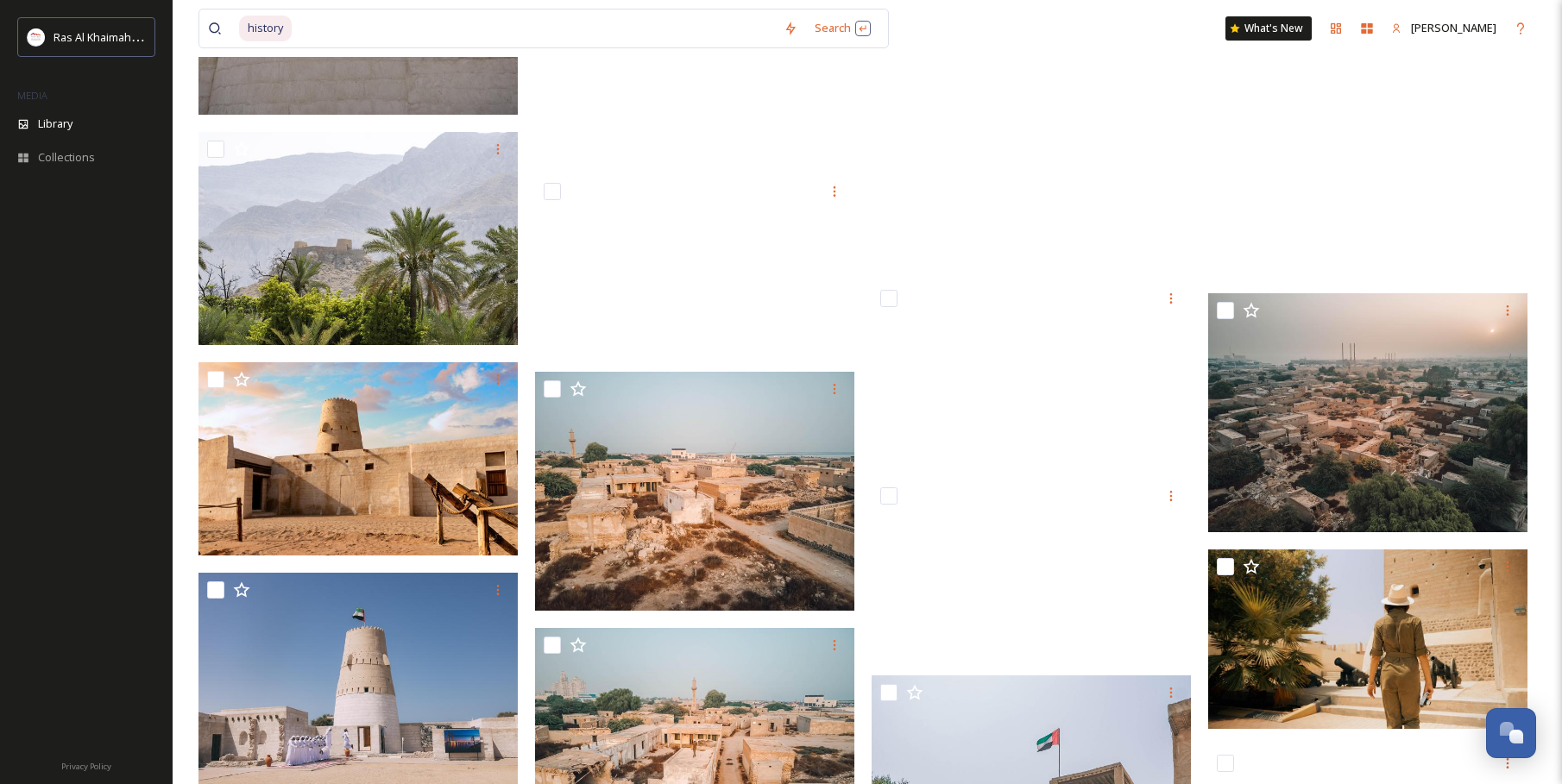
scroll to position [4181, 0]
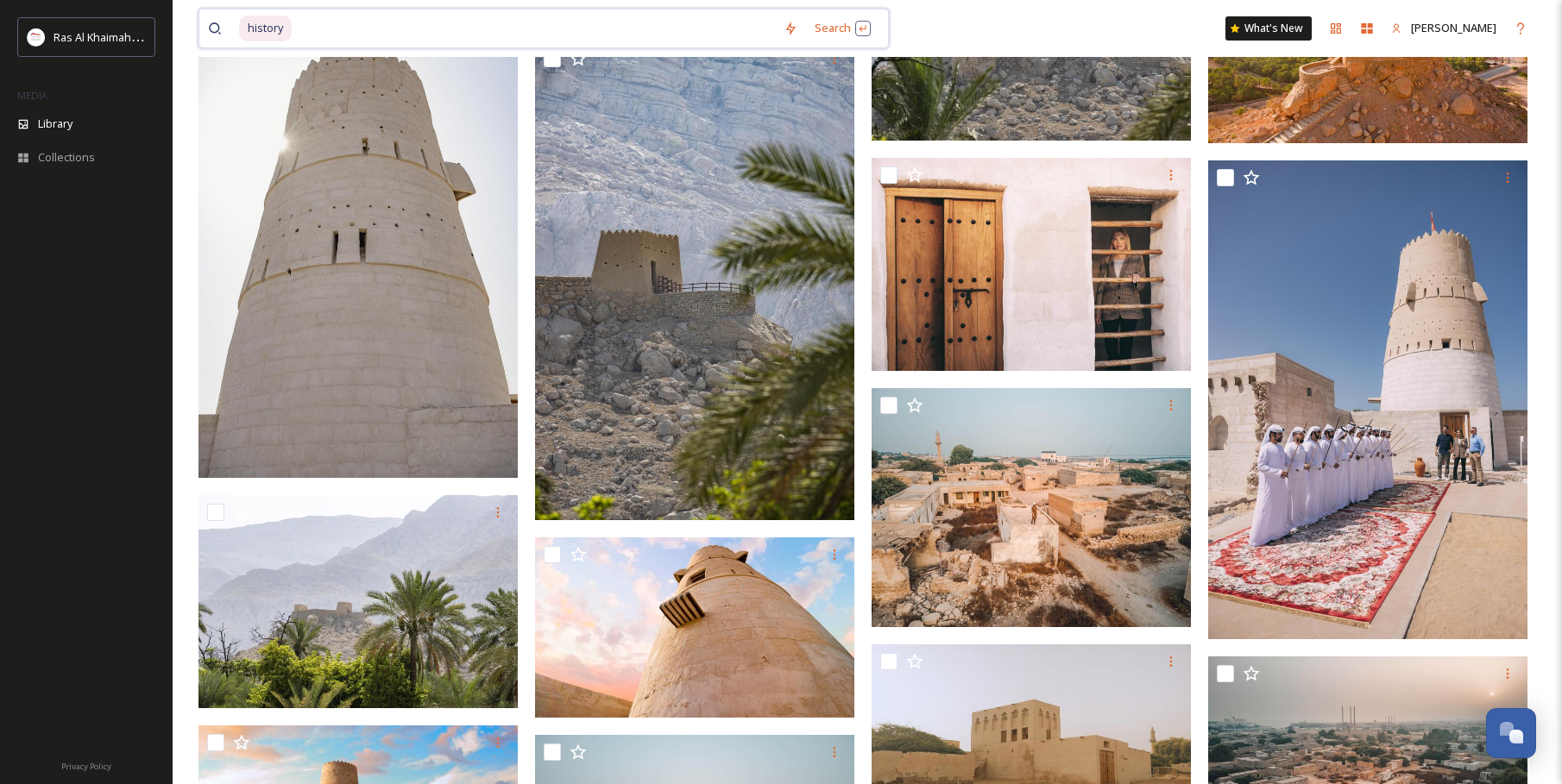
click at [363, 25] on input at bounding box center [534, 29] width 482 height 38
type input "h"
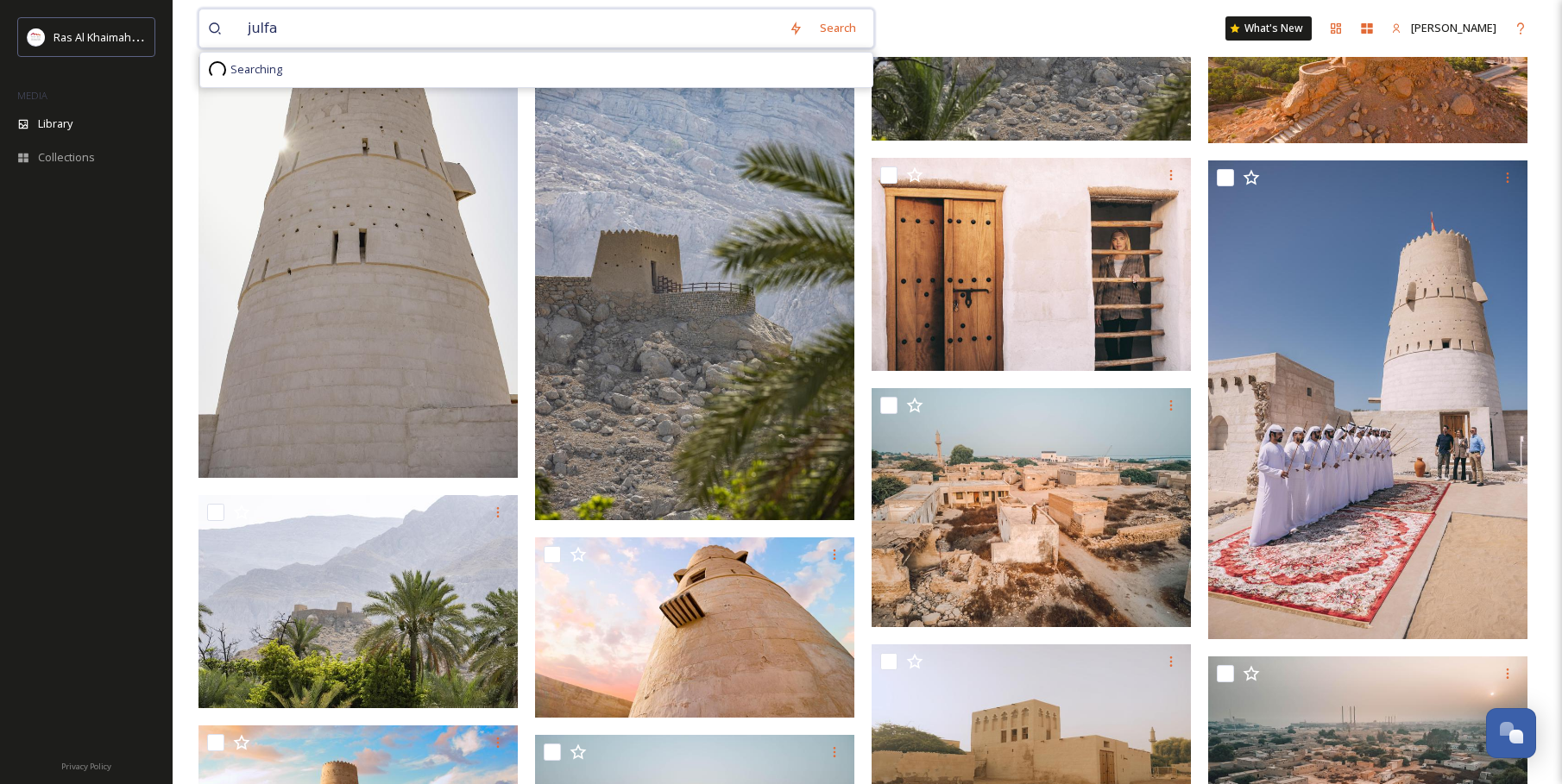
type input "julfar"
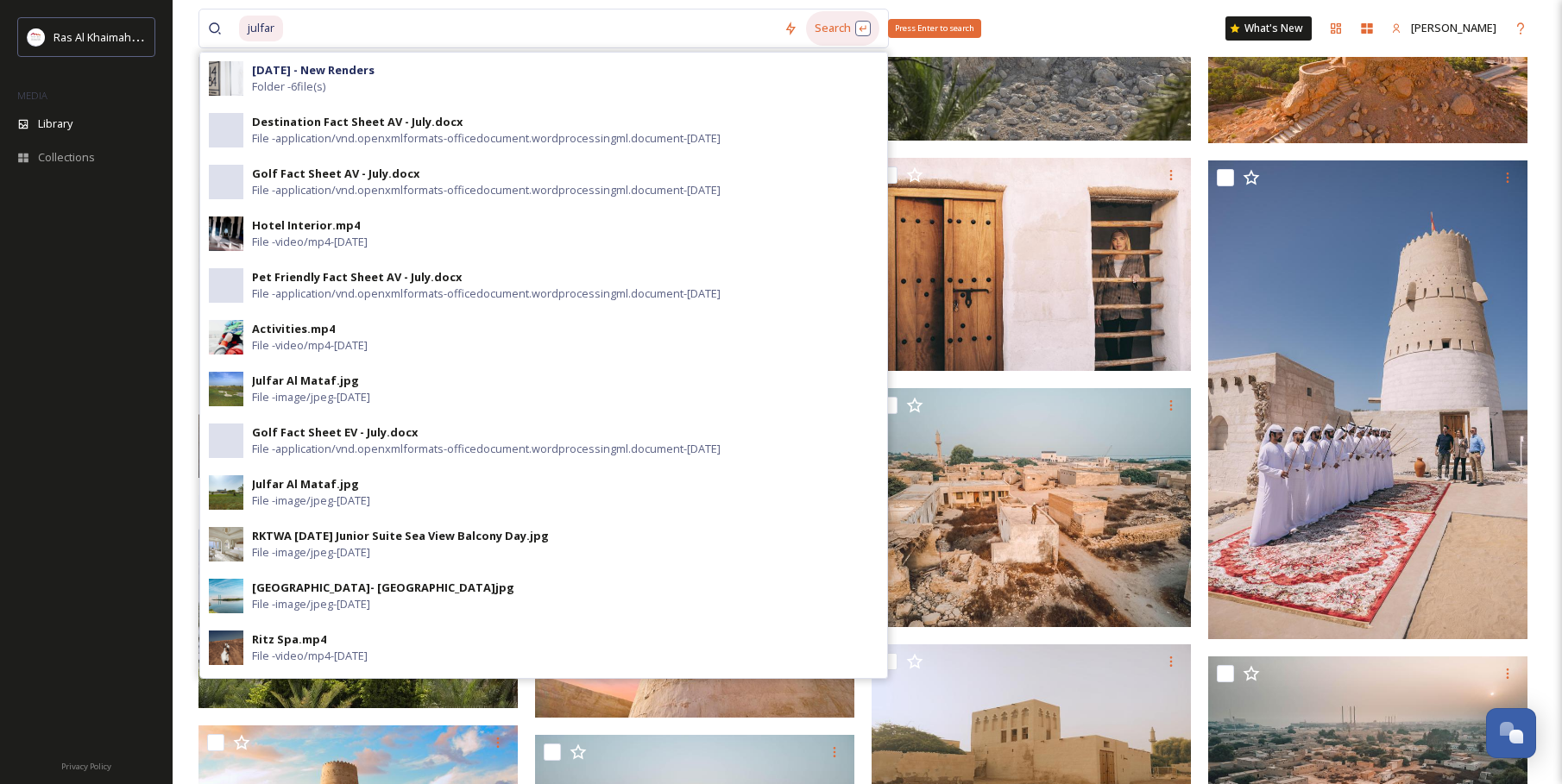
click at [831, 24] on div "Search Press Enter to search" at bounding box center [843, 28] width 73 height 34
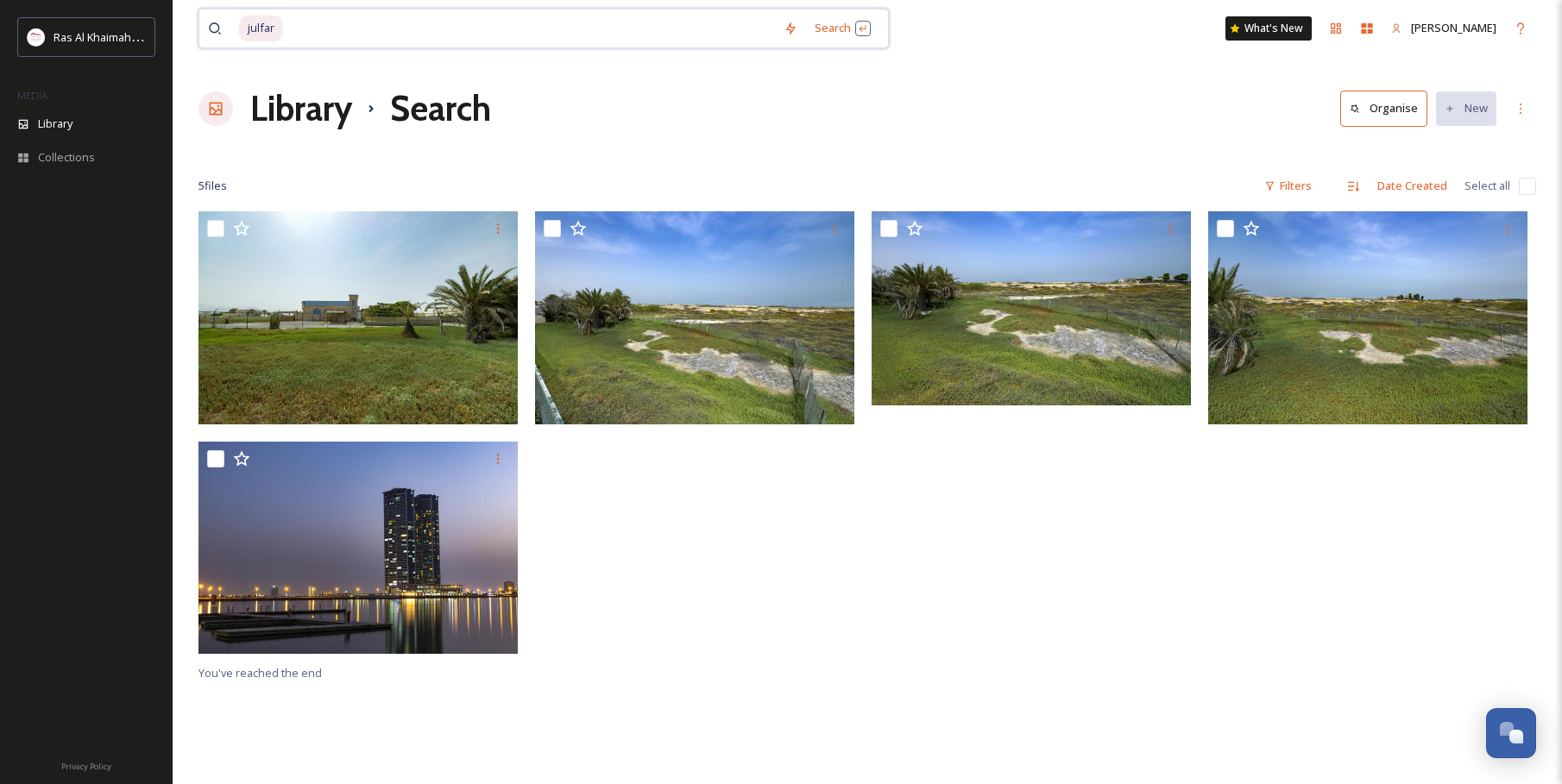
click at [395, 26] on input at bounding box center [530, 29] width 490 height 38
type input "j"
click at [625, 551] on div at bounding box center [699, 436] width 328 height 451
click at [514, 33] on input at bounding box center [493, 29] width 509 height 38
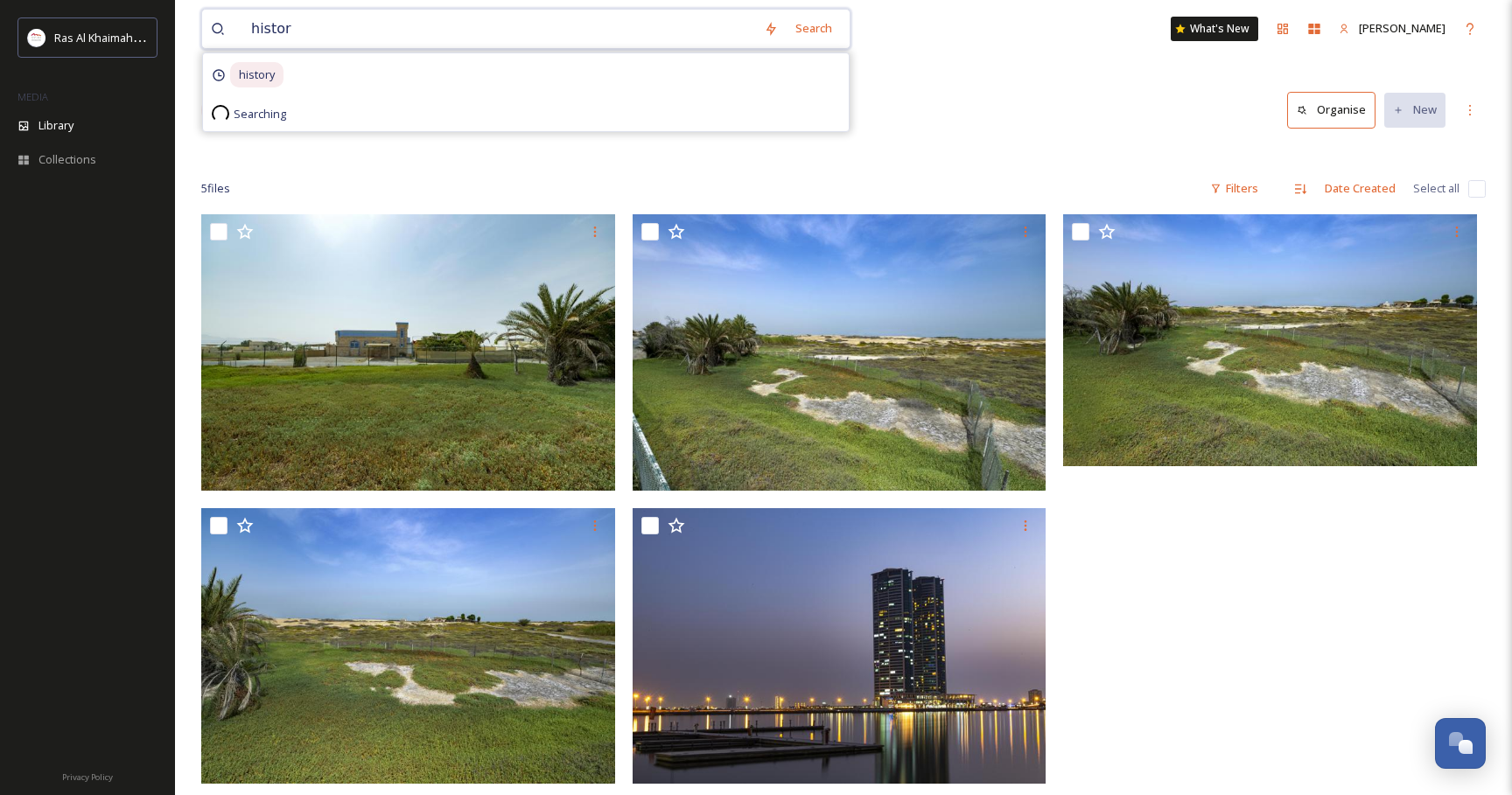
type input "history"
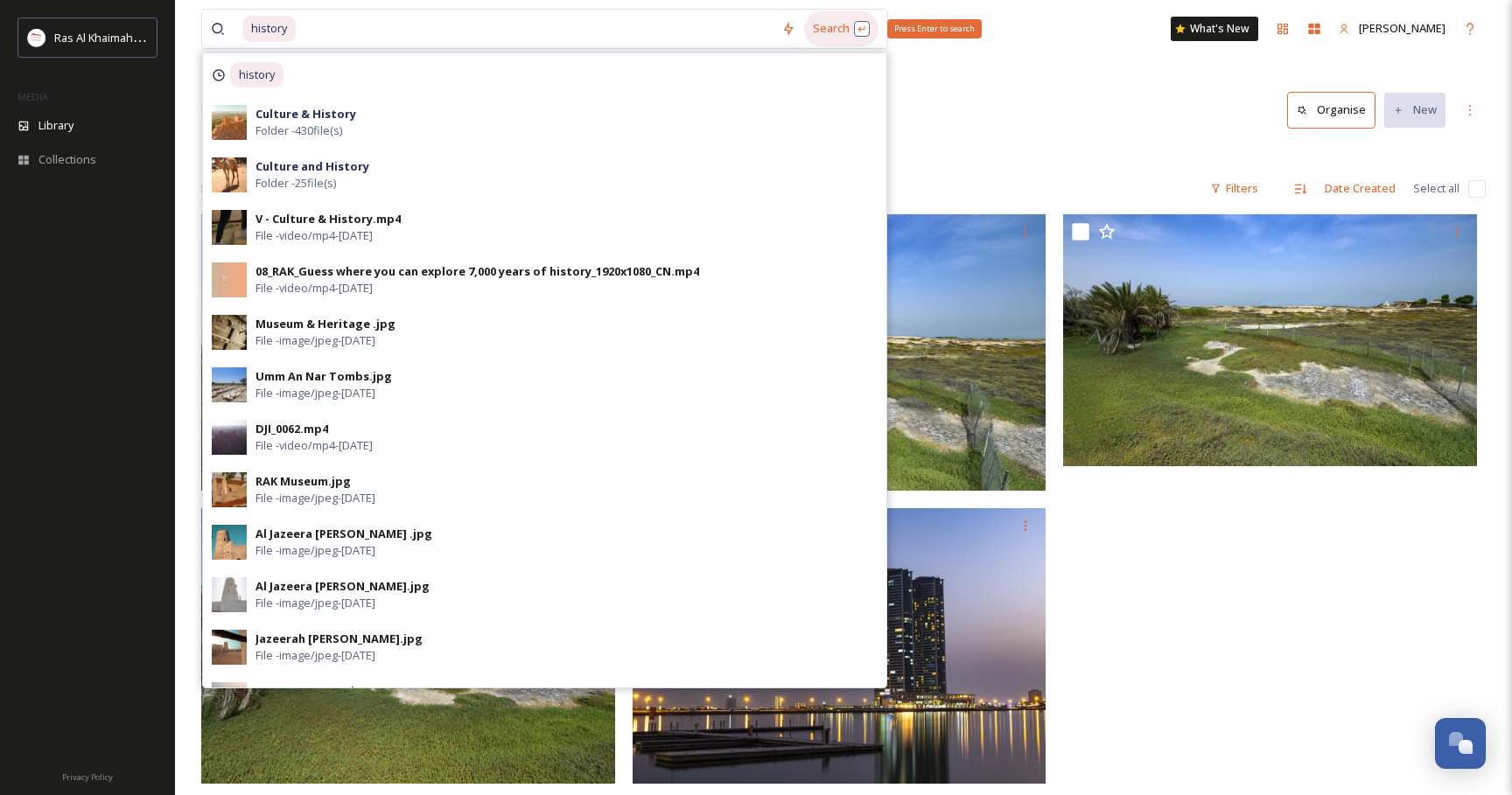
click at [843, 27] on div "Search Press Enter to search" at bounding box center [841, 28] width 74 height 34
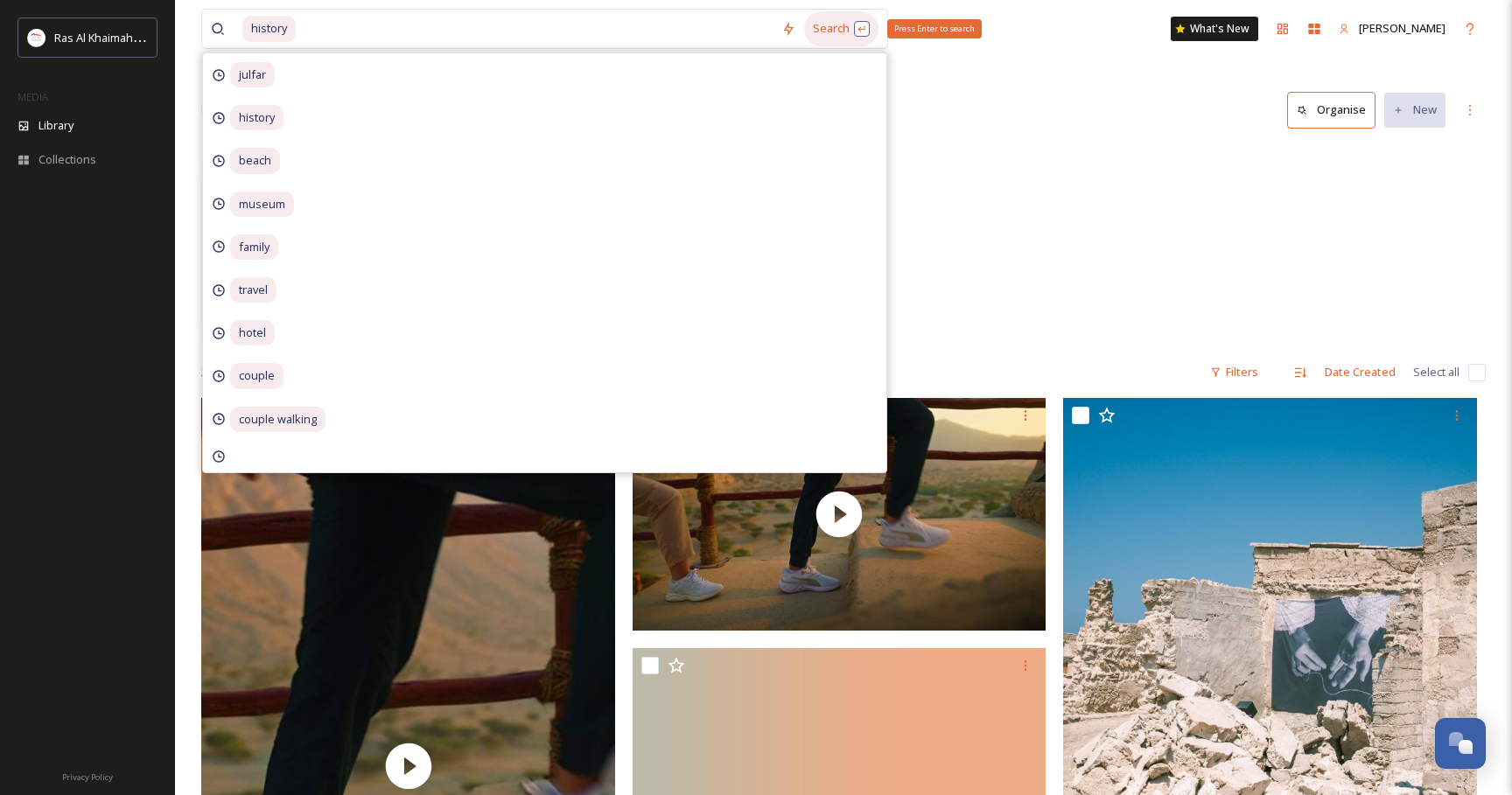
click at [842, 28] on div "Search Press Enter to search" at bounding box center [841, 28] width 74 height 34
click at [1216, 152] on div "Culture & History 430 items VIDEOS Culture and History 25 items" at bounding box center [843, 245] width 1285 height 201
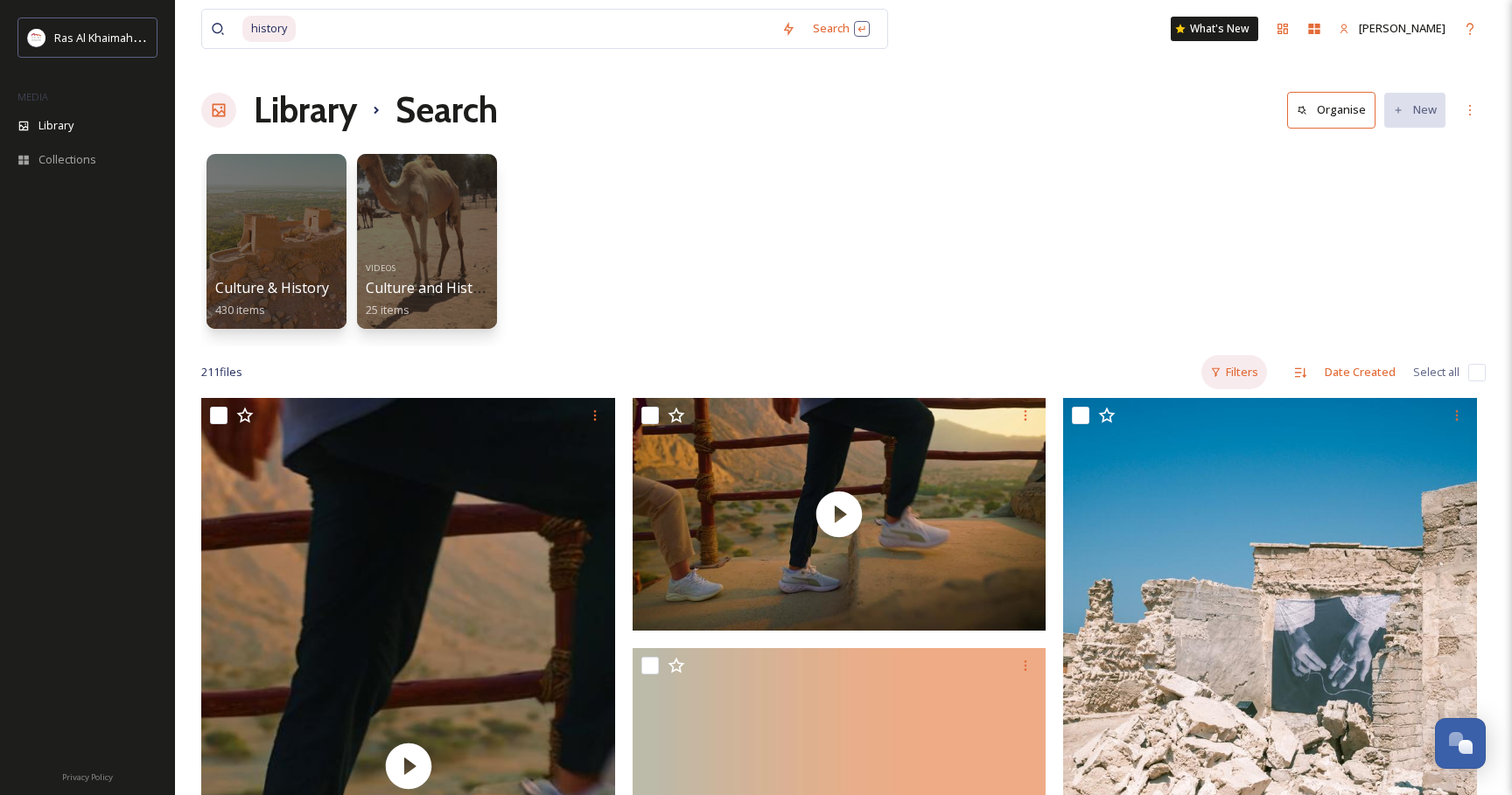
click at [1245, 371] on div "Filters" at bounding box center [1234, 372] width 65 height 34
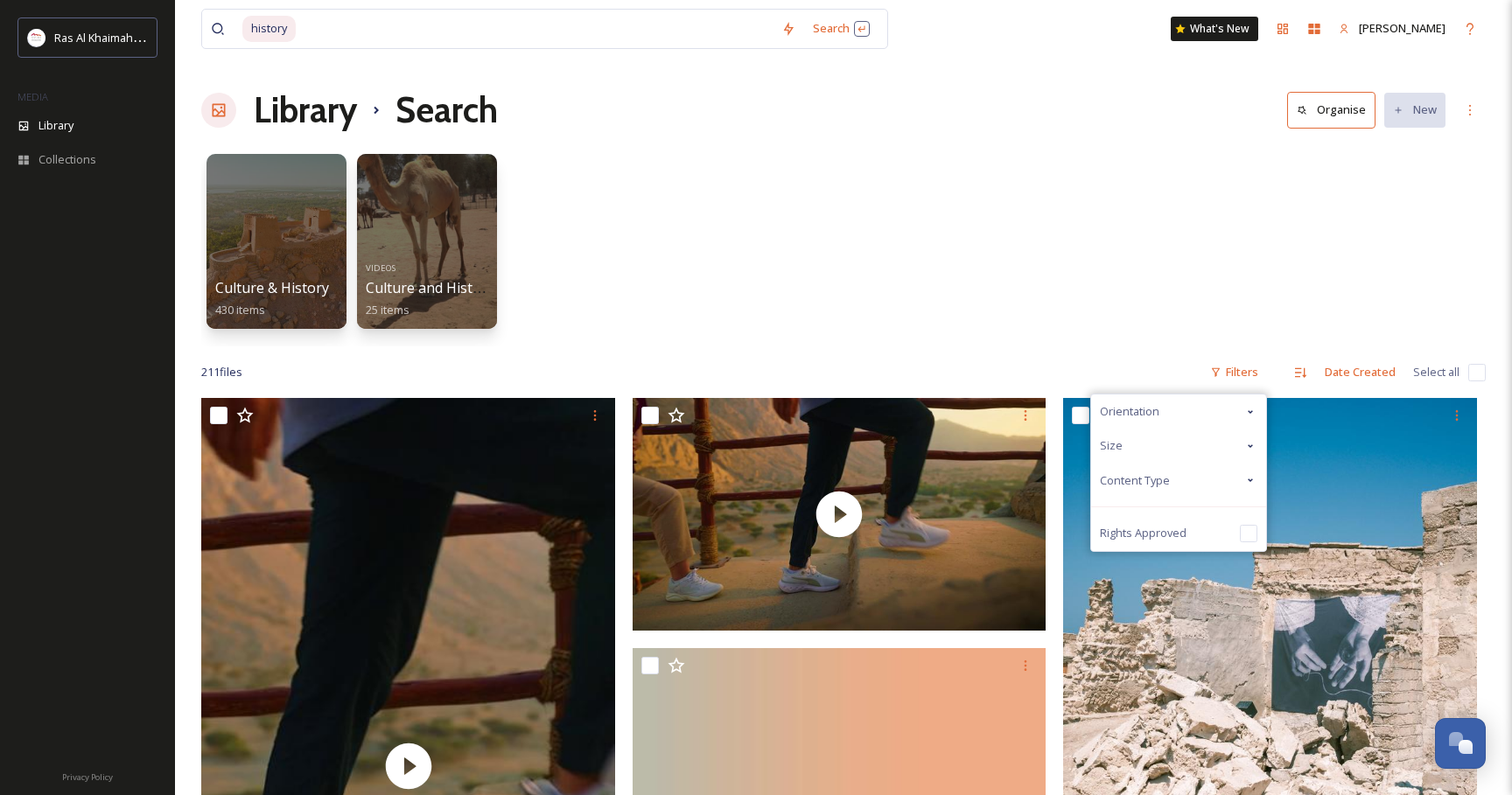
click at [1186, 479] on div "Content Type" at bounding box center [1178, 480] width 175 height 34
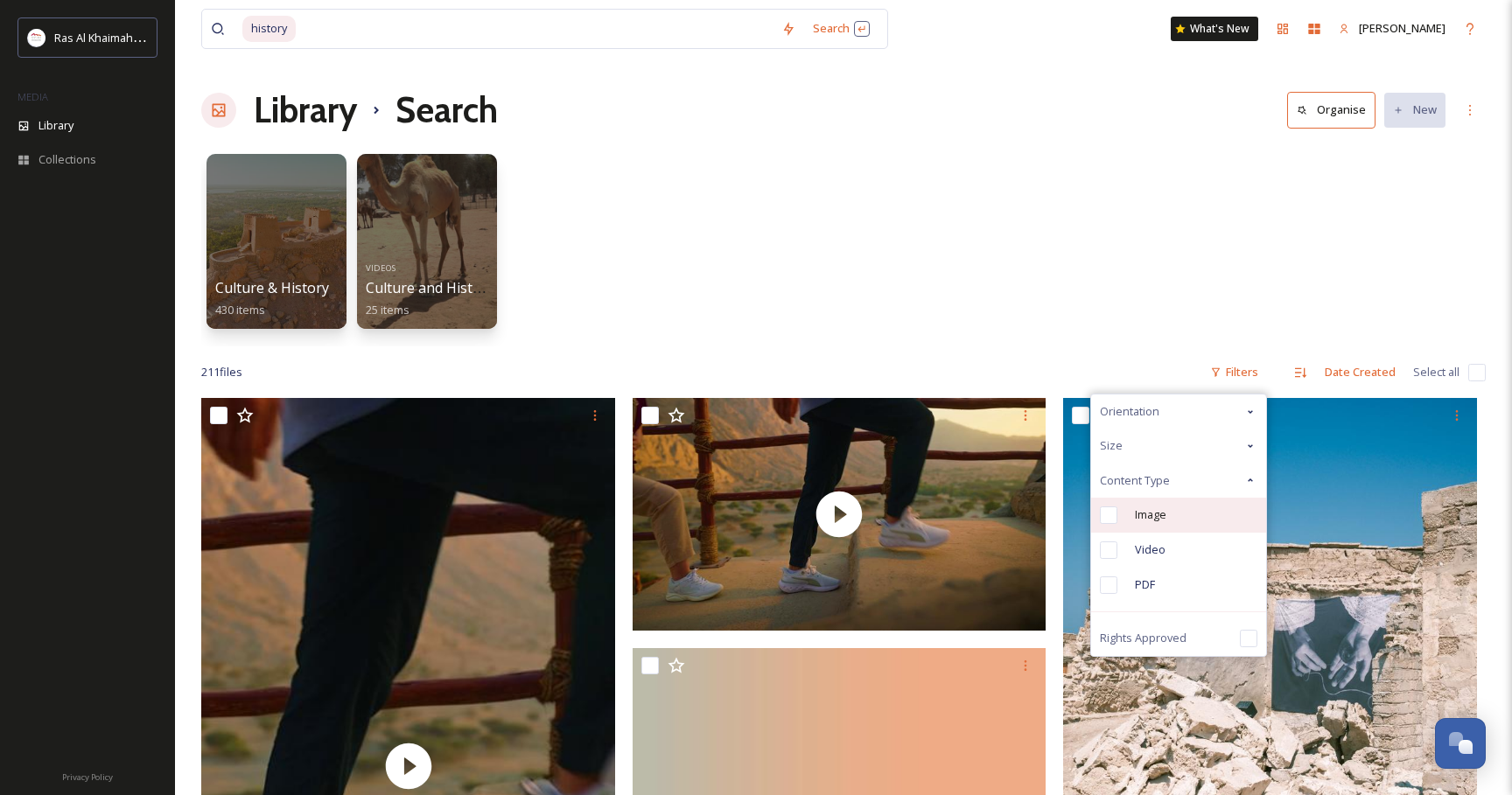
click at [1162, 512] on span "Image" at bounding box center [1151, 515] width 32 height 17
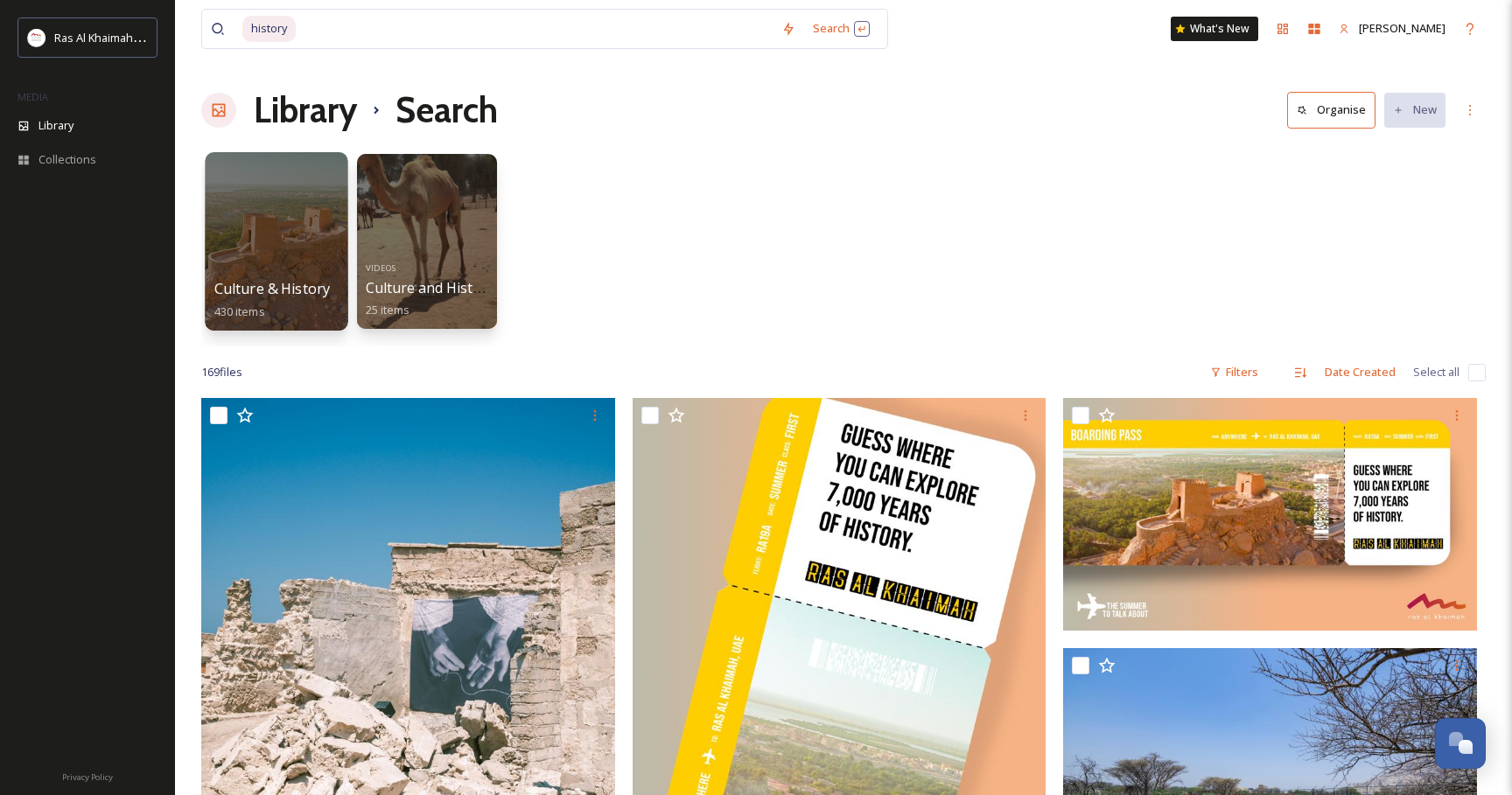
click at [282, 233] on div at bounding box center [275, 241] width 142 height 179
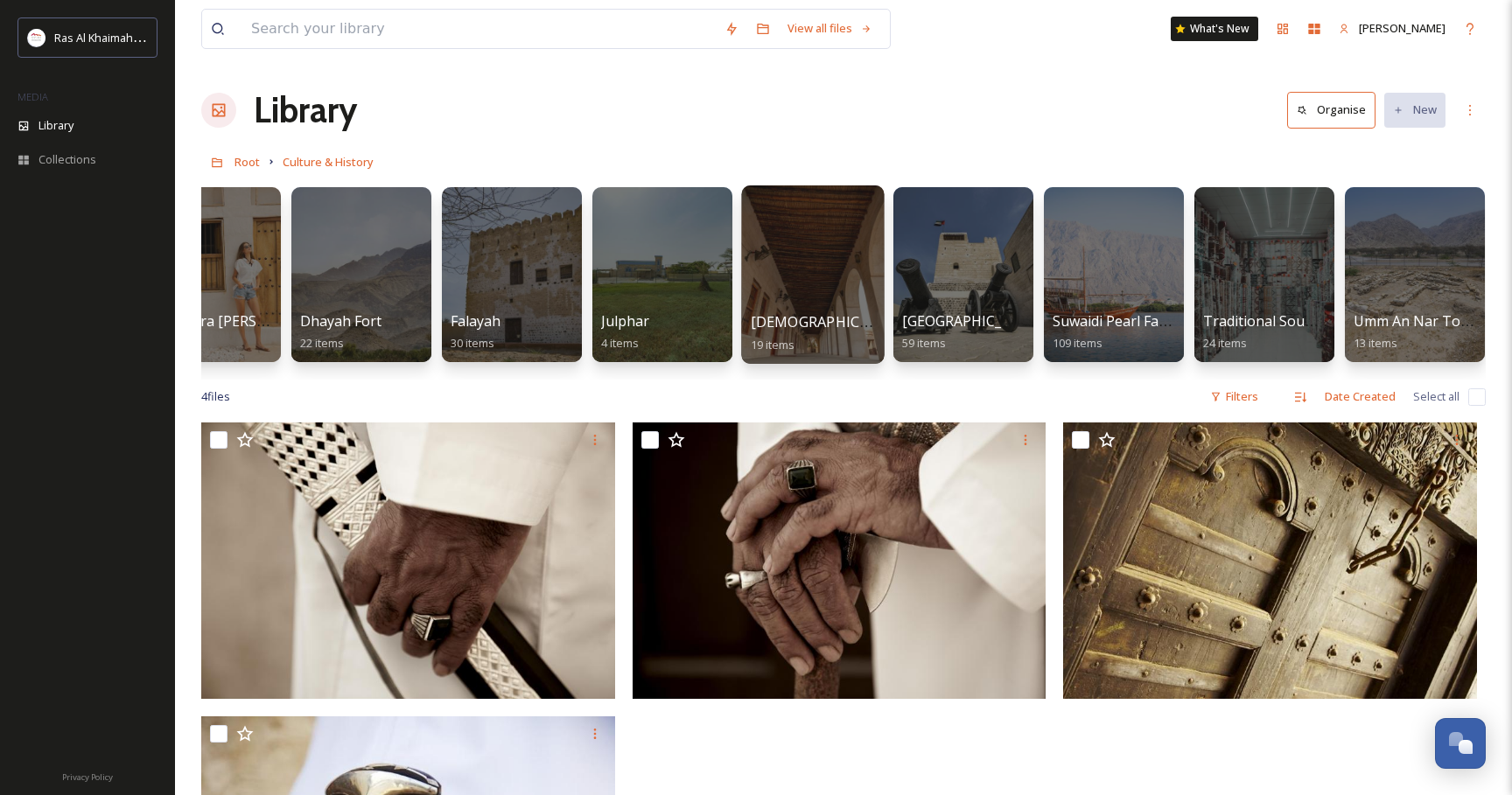
scroll to position [0, 215]
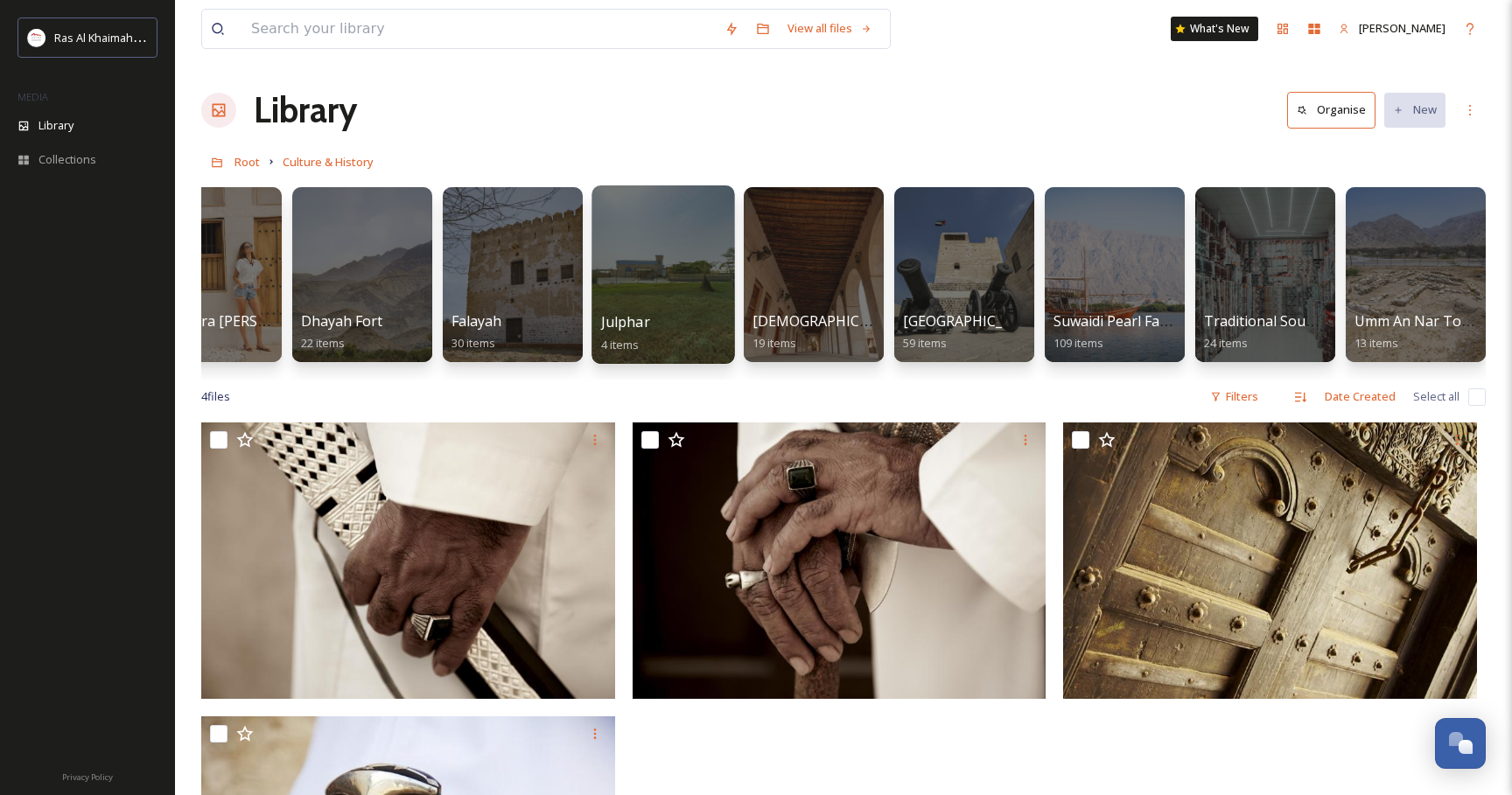
click at [659, 301] on div at bounding box center [663, 275] width 142 height 179
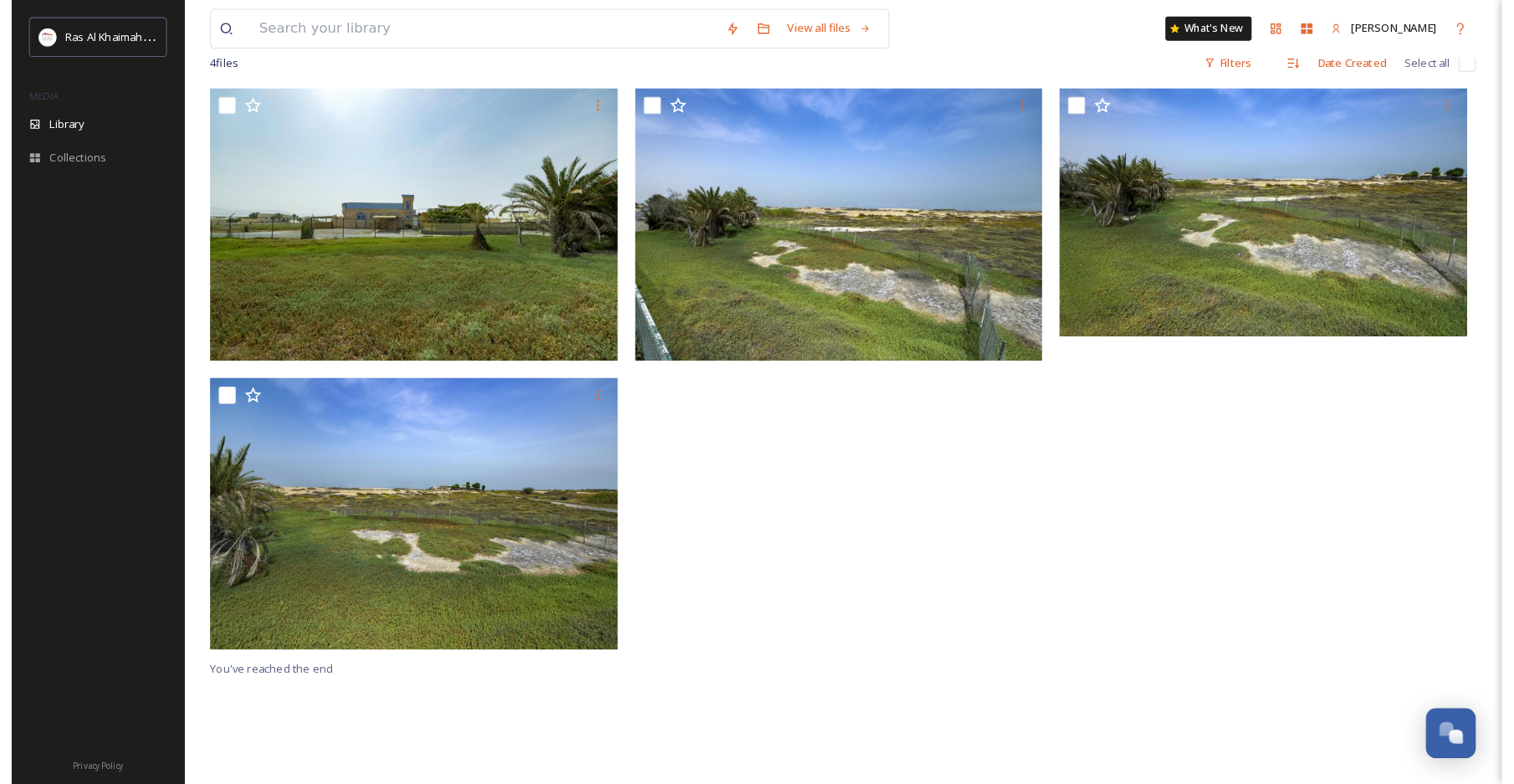
scroll to position [146, 0]
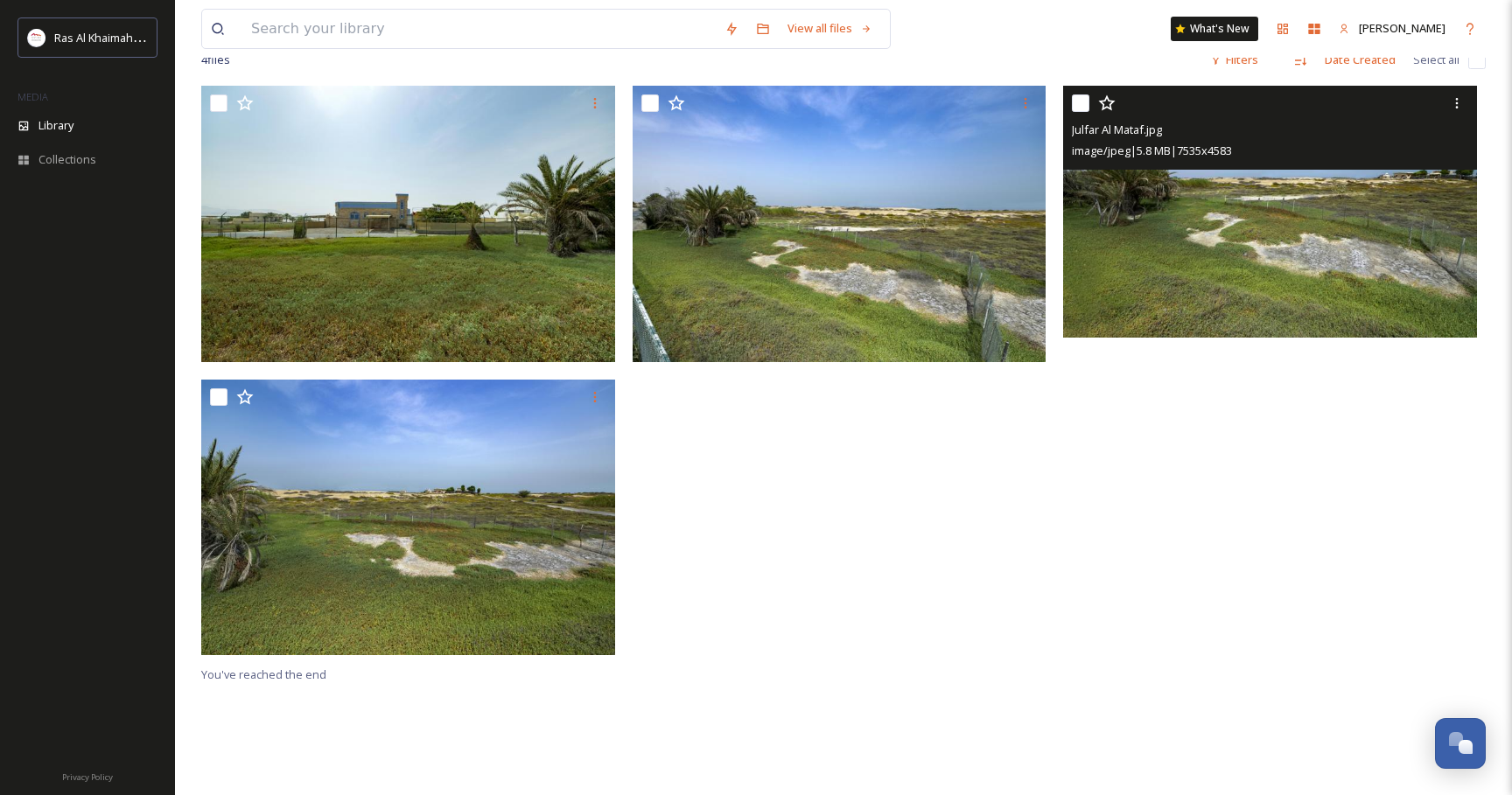
click at [1254, 277] on img at bounding box center [1270, 211] width 414 height 252
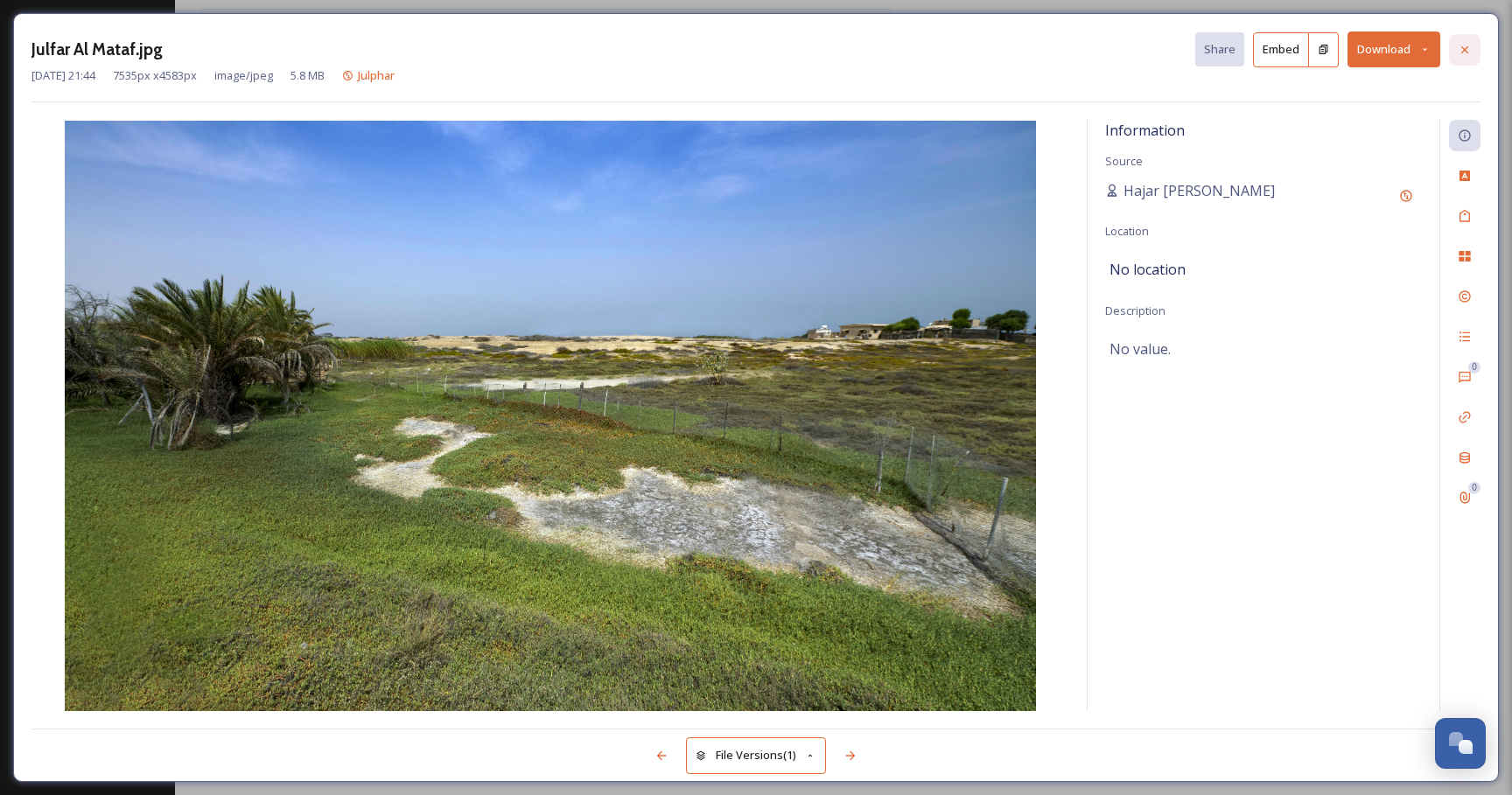
click at [1466, 53] on icon at bounding box center [1465, 50] width 14 height 14
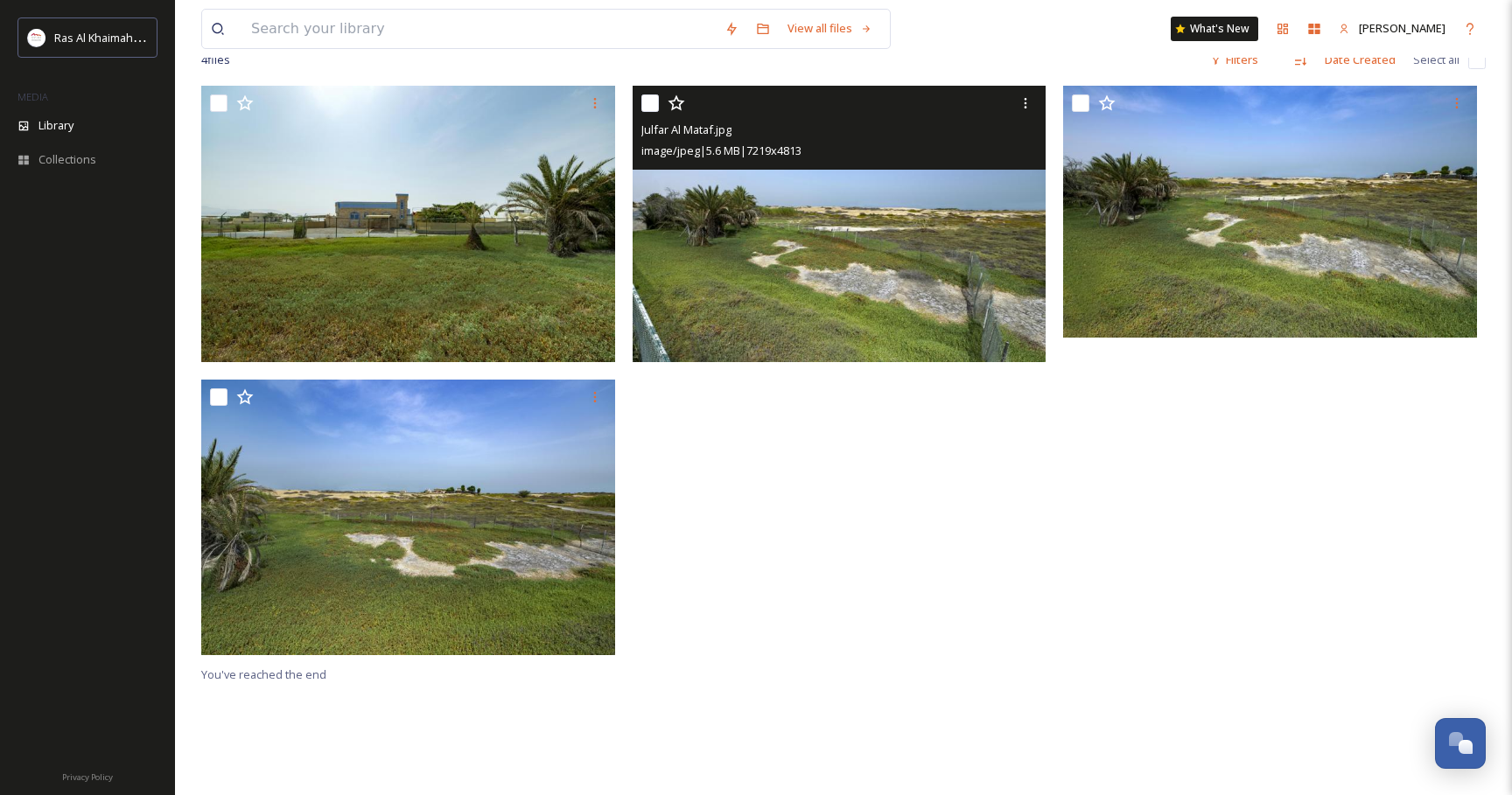
click at [775, 319] on img at bounding box center [840, 224] width 414 height 277
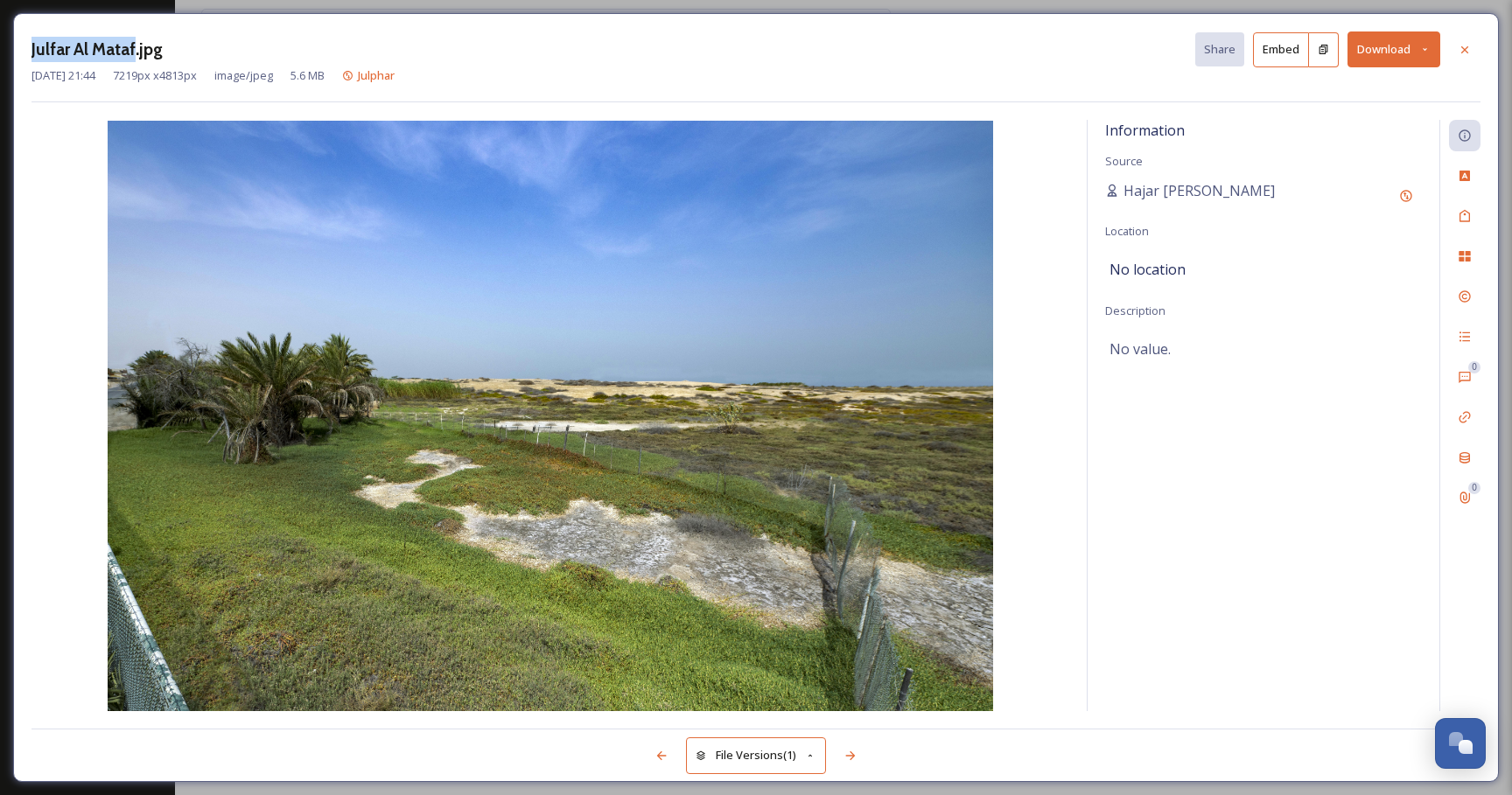
drag, startPoint x: 132, startPoint y: 49, endPoint x: 30, endPoint y: 44, distance: 102.1
click at [29, 43] on div "Julfar Al Mataf.jpg Share Embed Download [DATE] 21:44 7219 px x 4813 px image/j…" at bounding box center [756, 397] width 1485 height 768
copy h3 "Julfar Al Mataf"
click at [1464, 53] on icon at bounding box center [1465, 50] width 14 height 14
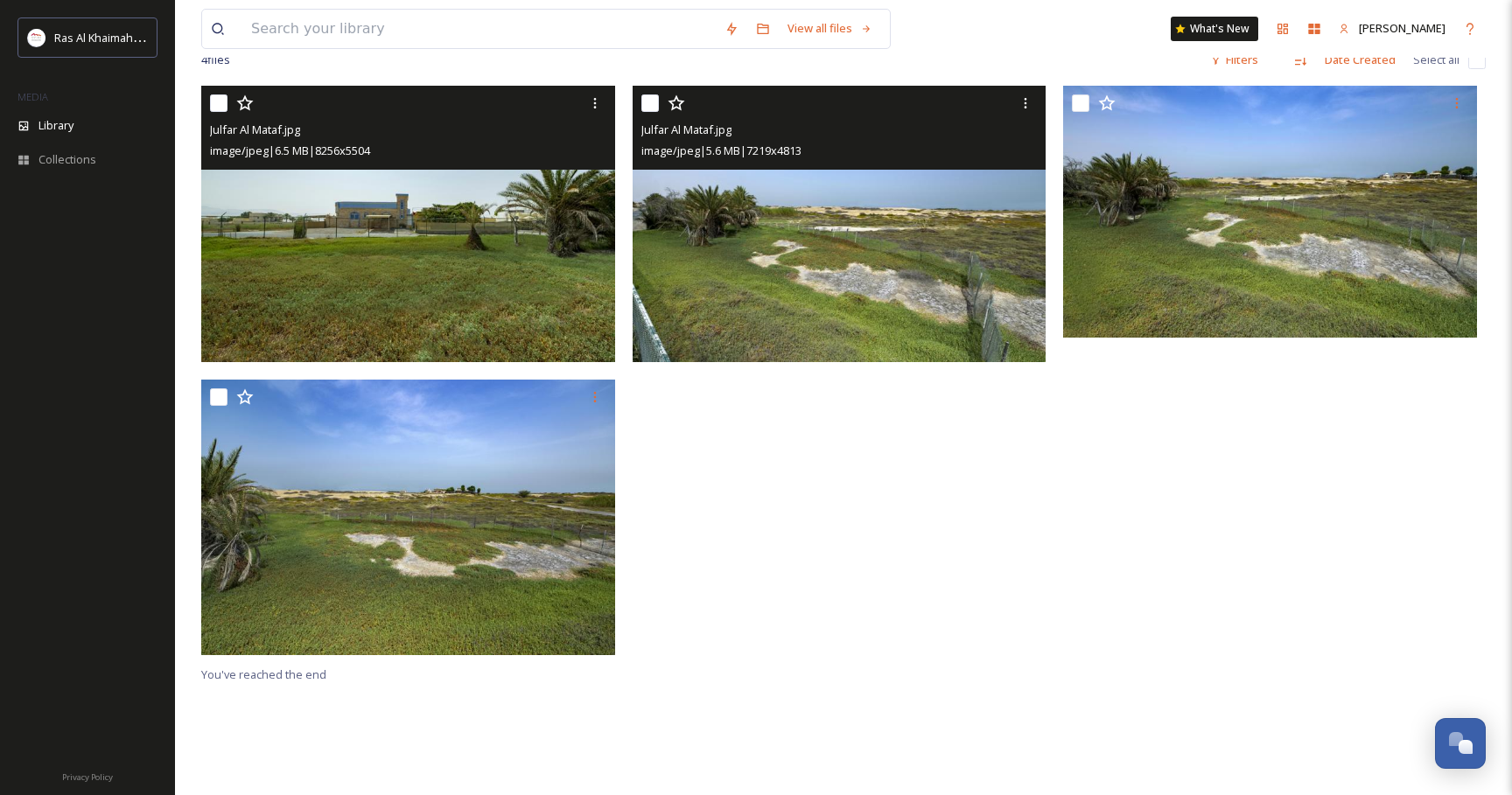
click at [490, 247] on img at bounding box center [408, 224] width 414 height 277
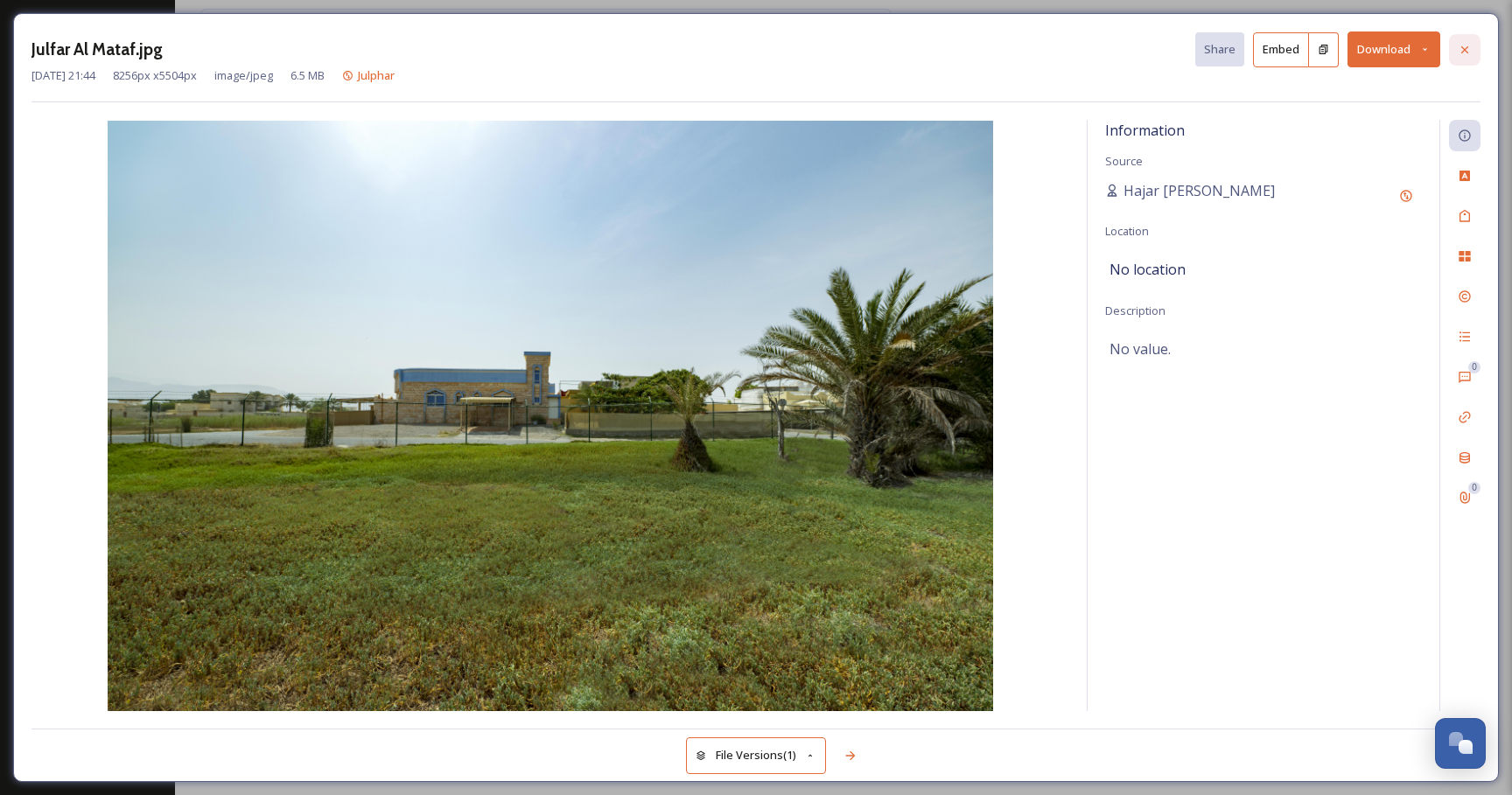
click at [1463, 50] on icon at bounding box center [1465, 49] width 7 height 7
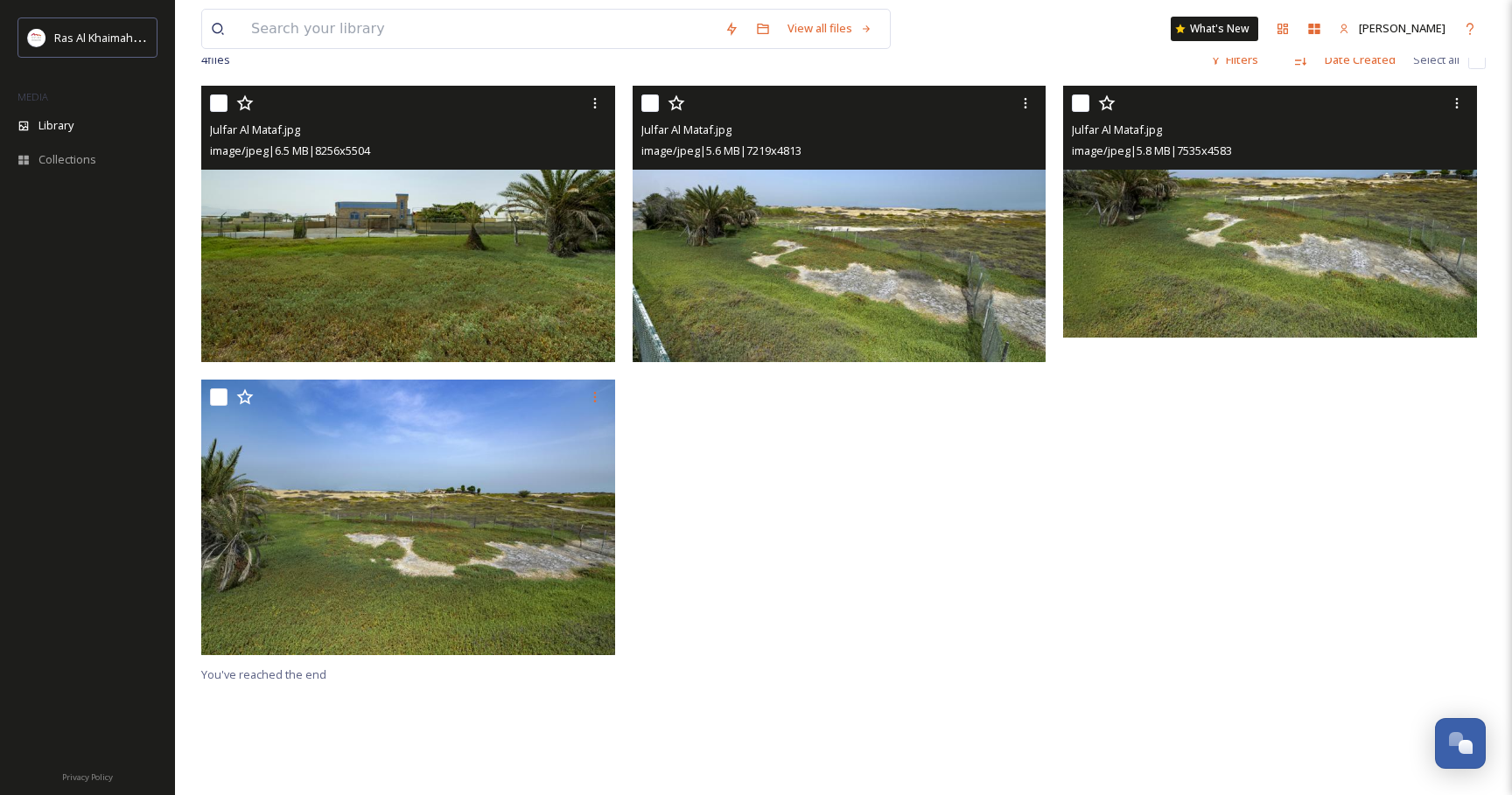
click at [1229, 205] on img at bounding box center [1270, 211] width 414 height 252
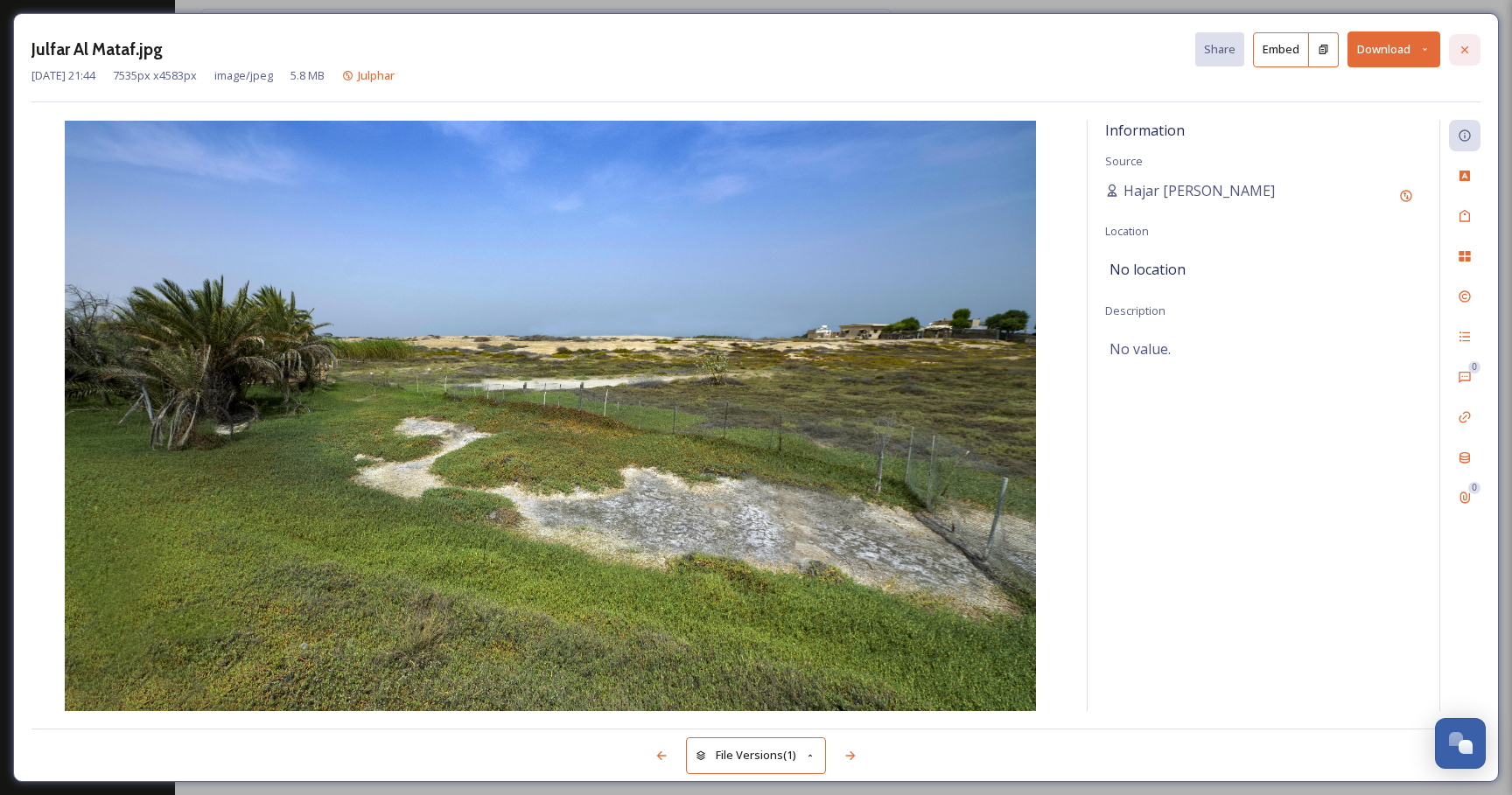
click at [1466, 45] on icon at bounding box center [1465, 50] width 14 height 14
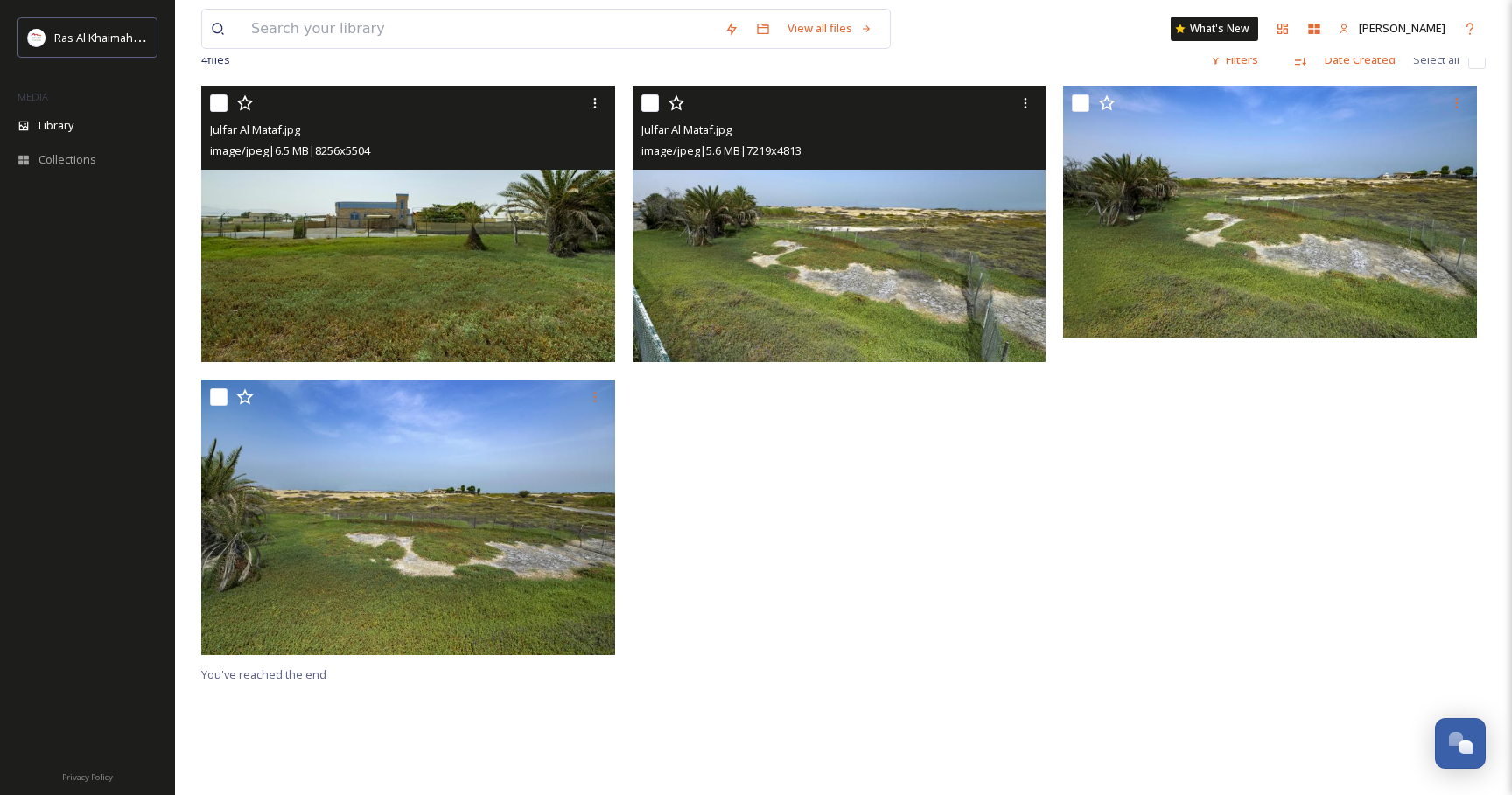
click at [917, 262] on img at bounding box center [840, 224] width 414 height 277
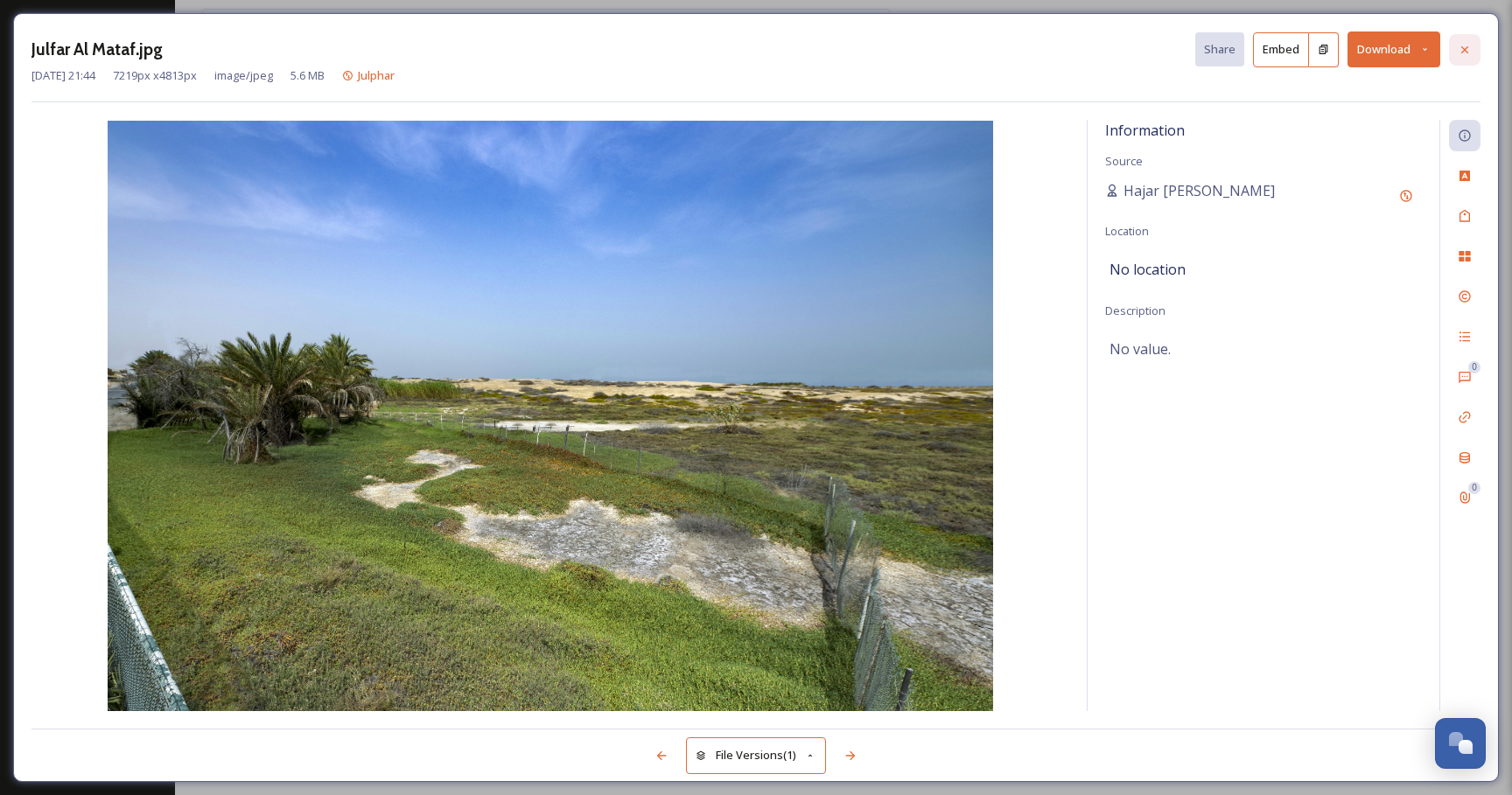
click at [1463, 52] on icon at bounding box center [1465, 50] width 14 height 14
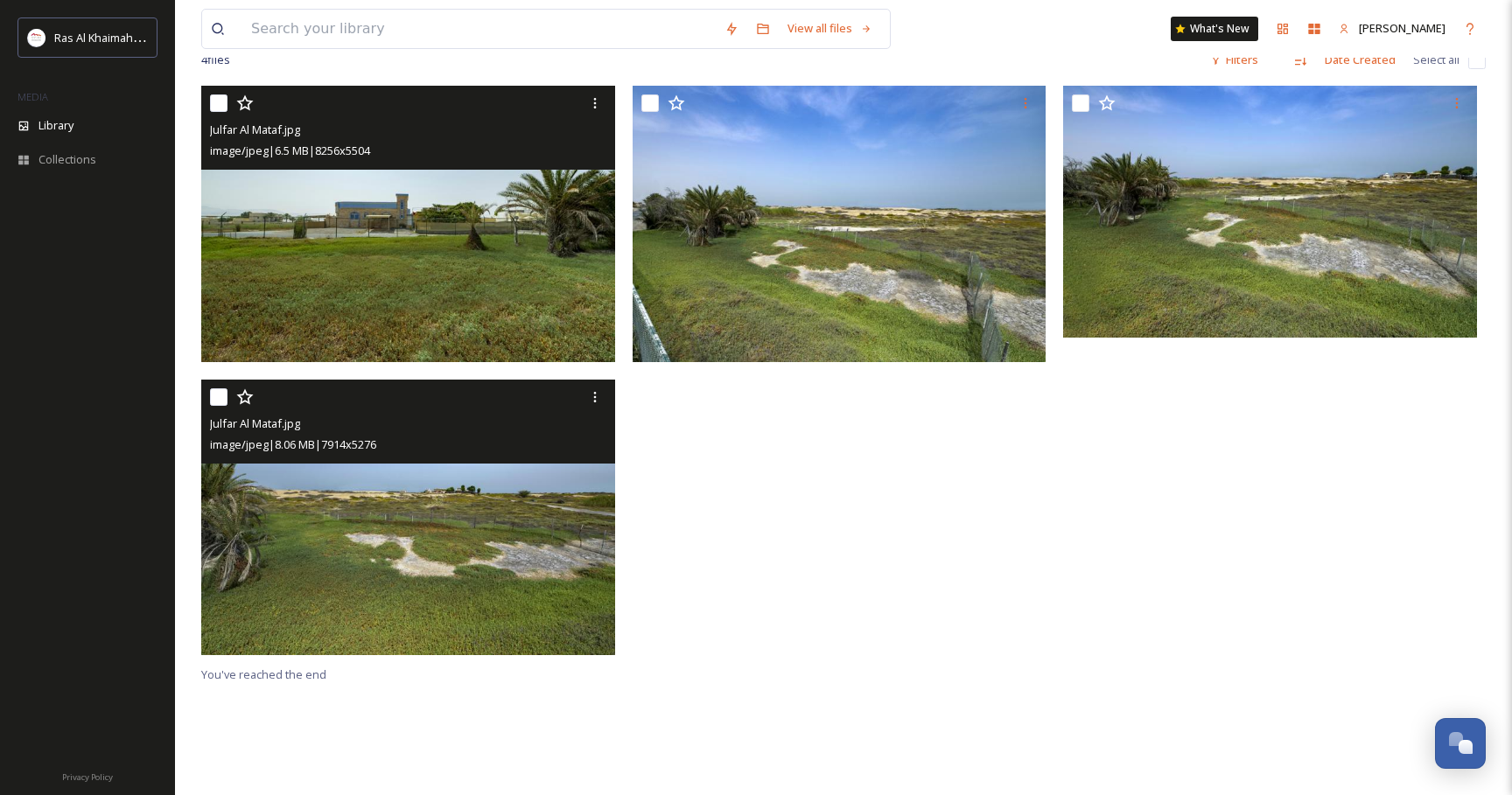
click at [561, 470] on img at bounding box center [408, 516] width 414 height 277
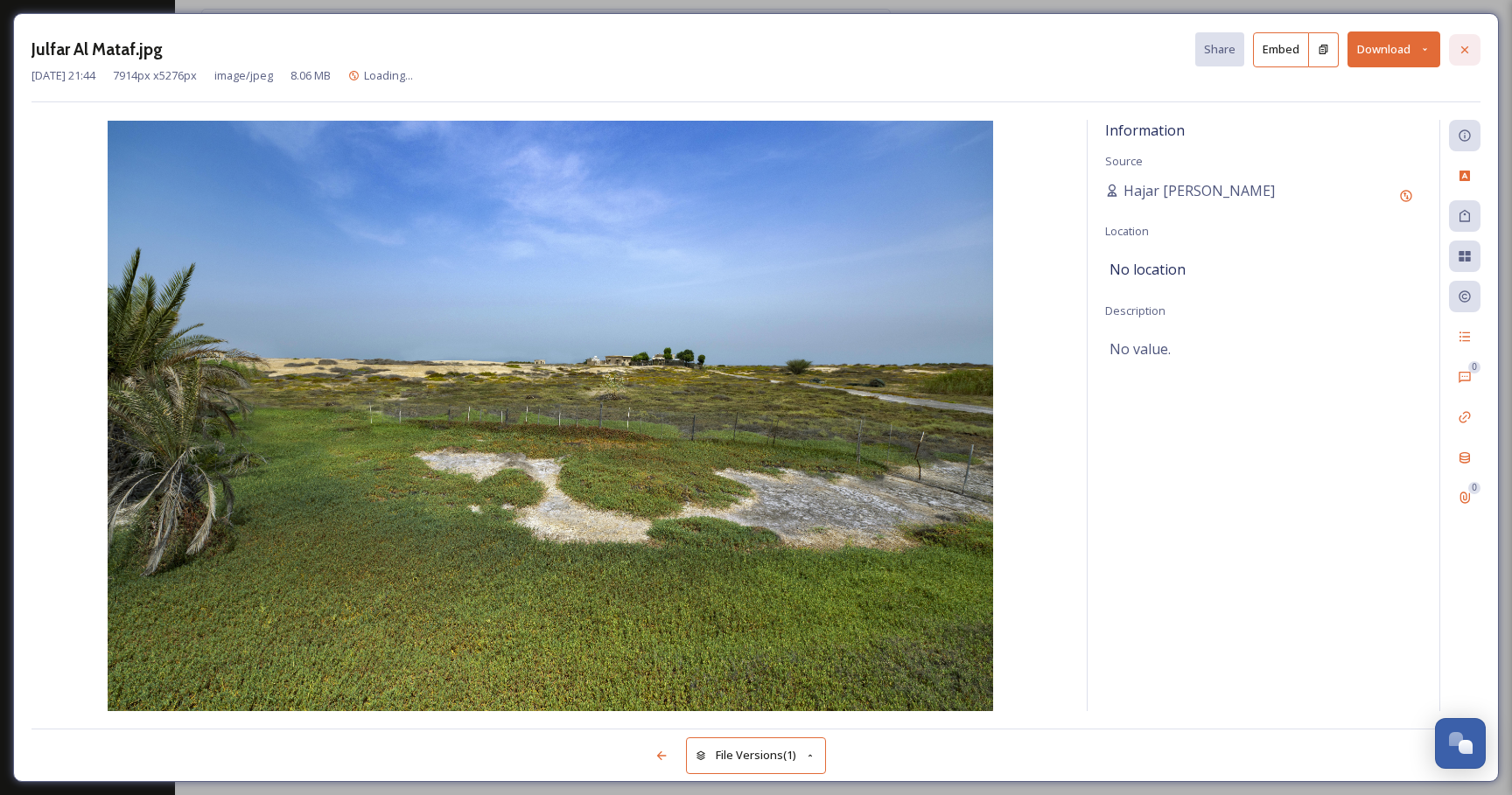
click at [1465, 43] on icon at bounding box center [1465, 50] width 14 height 14
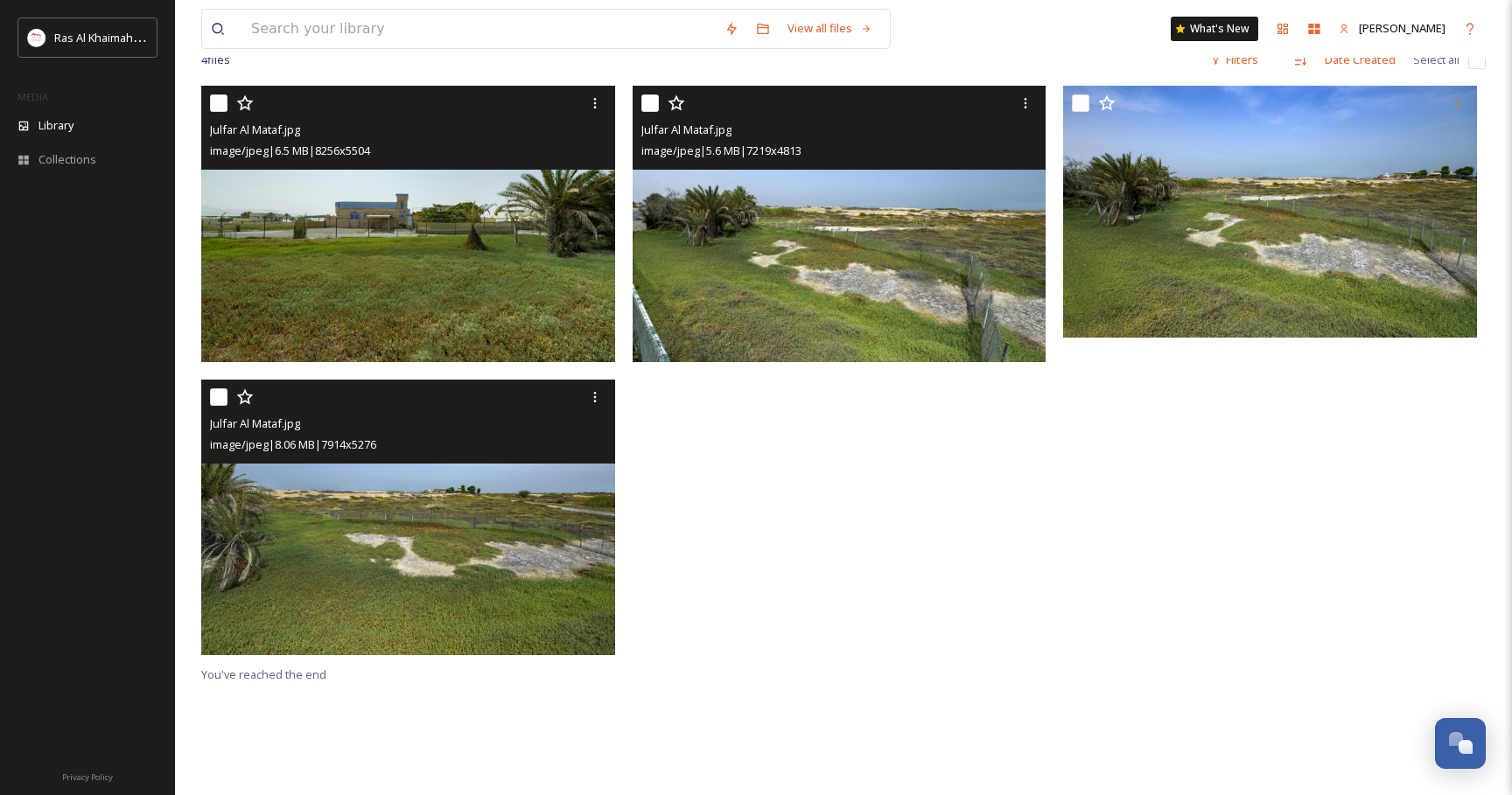
click at [971, 258] on img at bounding box center [840, 224] width 414 height 277
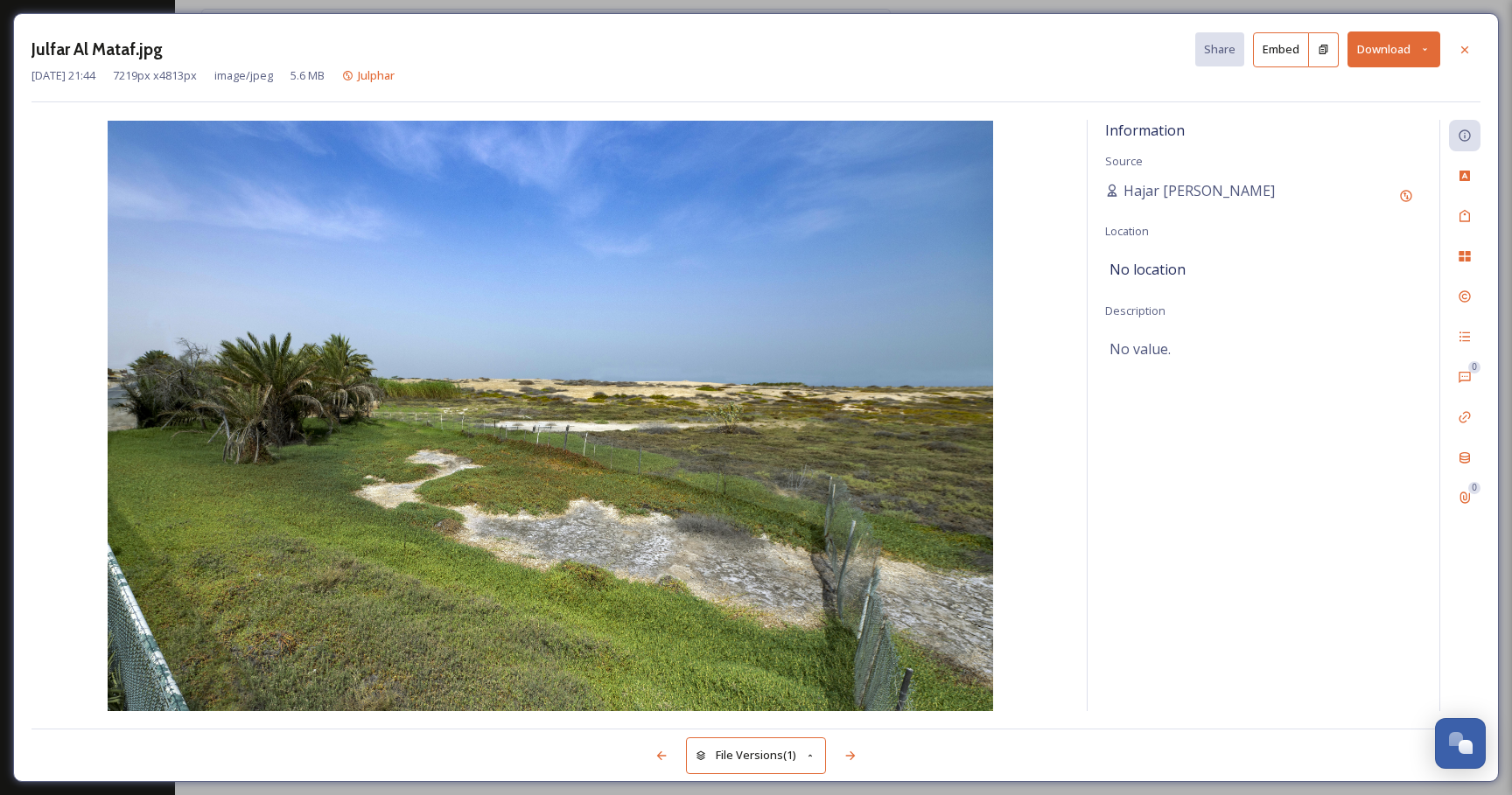
click at [1404, 53] on button "Download" at bounding box center [1393, 50] width 93 height 36
click at [1464, 45] on icon at bounding box center [1465, 50] width 14 height 14
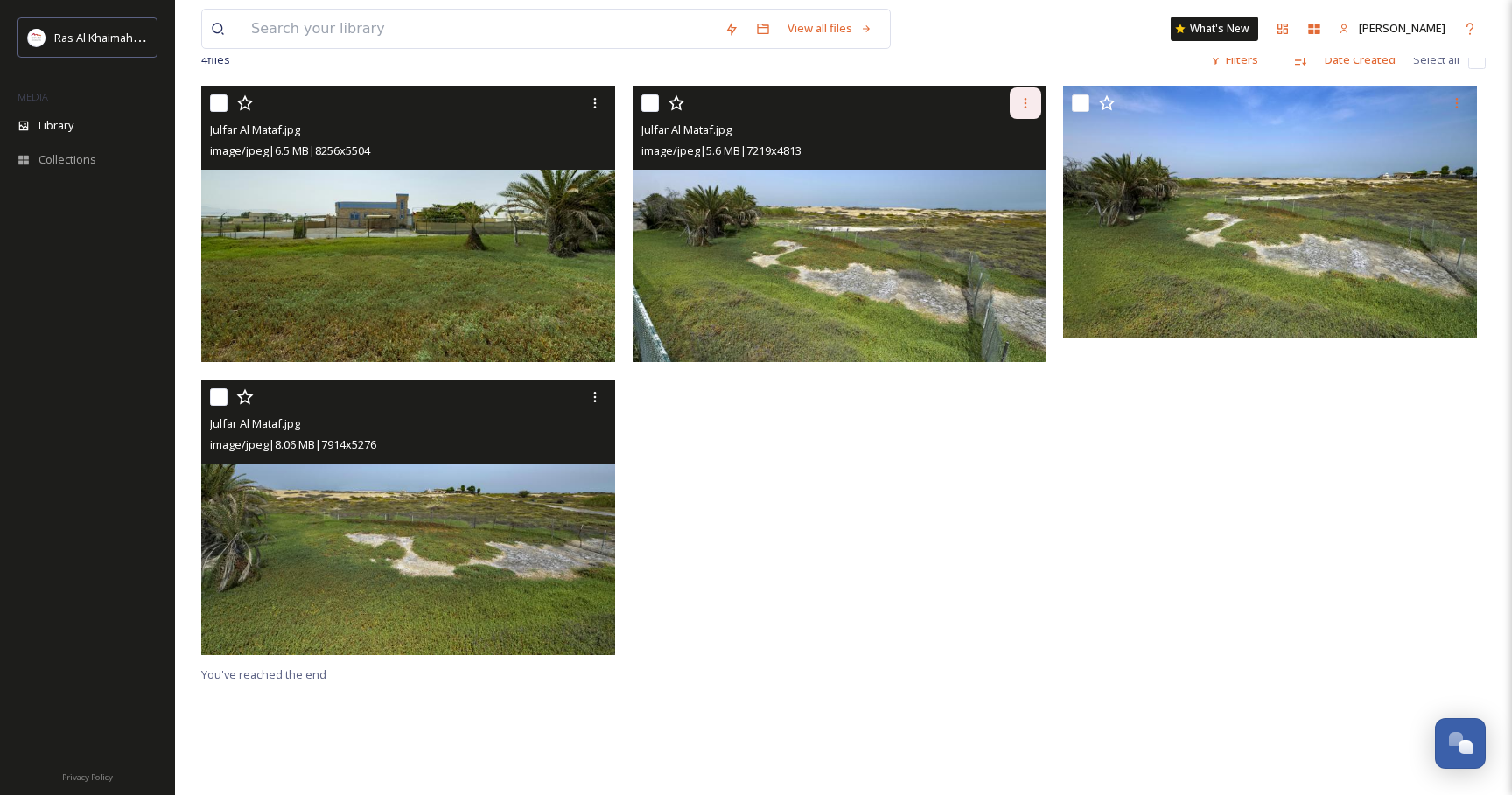
click at [1020, 101] on icon at bounding box center [1025, 103] width 14 height 14
click at [996, 179] on span "Download" at bounding box center [1005, 175] width 53 height 17
